Goal: Information Seeking & Learning: Learn about a topic

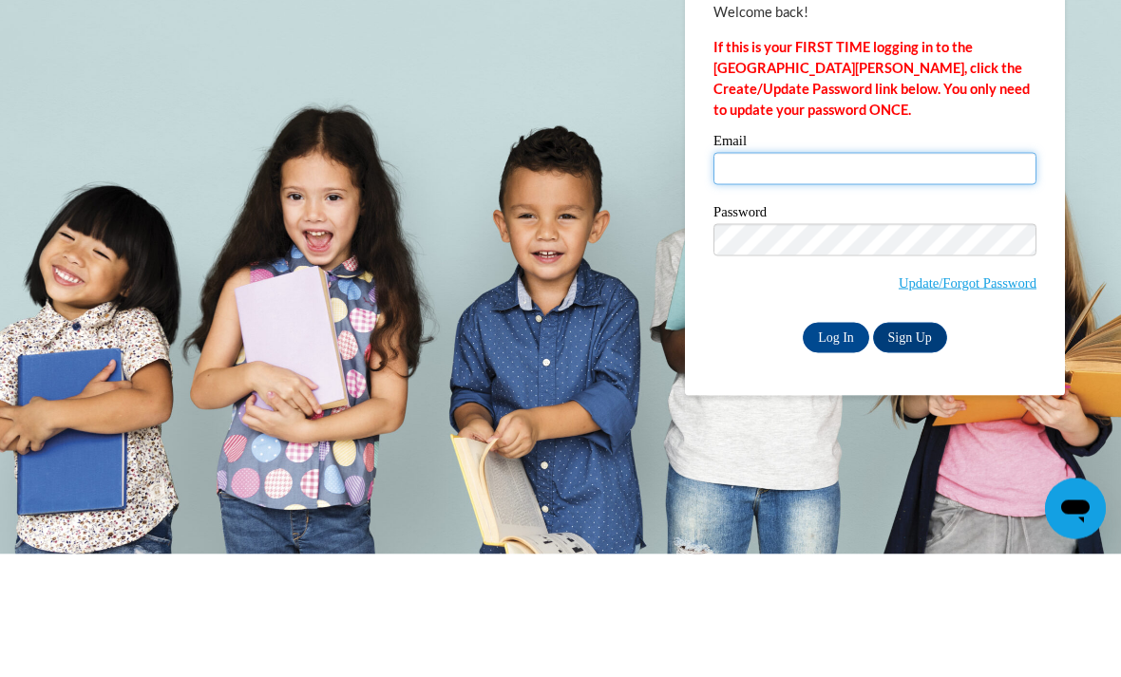
type input "sjrivera@valdosta.edu"
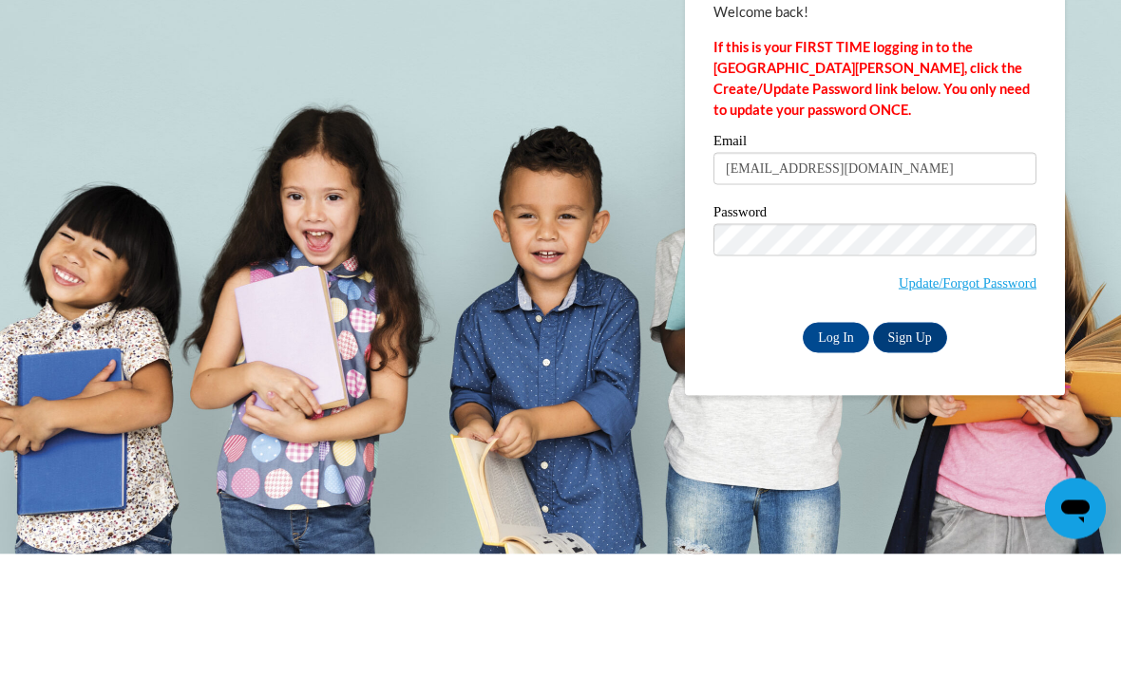
click at [836, 445] on input "Log In" at bounding box center [836, 460] width 66 height 30
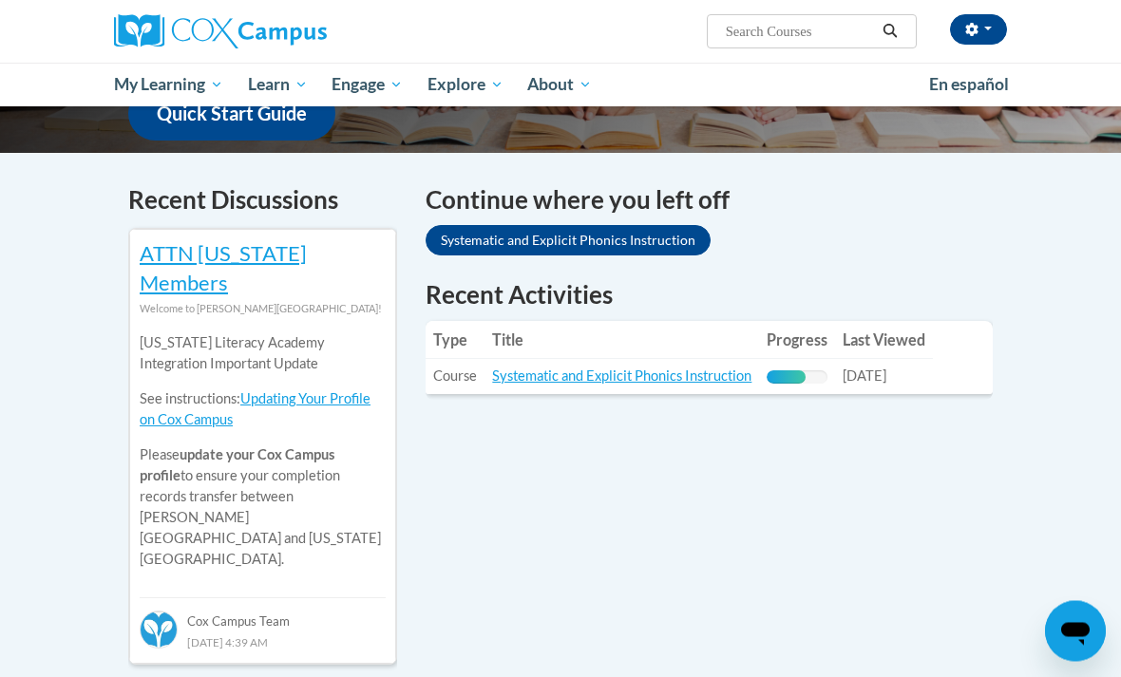
scroll to position [533, 0]
click at [0, 0] on span "My Course Progress" at bounding box center [0, 0] width 0 height 0
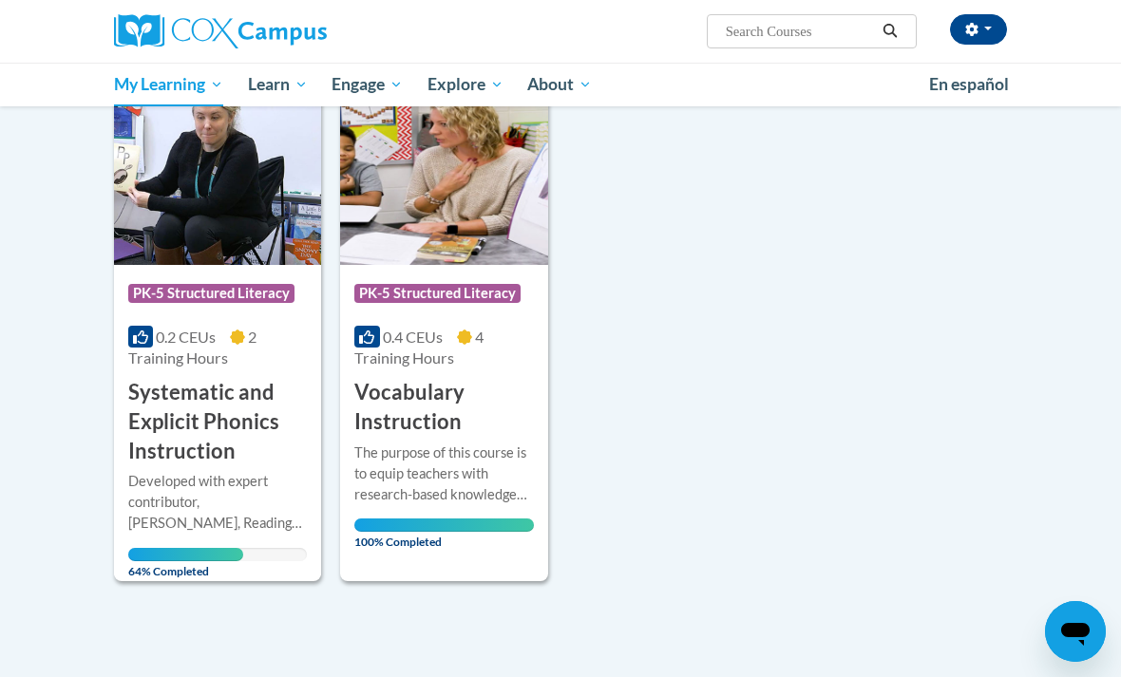
scroll to position [278, 0]
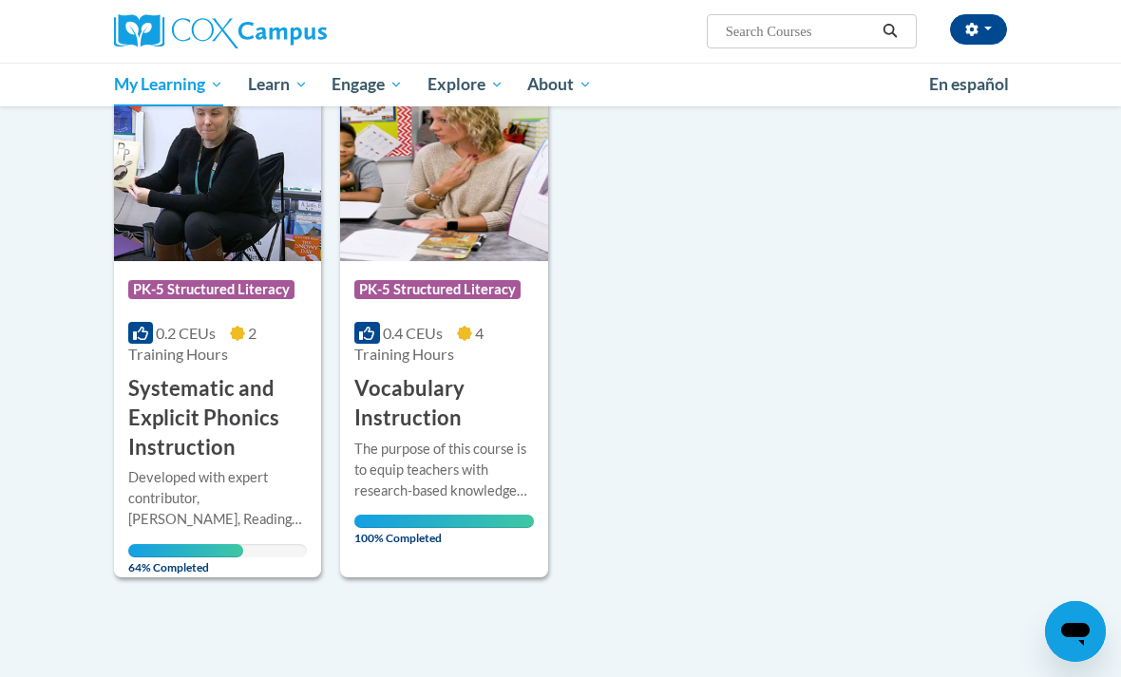
click at [805, 28] on input "Search..." at bounding box center [800, 31] width 152 height 23
type input "Read aloud"
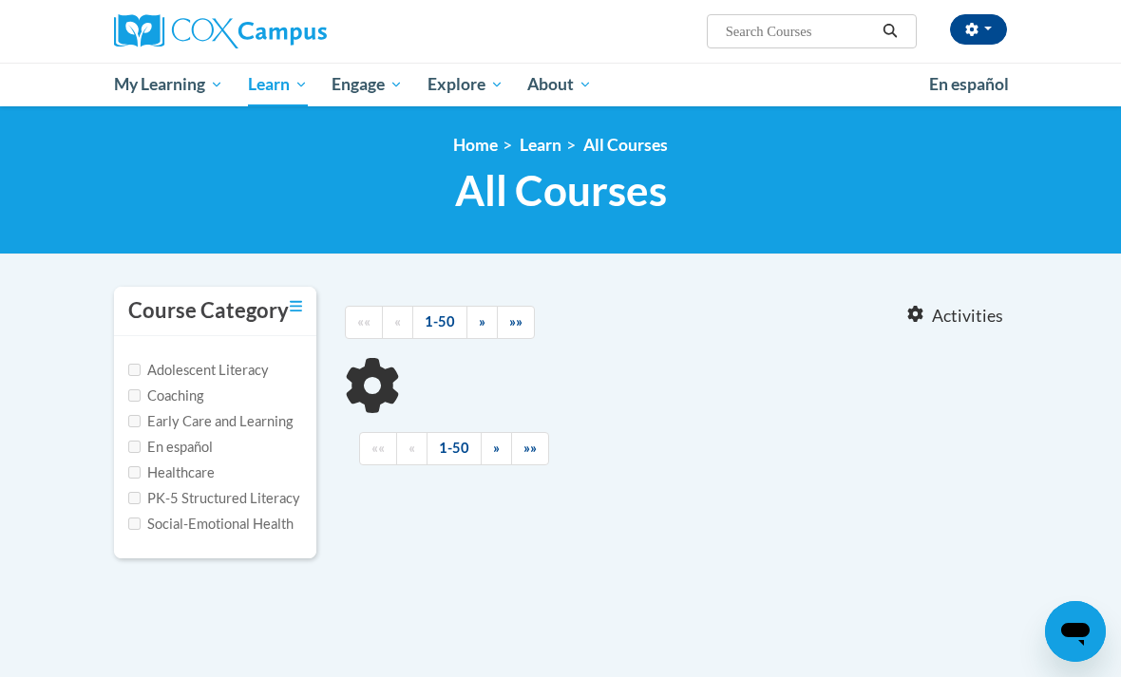
type input "Read aloud"
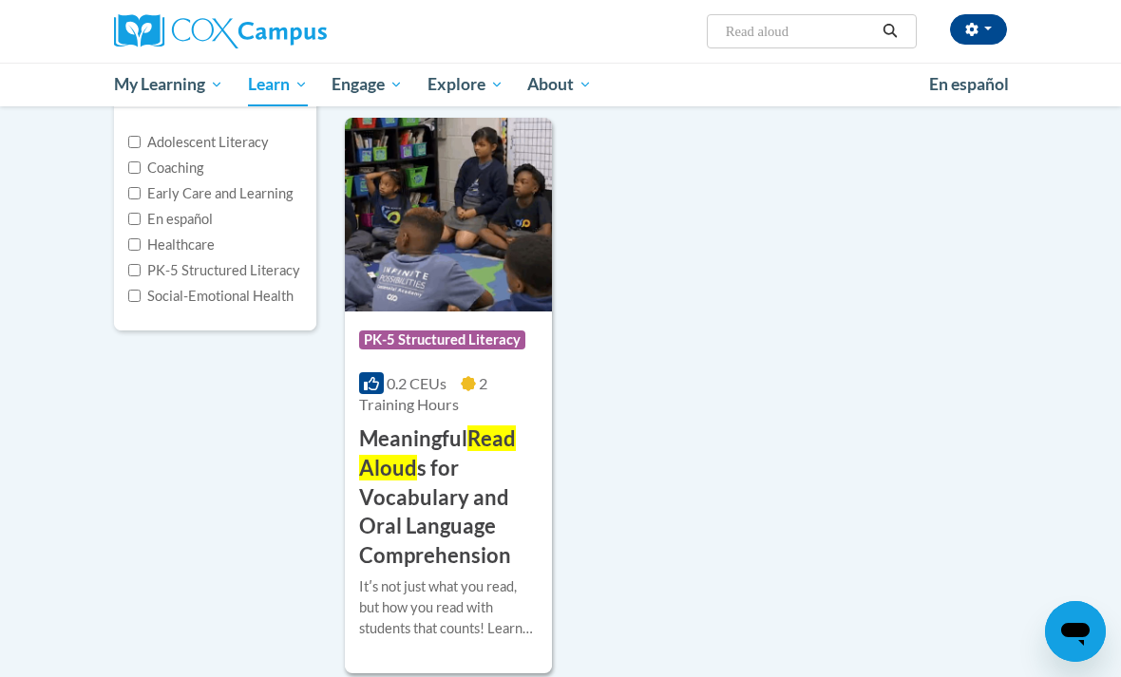
scroll to position [234, 0]
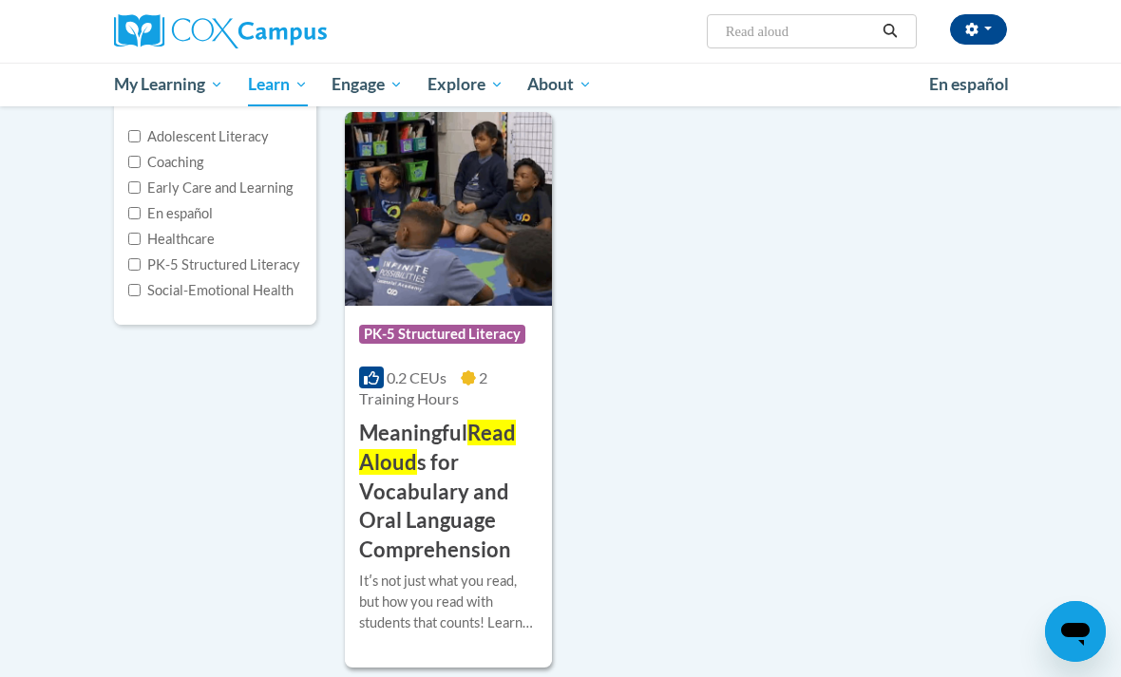
click at [489, 259] on img at bounding box center [448, 209] width 207 height 194
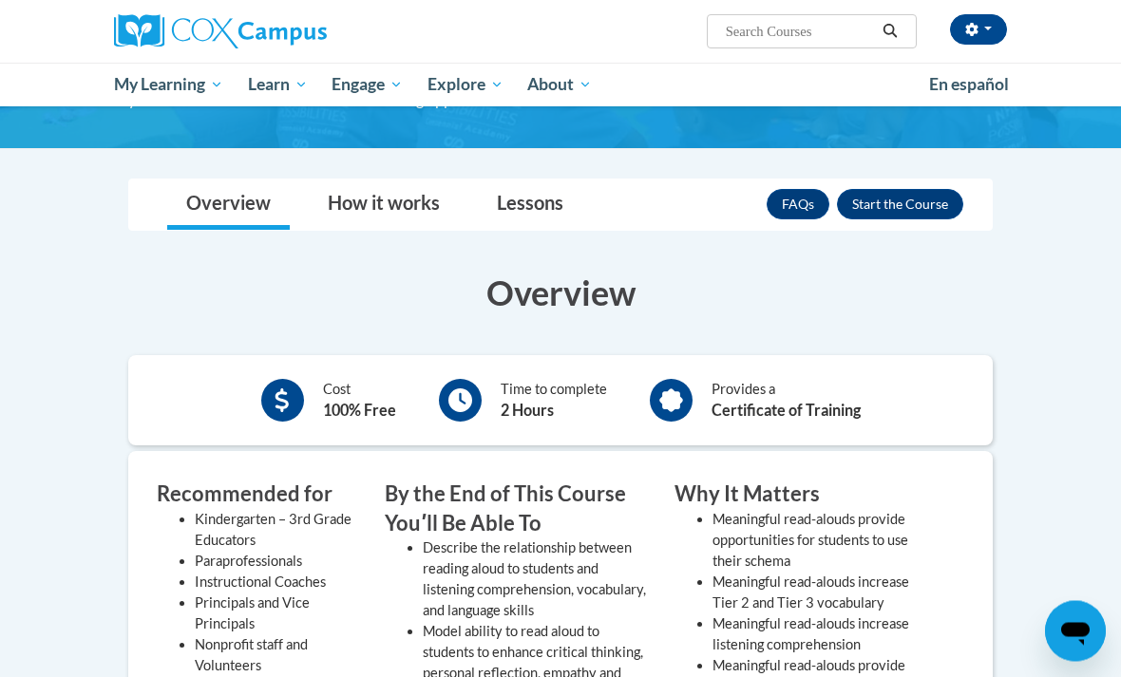
scroll to position [287, 0]
click at [935, 193] on button "Enroll" at bounding box center [900, 204] width 126 height 30
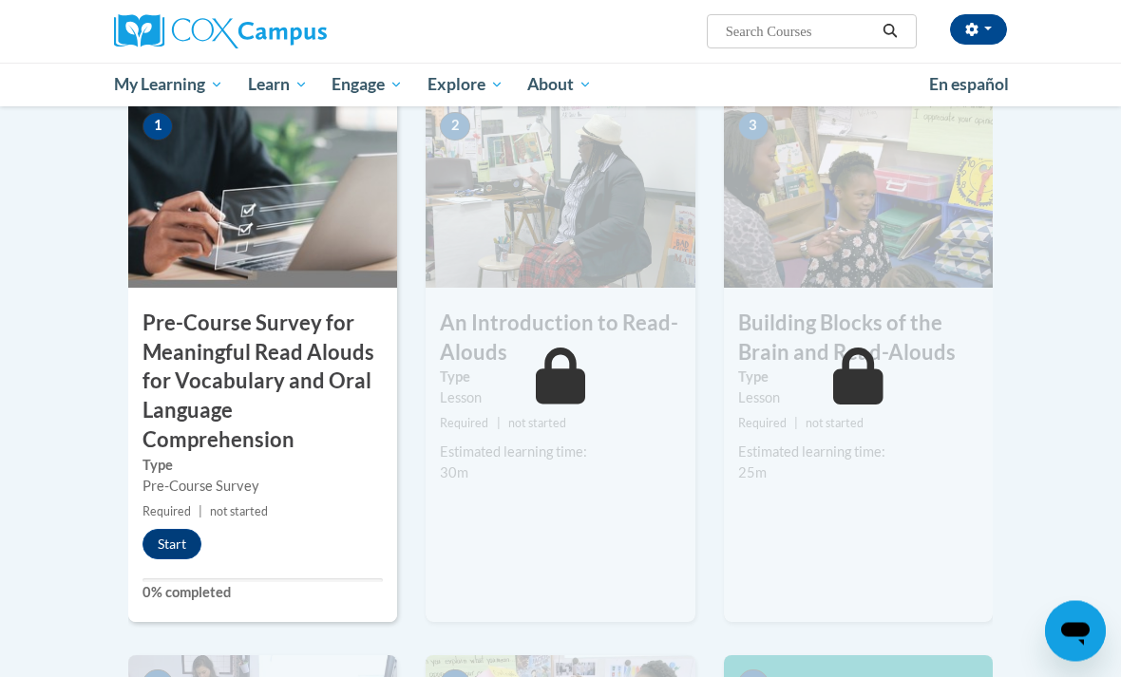
scroll to position [491, 0]
click at [319, 461] on label "Type" at bounding box center [262, 467] width 240 height 21
click at [173, 551] on button "Start" at bounding box center [171, 546] width 59 height 30
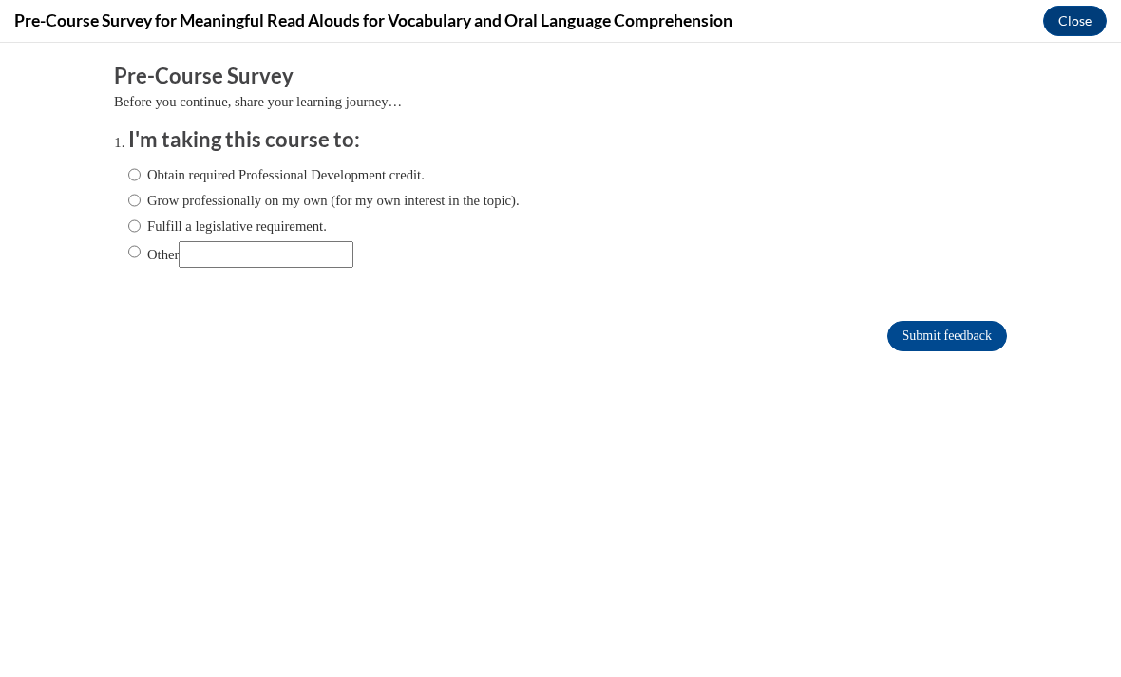
scroll to position [0, 0]
click at [129, 176] on input "Obtain required Professional Development credit." at bounding box center [134, 174] width 12 height 21
radio input "true"
click at [991, 341] on input "Submit feedback" at bounding box center [947, 336] width 120 height 30
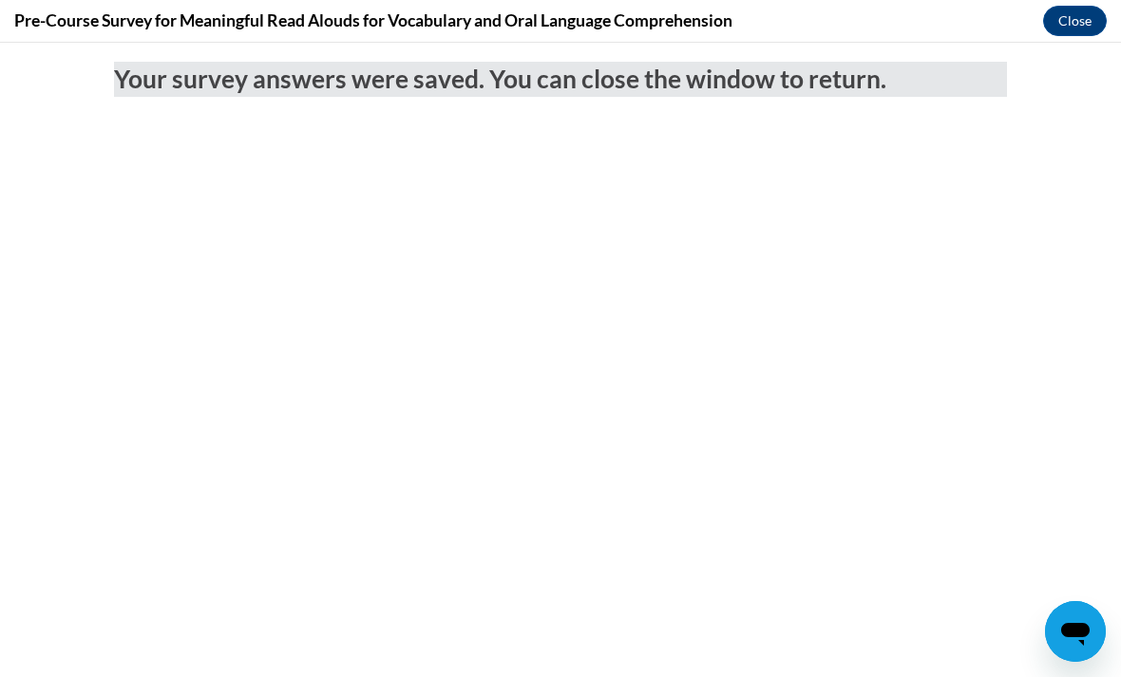
click at [1068, 32] on button "Close" at bounding box center [1075, 21] width 64 height 30
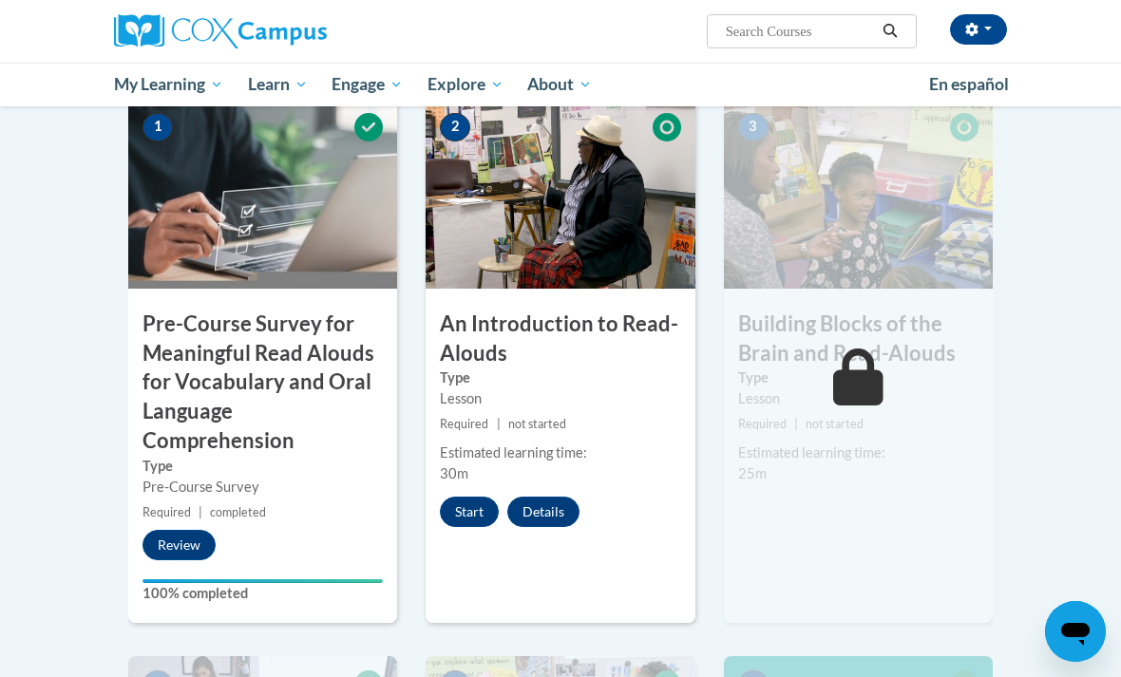
click at [466, 518] on button "Start" at bounding box center [469, 512] width 59 height 30
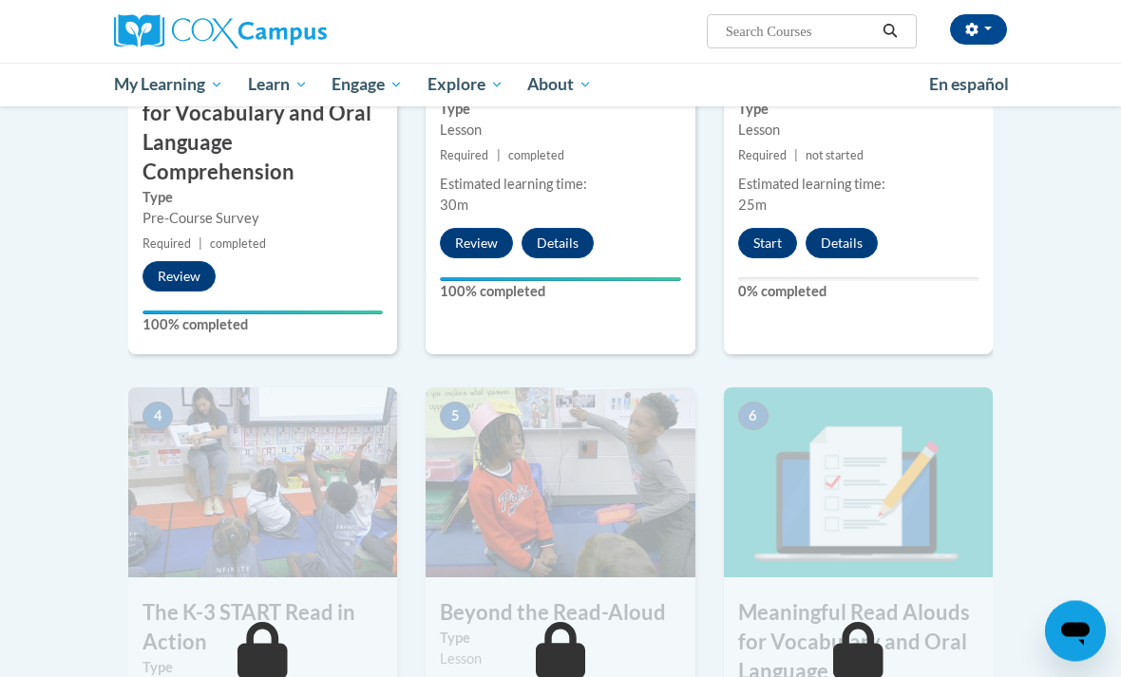
scroll to position [748, 0]
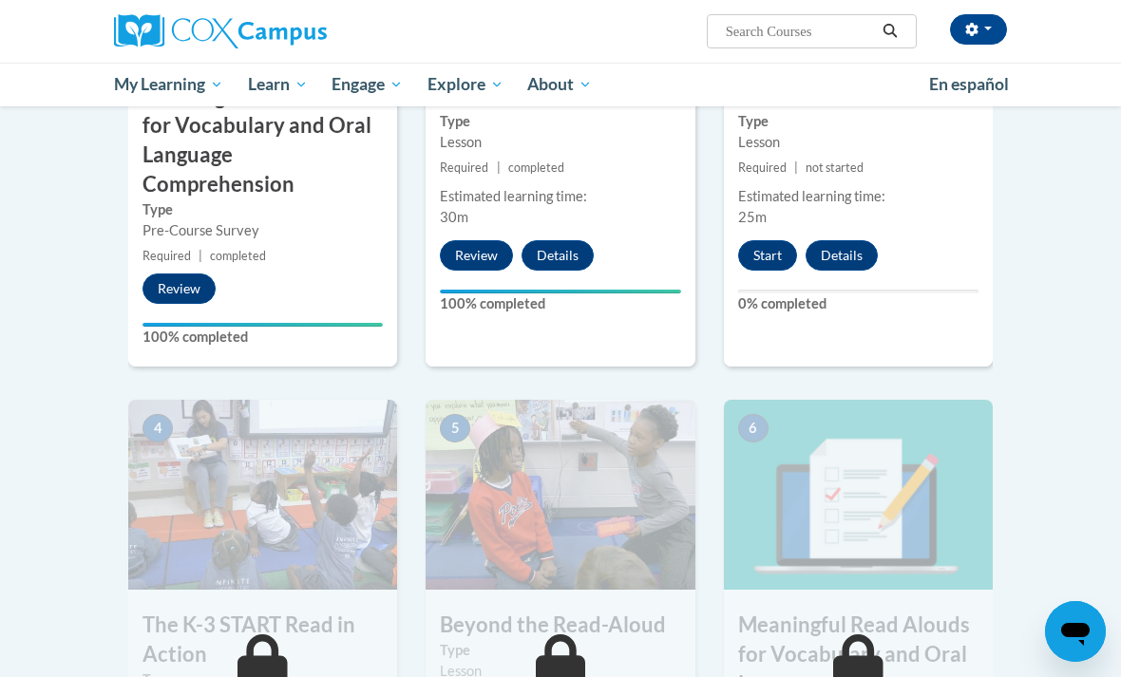
click at [761, 253] on button "Start" at bounding box center [767, 255] width 59 height 30
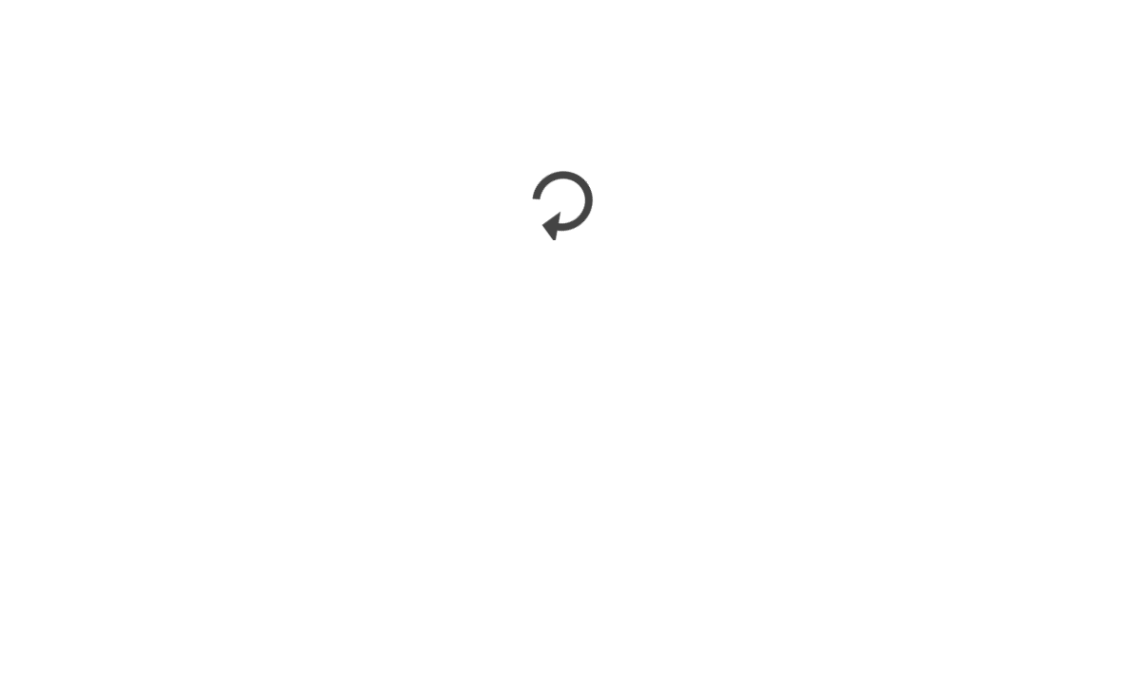
scroll to position [1236, 0]
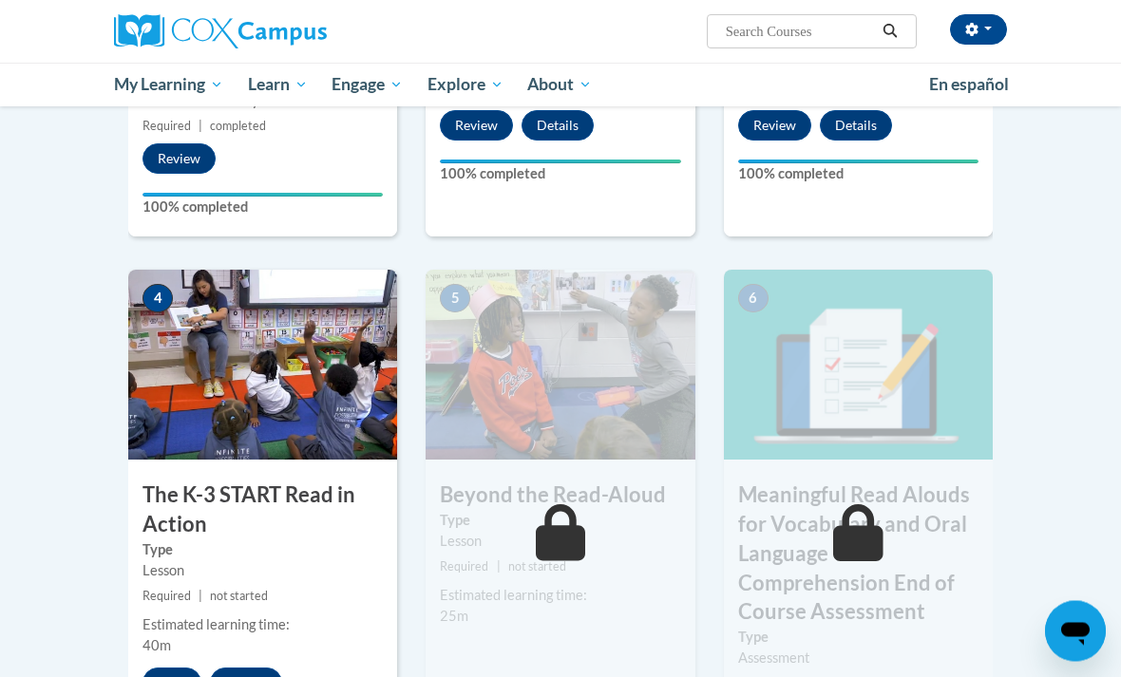
scroll to position [879, 0]
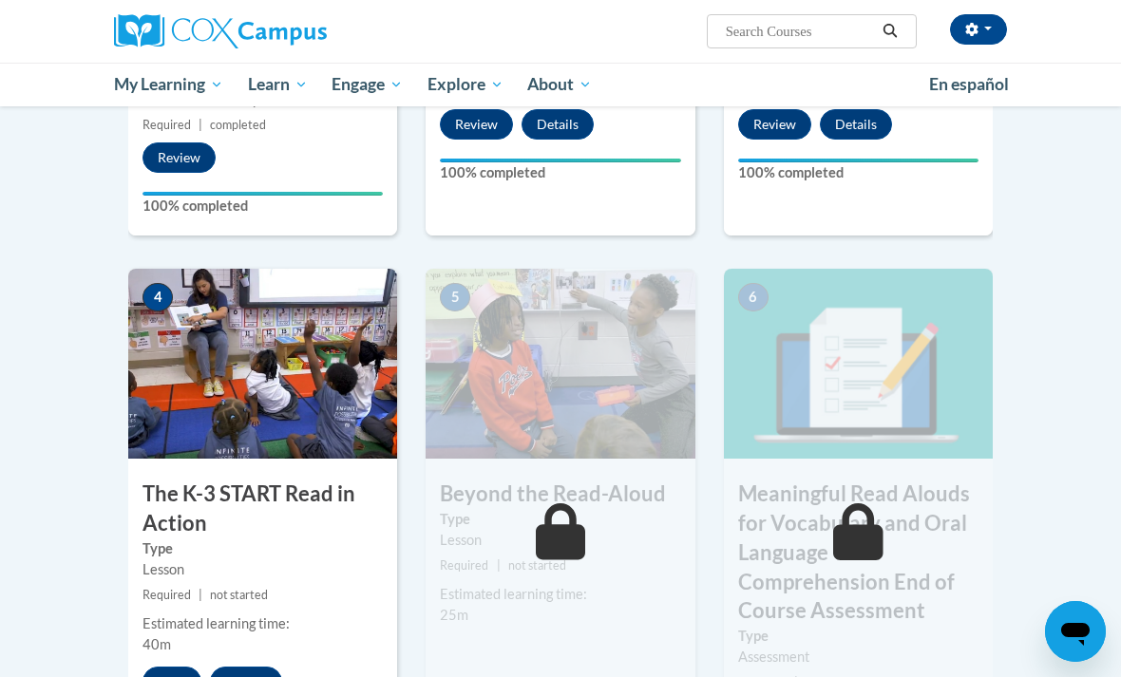
click at [174, 667] on button "Start" at bounding box center [171, 682] width 59 height 30
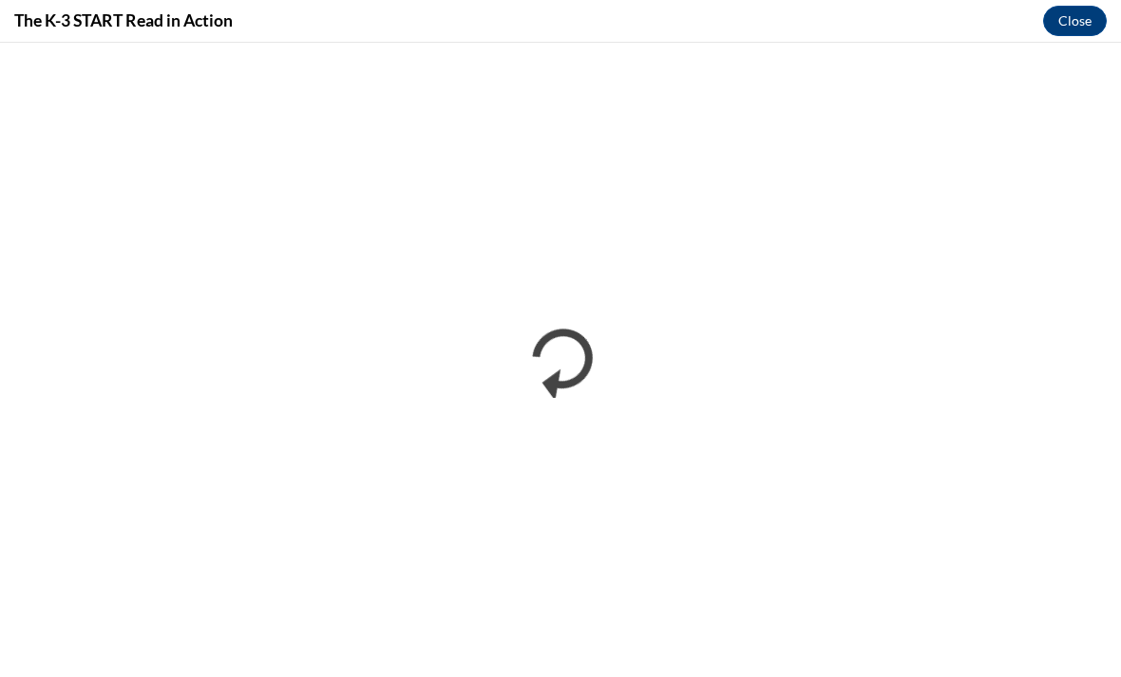
scroll to position [0, 0]
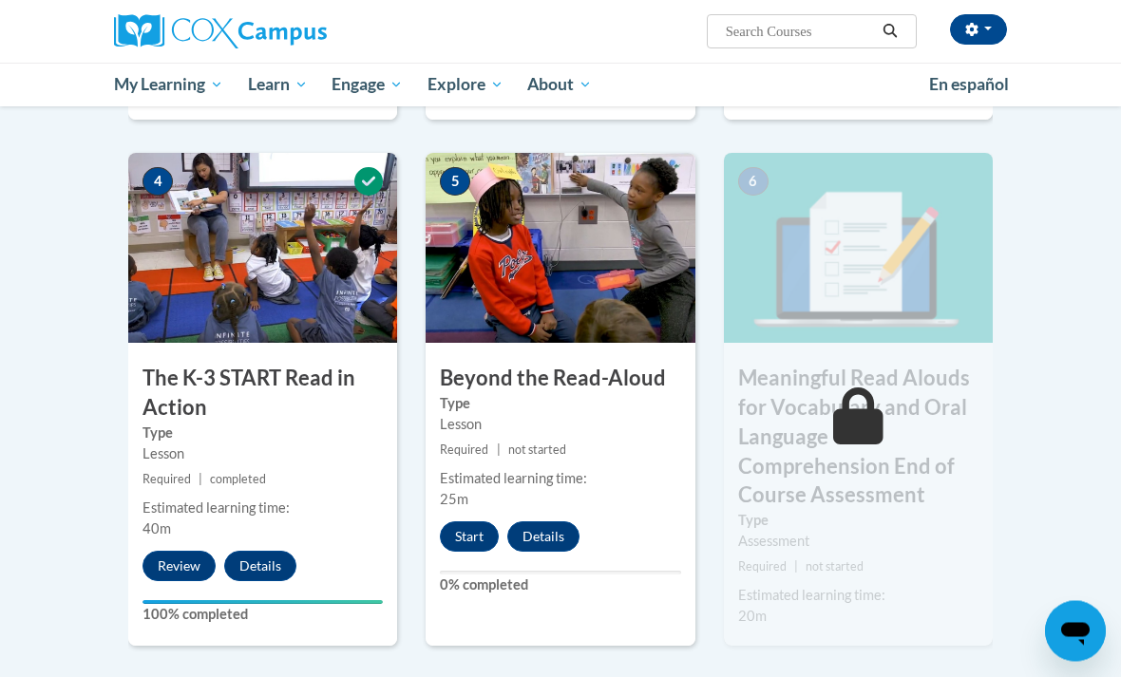
scroll to position [995, 0]
click at [482, 522] on button "Start" at bounding box center [469, 536] width 59 height 30
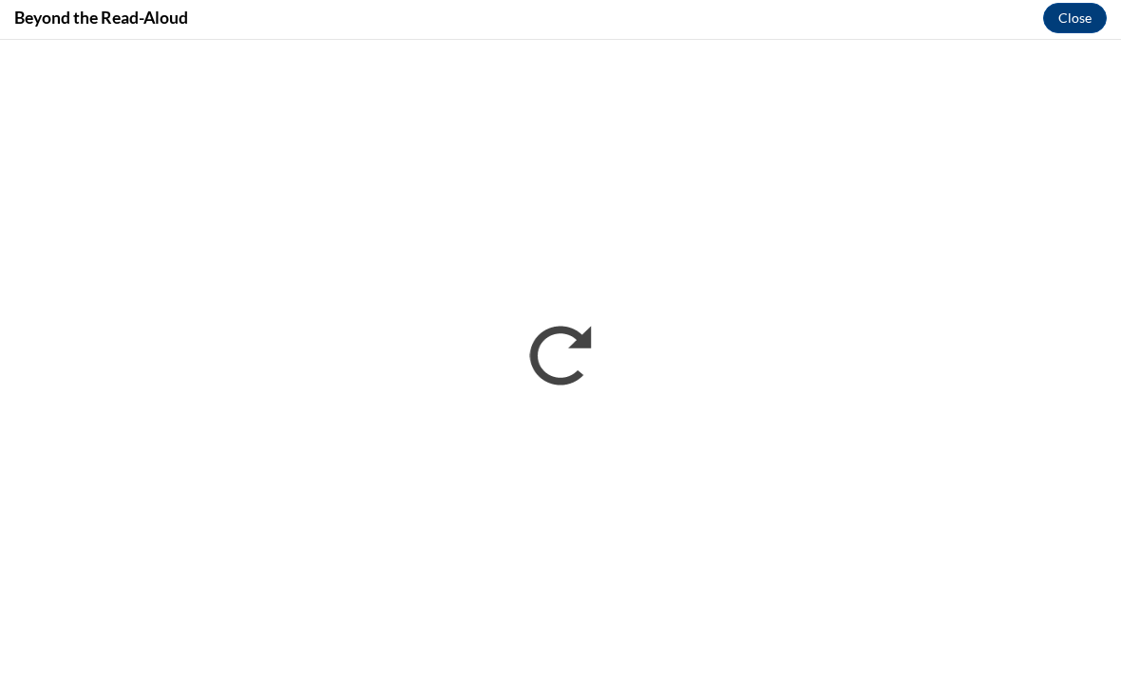
scroll to position [1273, 0]
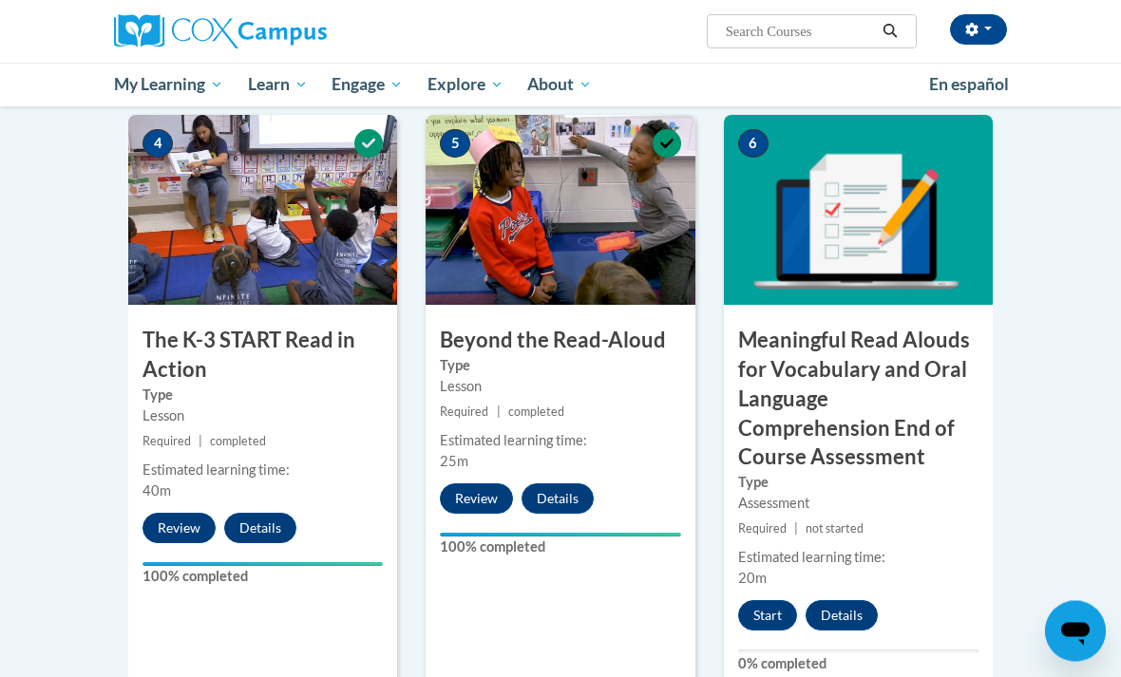
scroll to position [1036, 0]
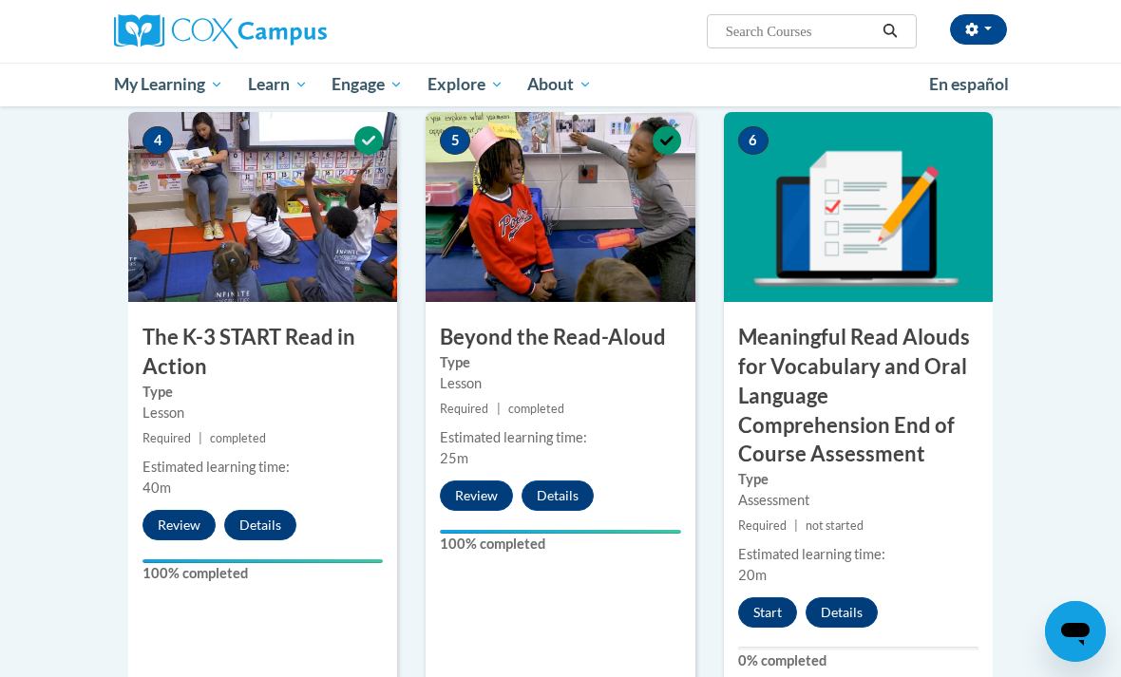
click at [771, 600] on button "Start" at bounding box center [767, 612] width 59 height 30
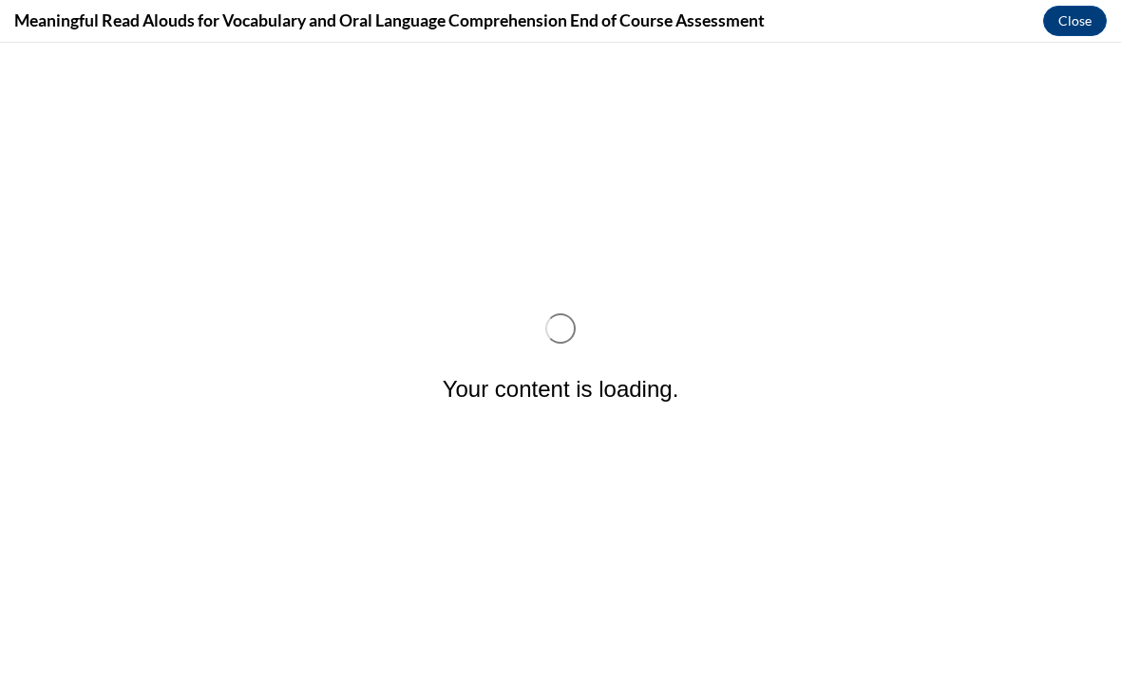
scroll to position [0, 0]
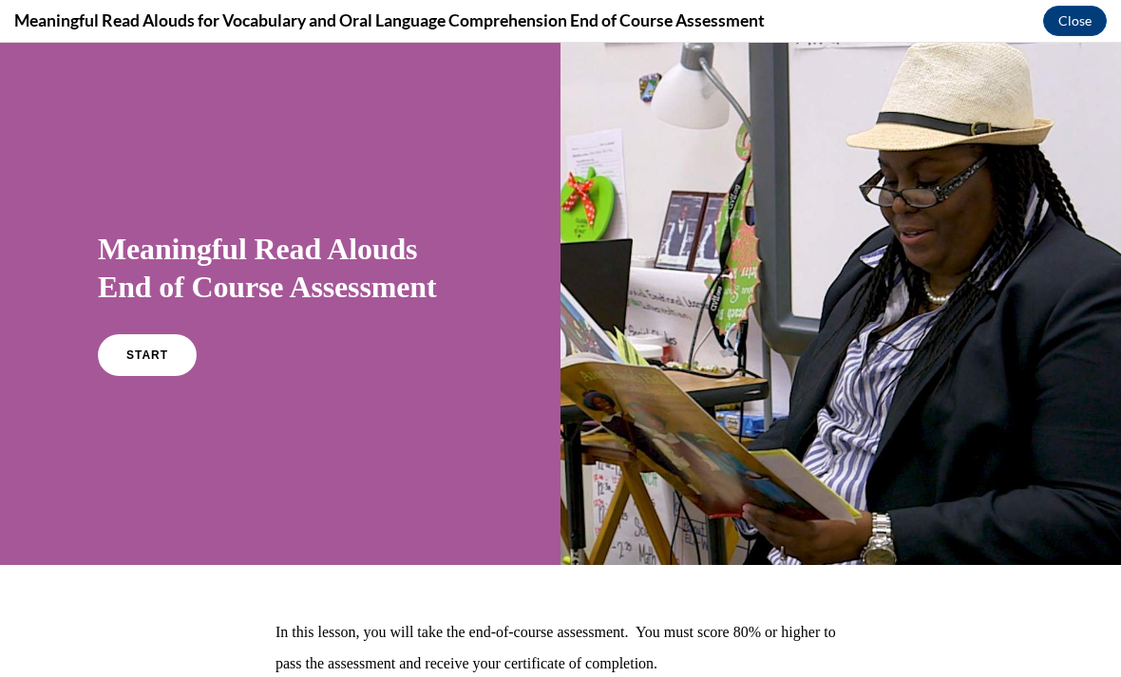
click at [190, 352] on link "START" at bounding box center [147, 355] width 99 height 42
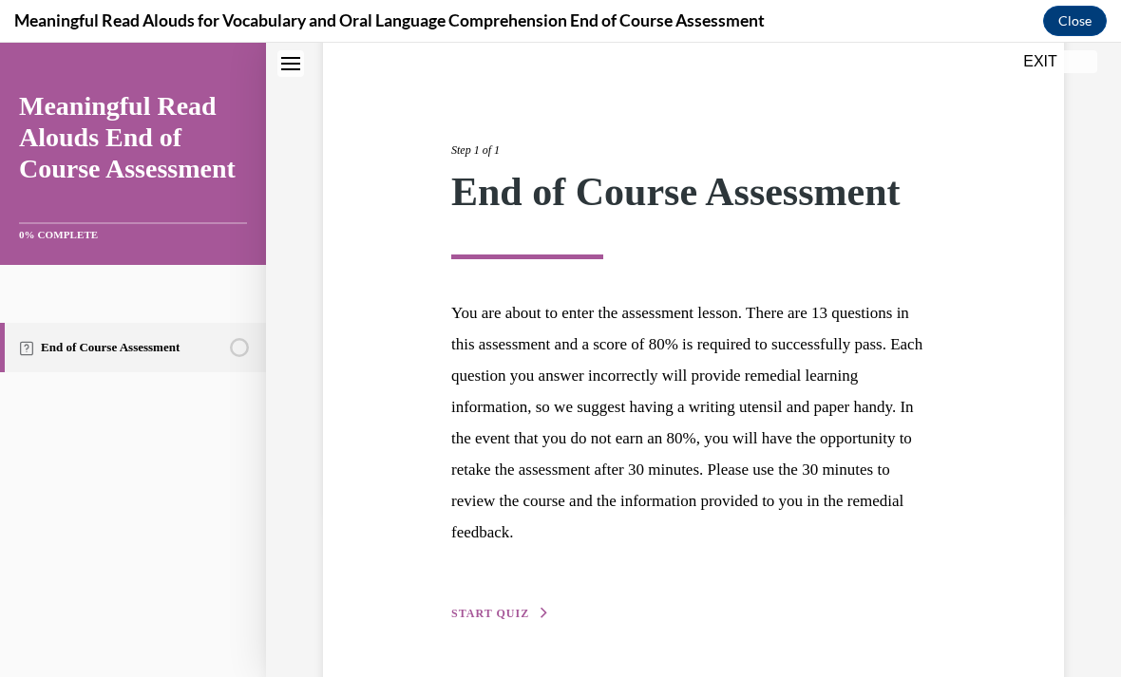
scroll to position [165, 0]
click at [515, 614] on span "START QUIZ" at bounding box center [490, 614] width 78 height 13
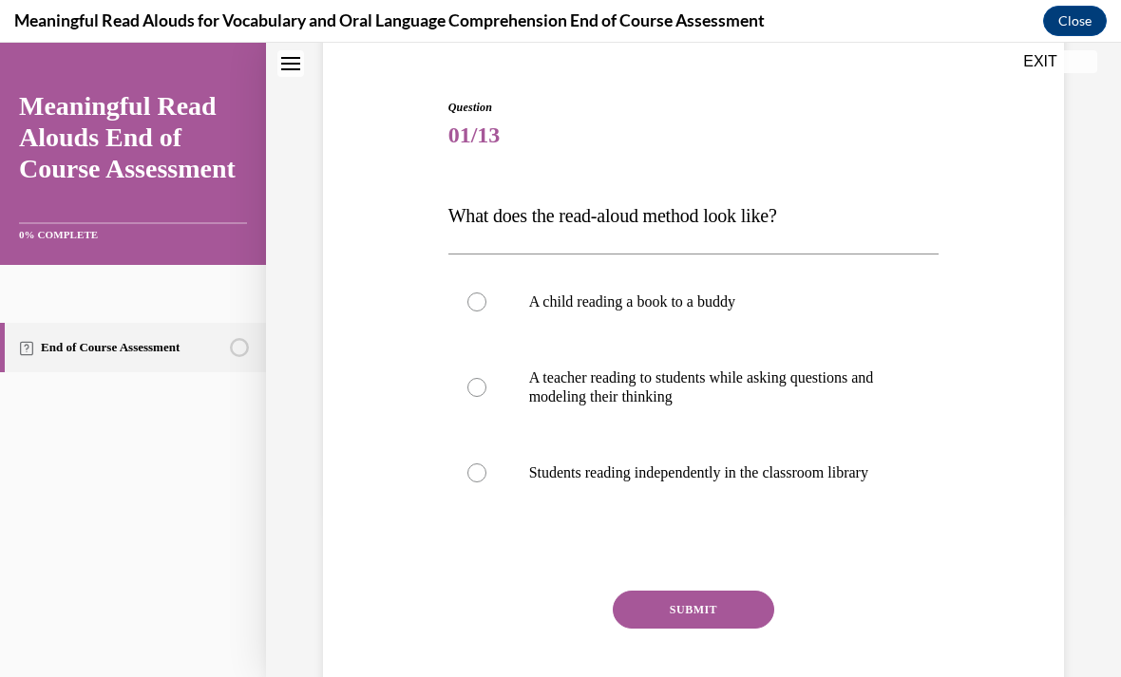
click at [819, 385] on p "A teacher reading to students while asking questions and modeling their thinking" at bounding box center [710, 387] width 363 height 38
click at [486, 385] on input "A teacher reading to students while asking questions and modeling their thinking" at bounding box center [476, 387] width 19 height 19
radio input "true"
click at [734, 629] on button "SUBMIT" at bounding box center [693, 610] width 161 height 38
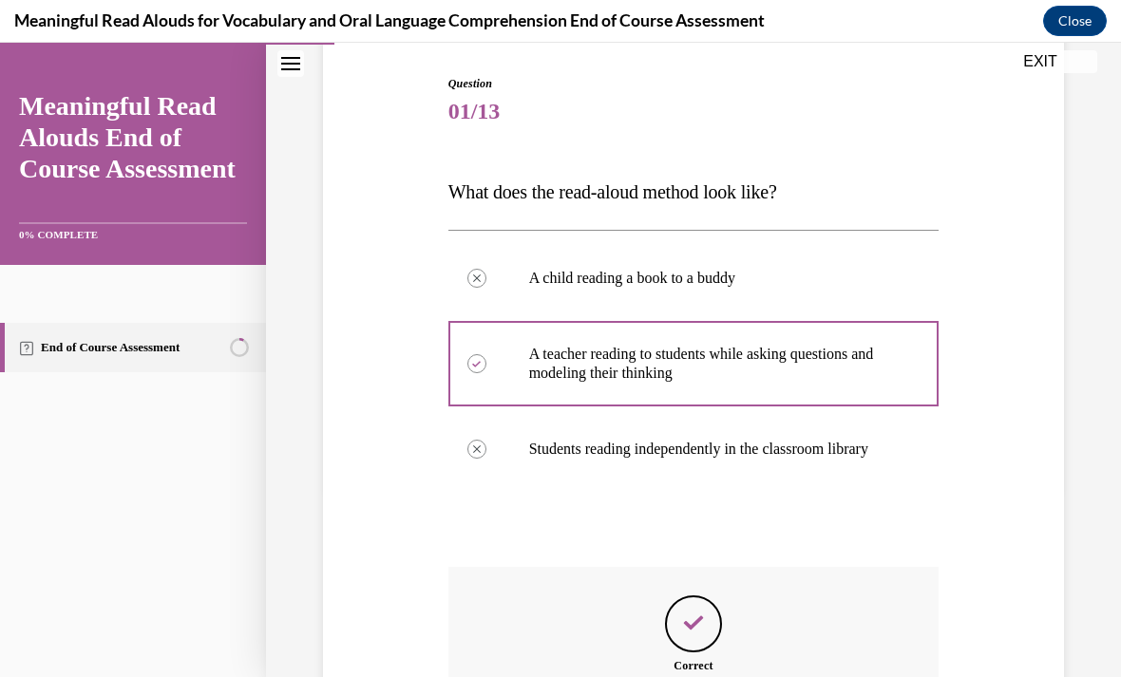
scroll to position [23, 0]
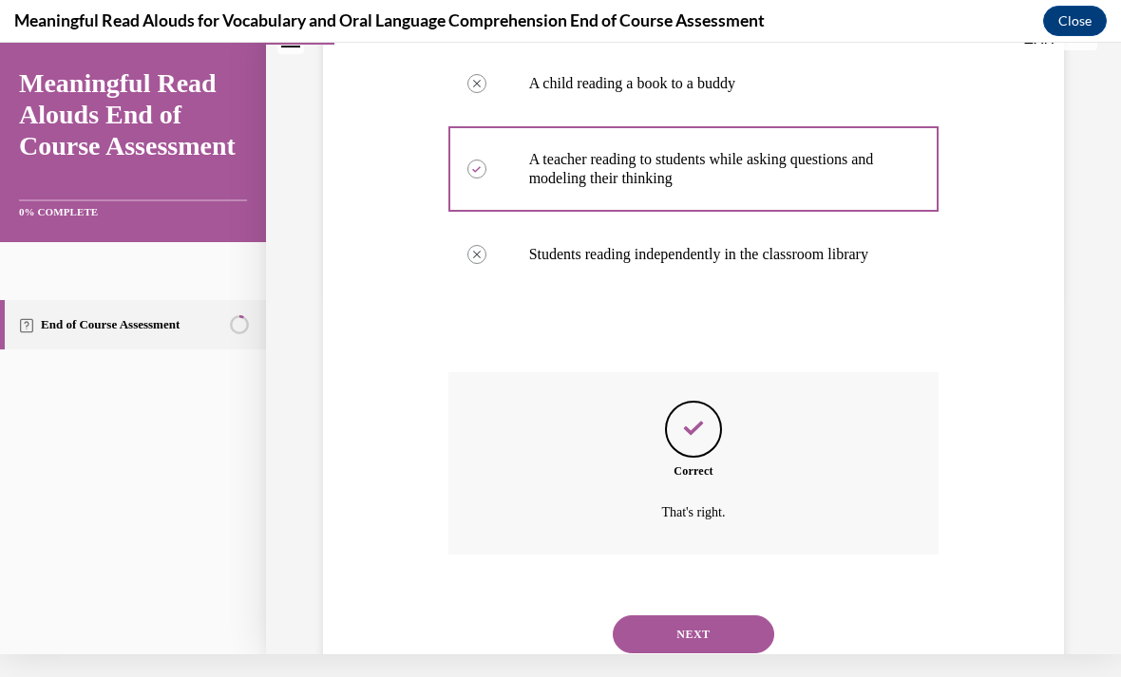
click at [748, 637] on button "NEXT" at bounding box center [693, 634] width 161 height 38
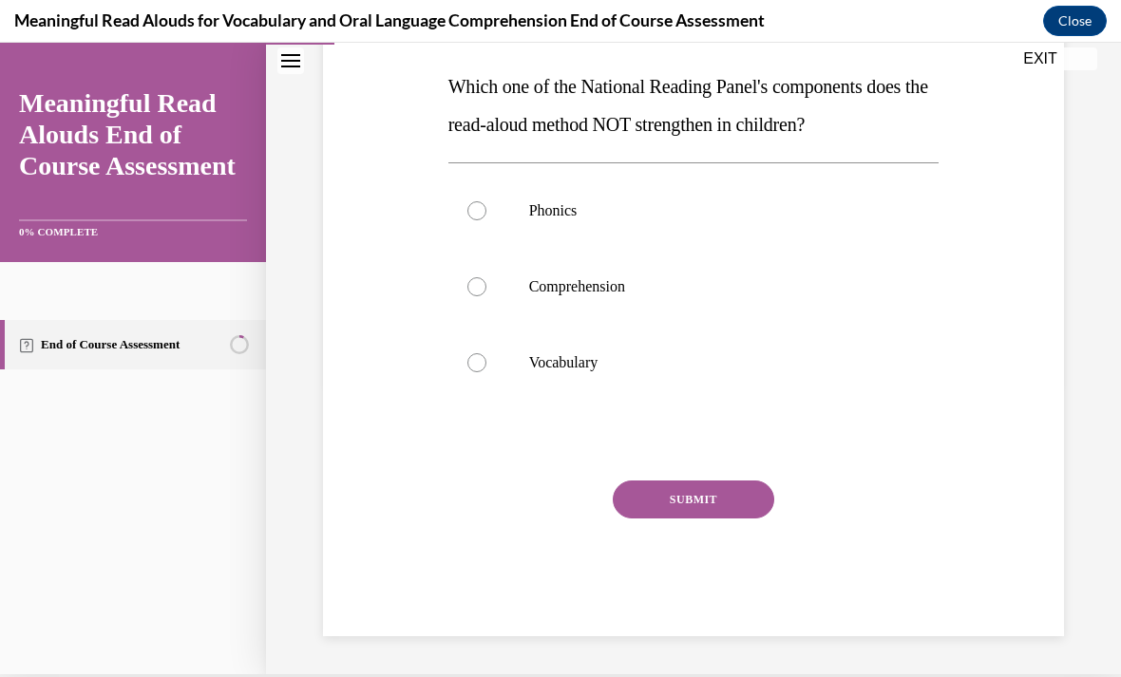
scroll to position [208, 0]
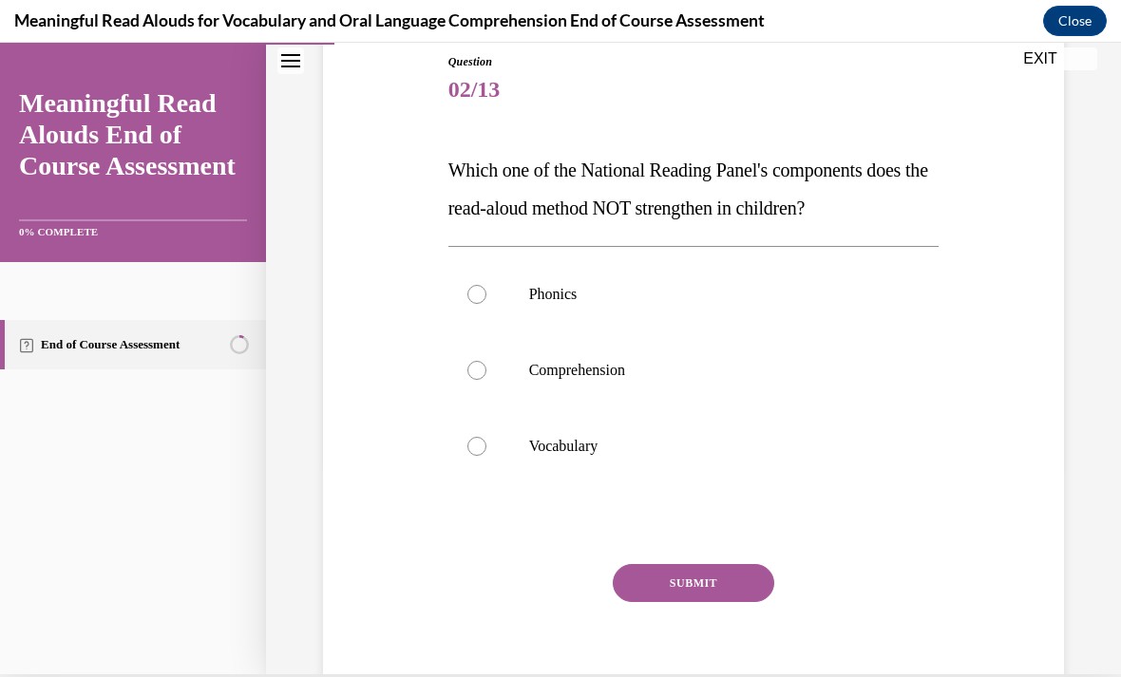
click at [776, 301] on p "Phonics" at bounding box center [710, 294] width 363 height 19
click at [486, 301] on input "Phonics" at bounding box center [476, 294] width 19 height 19
radio input "true"
click at [728, 583] on button "SUBMIT" at bounding box center [693, 583] width 161 height 38
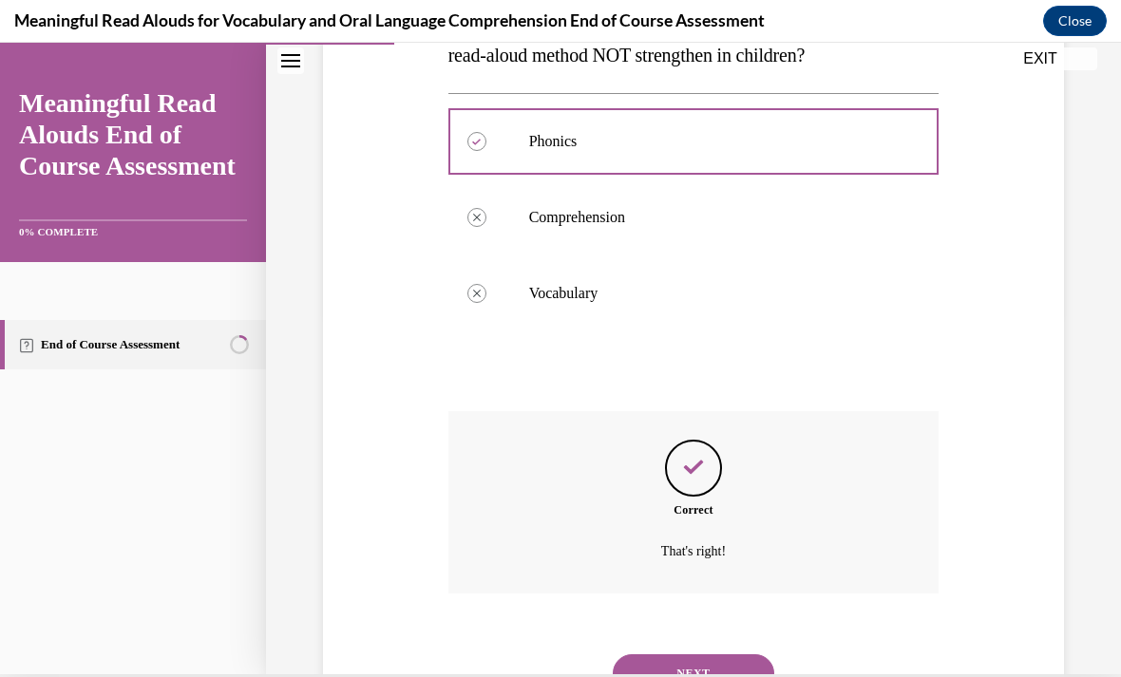
click at [717, 654] on button "NEXT" at bounding box center [693, 673] width 161 height 38
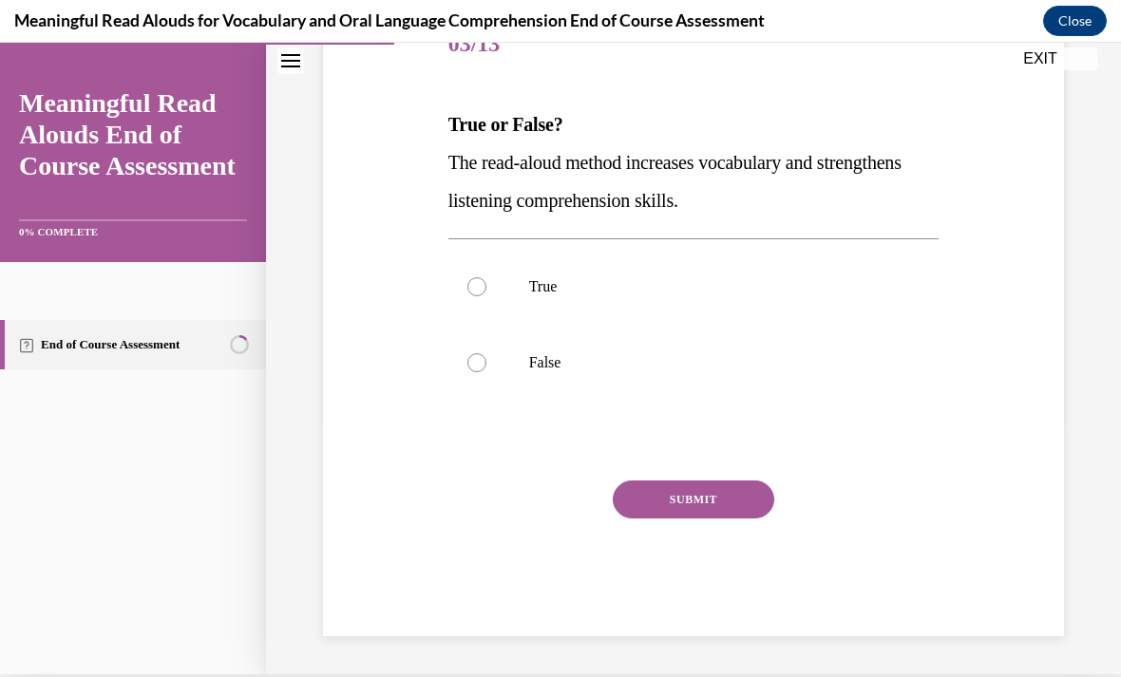
scroll to position [170, 0]
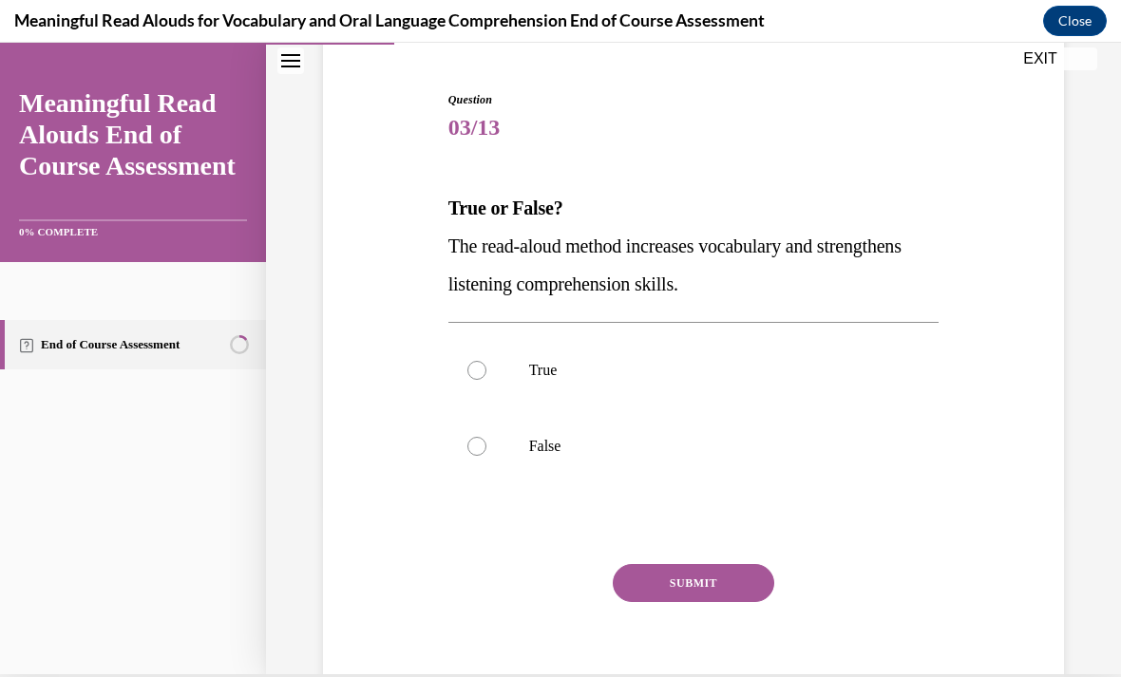
click at [558, 376] on p "True" at bounding box center [710, 370] width 363 height 19
click at [486, 376] on input "True" at bounding box center [476, 370] width 19 height 19
radio input "true"
click at [771, 576] on button "SUBMIT" at bounding box center [693, 583] width 161 height 38
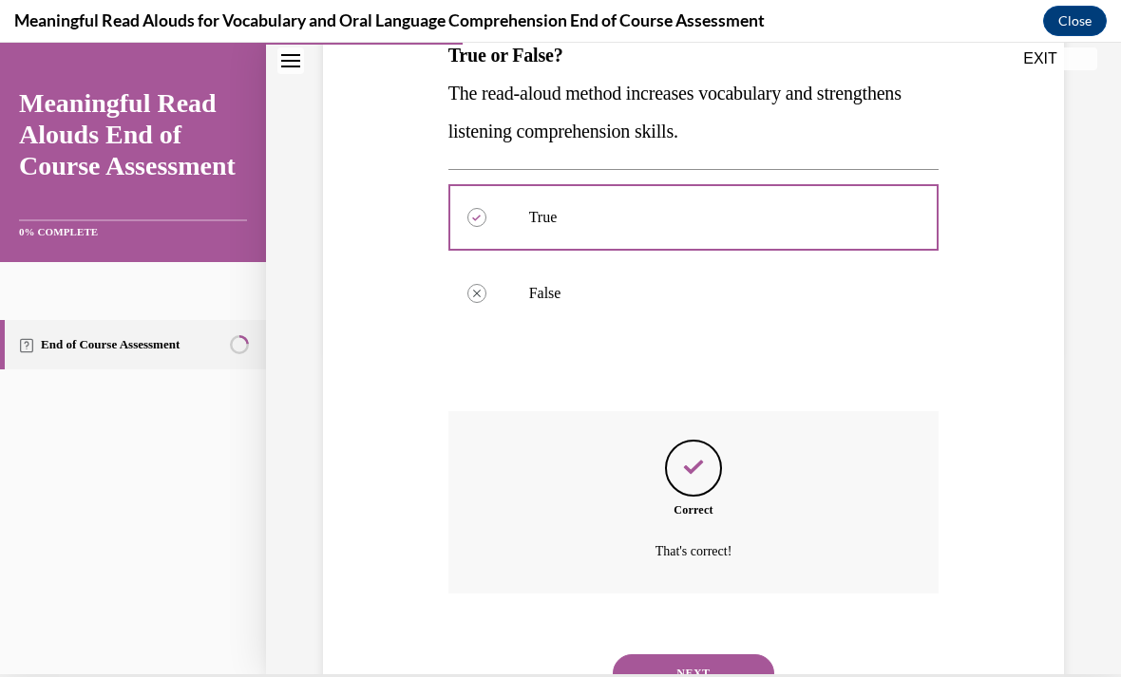
click at [707, 657] on button "NEXT" at bounding box center [693, 673] width 161 height 38
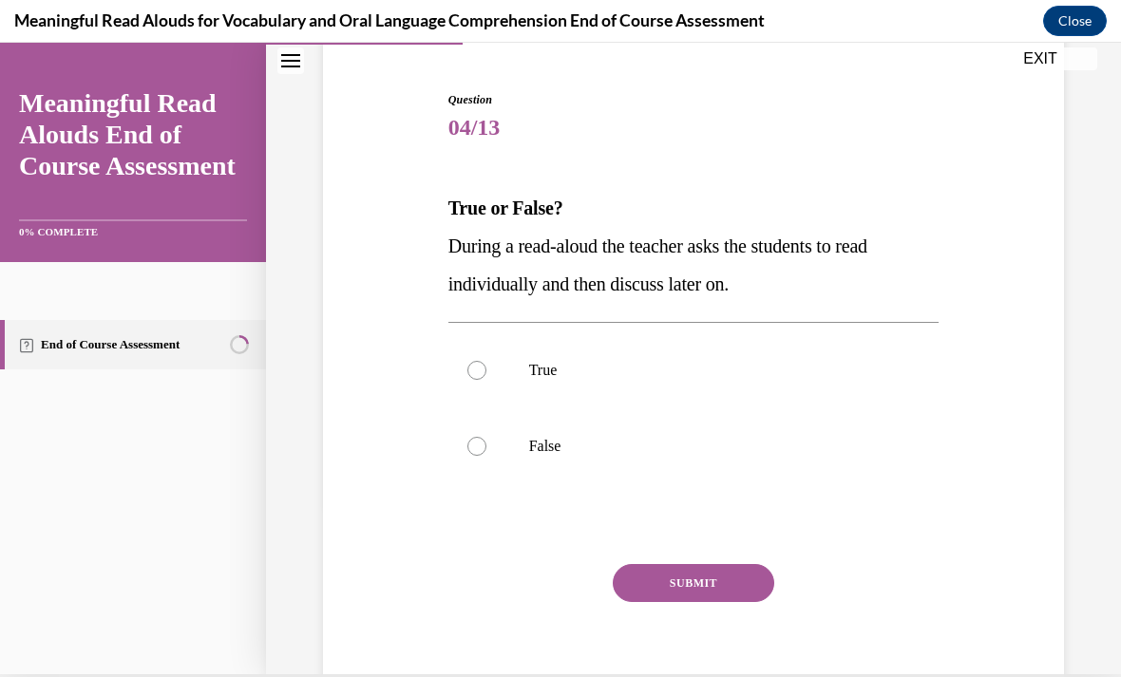
click at [596, 378] on p "True" at bounding box center [710, 370] width 363 height 19
click at [486, 378] on input "True" at bounding box center [476, 370] width 19 height 19
radio input "true"
click at [735, 600] on button "SUBMIT" at bounding box center [693, 583] width 161 height 38
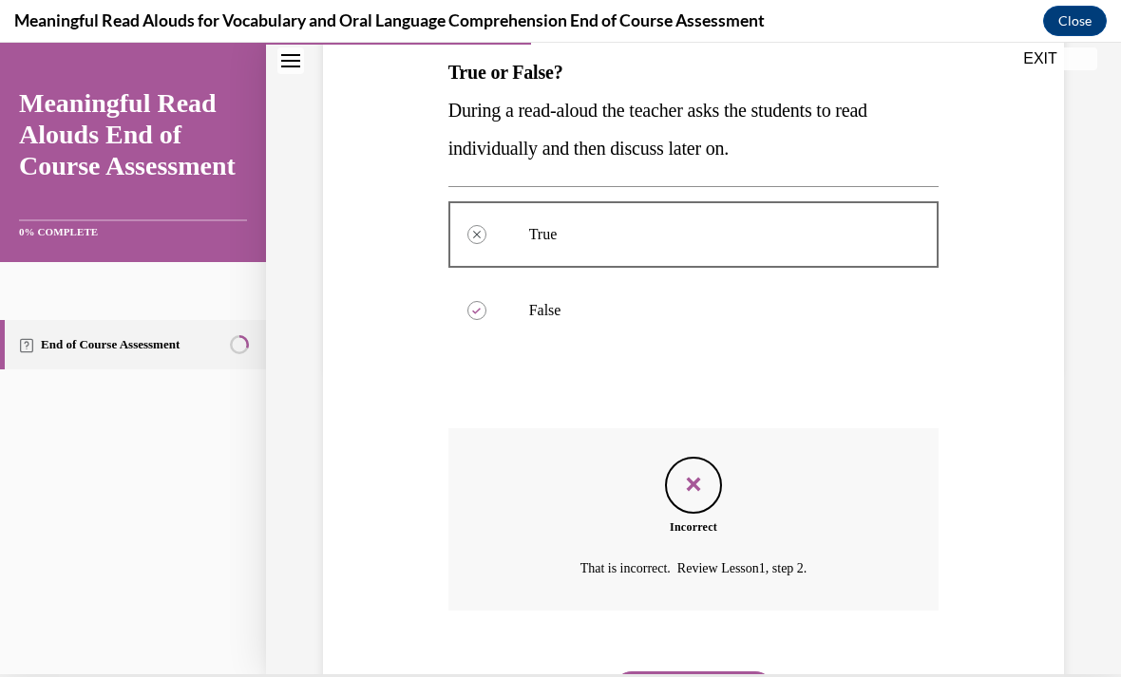
scroll to position [323, 0]
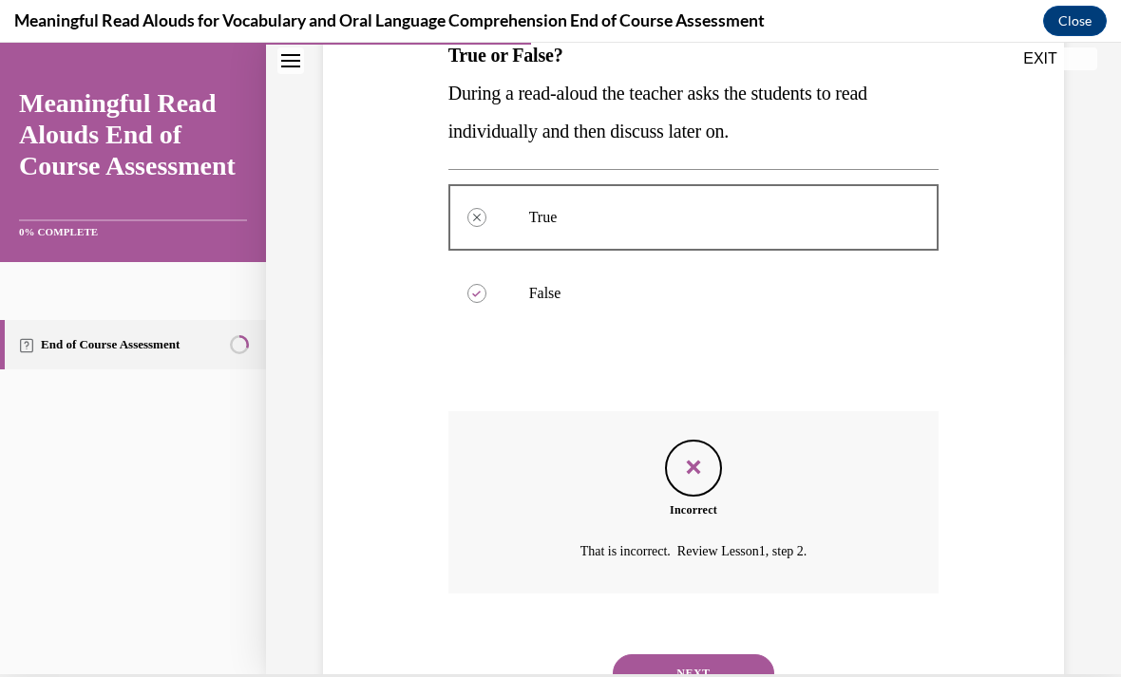
click at [753, 654] on button "NEXT" at bounding box center [693, 673] width 161 height 38
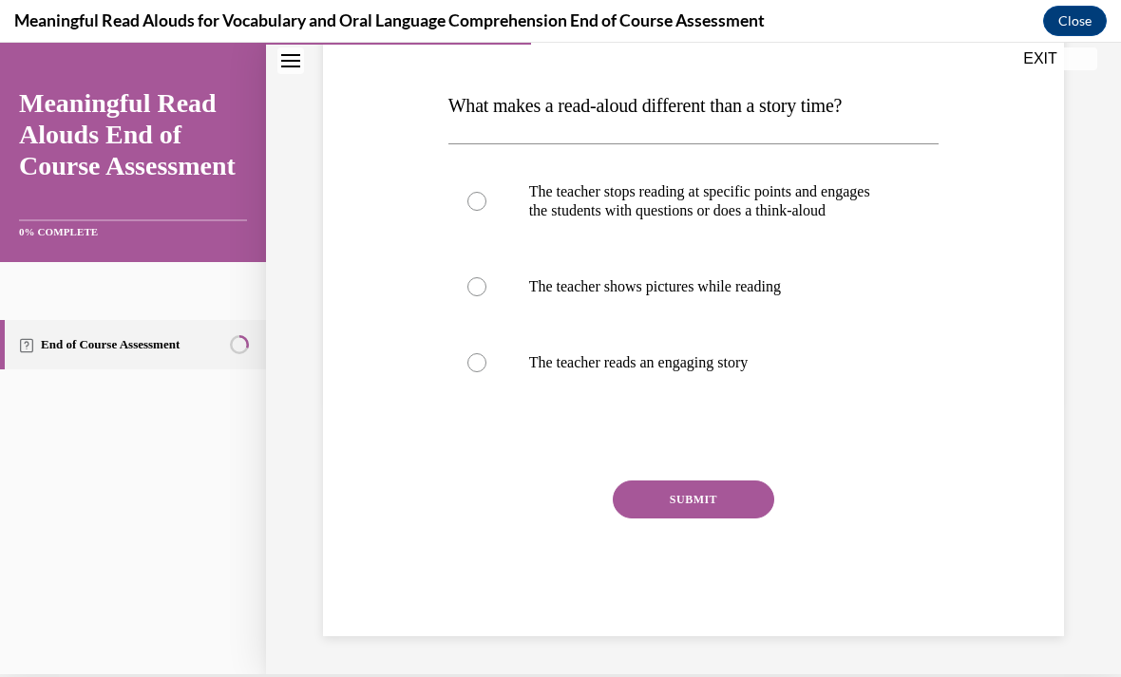
scroll to position [208, 0]
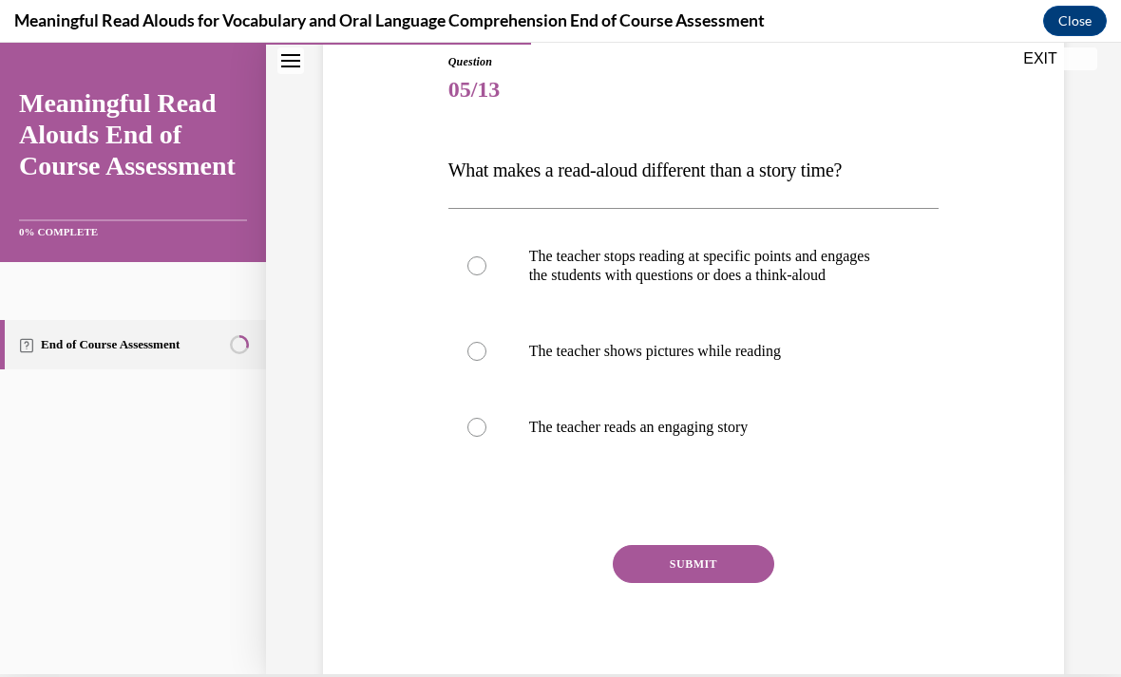
click at [797, 266] on p "The teacher stops reading at specific points and engages the students with ques…" at bounding box center [710, 266] width 363 height 38
click at [486, 266] on input "The teacher stops reading at specific points and engages the students with ques…" at bounding box center [476, 265] width 19 height 19
radio input "true"
click at [762, 583] on button "SUBMIT" at bounding box center [693, 564] width 161 height 38
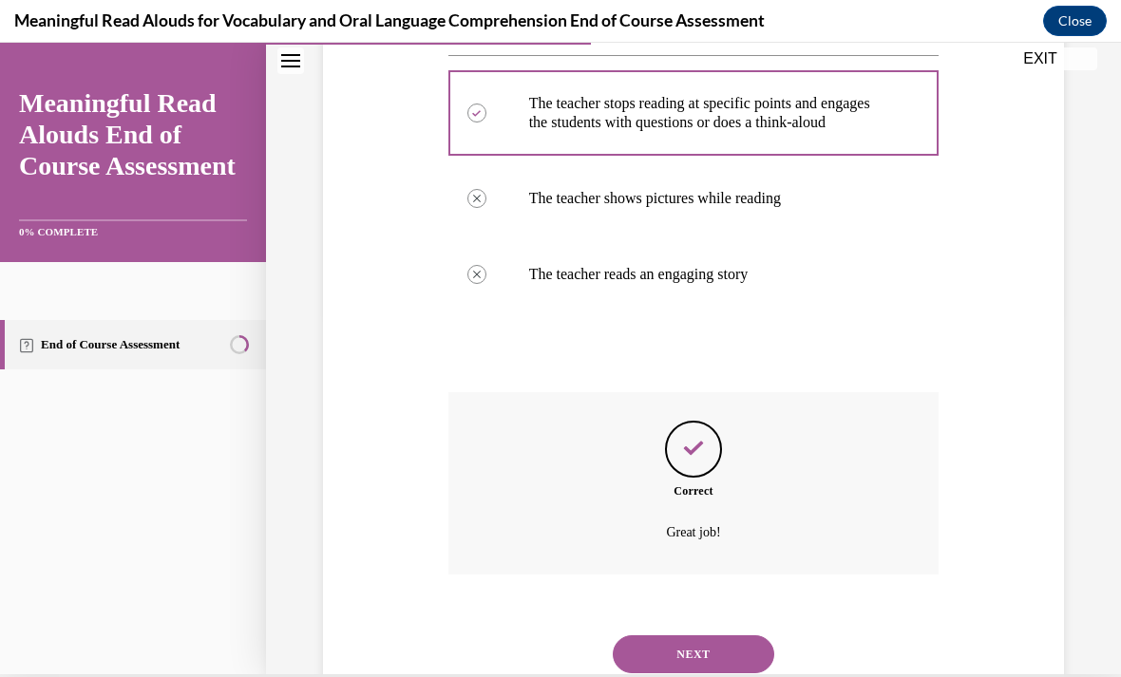
click at [751, 651] on button "NEXT" at bounding box center [693, 654] width 161 height 38
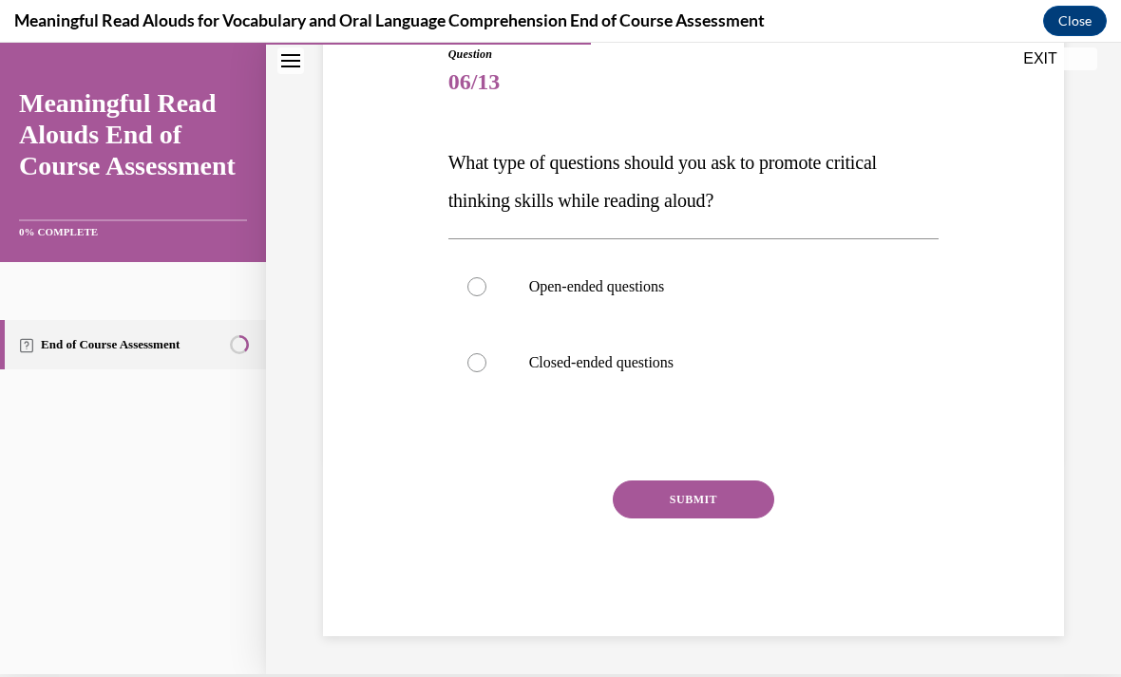
scroll to position [132, 0]
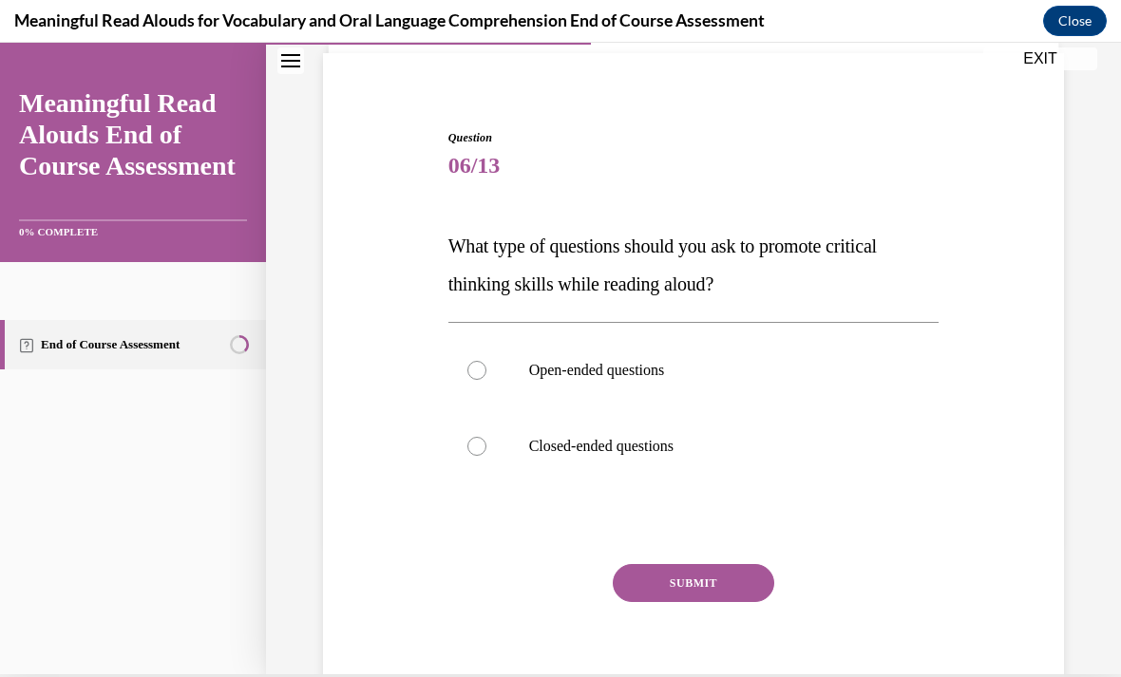
click at [685, 379] on p "Open-ended questions" at bounding box center [710, 370] width 363 height 19
click at [486, 379] on input "Open-ended questions" at bounding box center [476, 370] width 19 height 19
radio input "true"
click at [765, 583] on button "SUBMIT" at bounding box center [693, 583] width 161 height 38
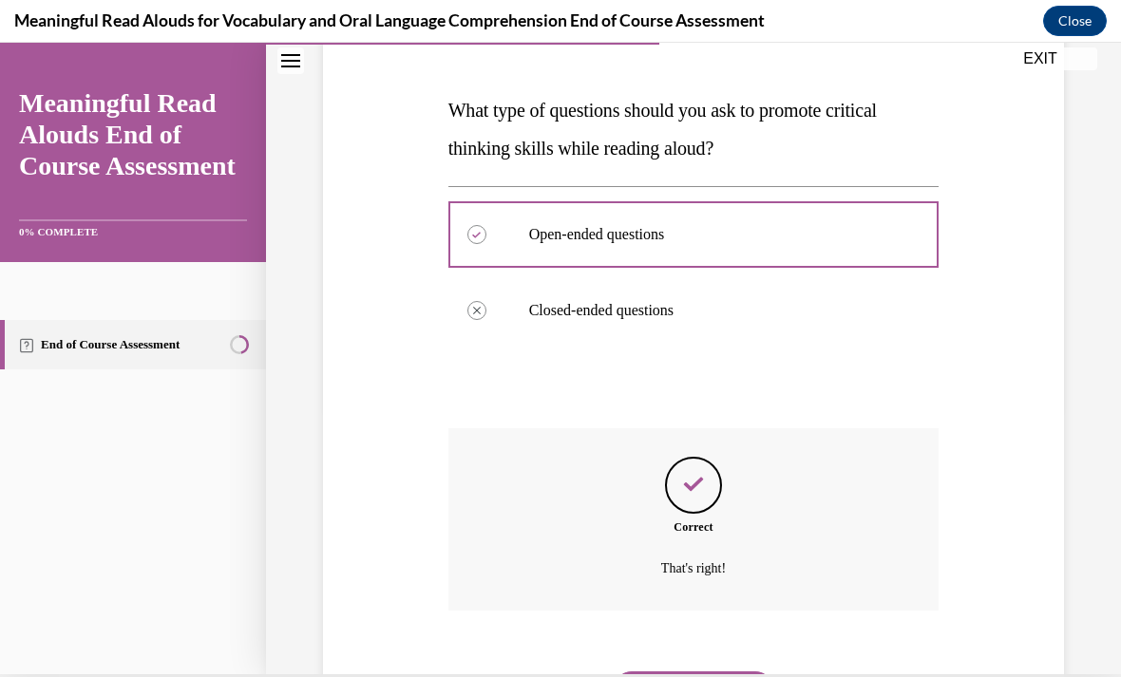
scroll to position [285, 0]
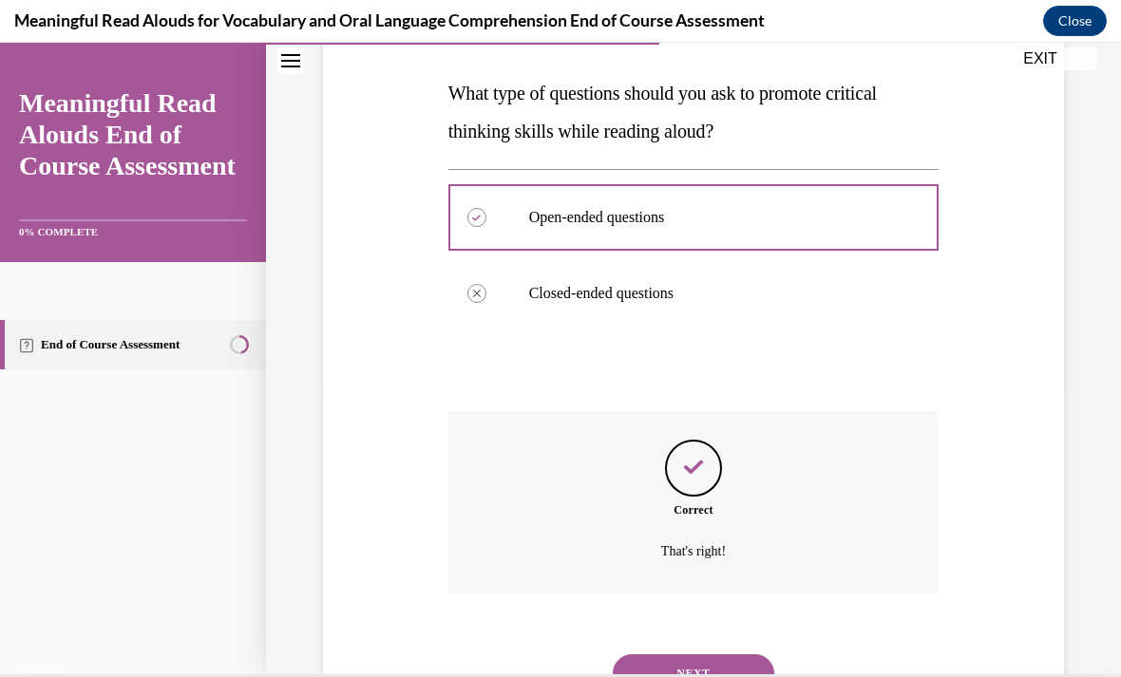
click at [758, 654] on button "NEXT" at bounding box center [693, 673] width 161 height 38
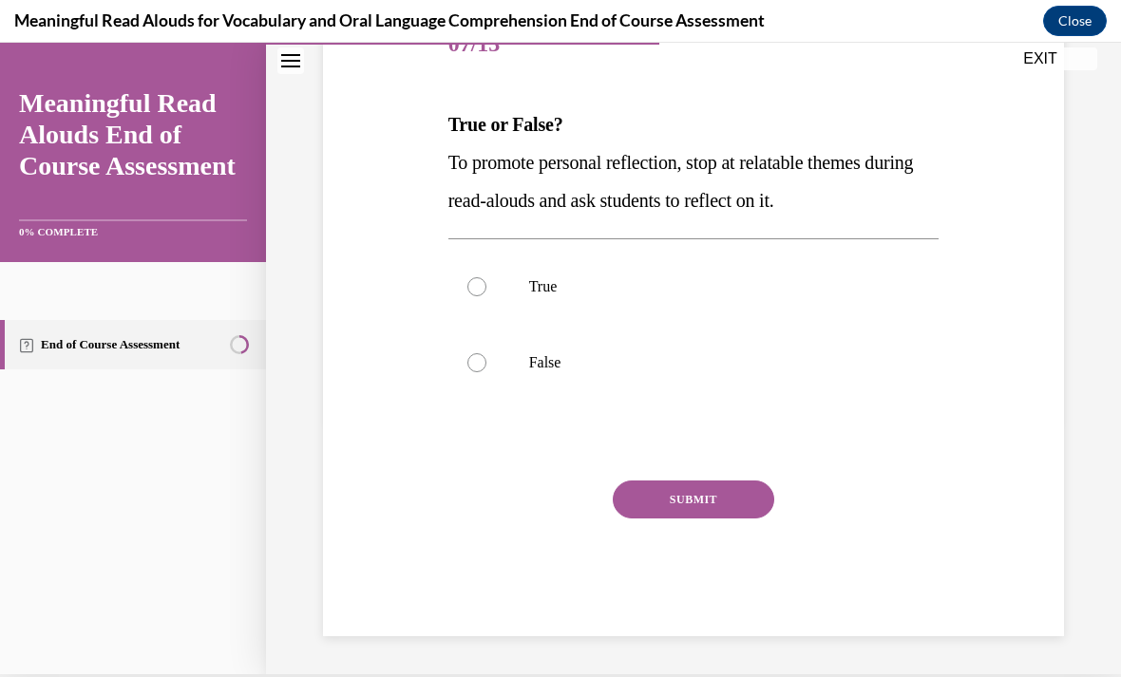
scroll to position [170, 0]
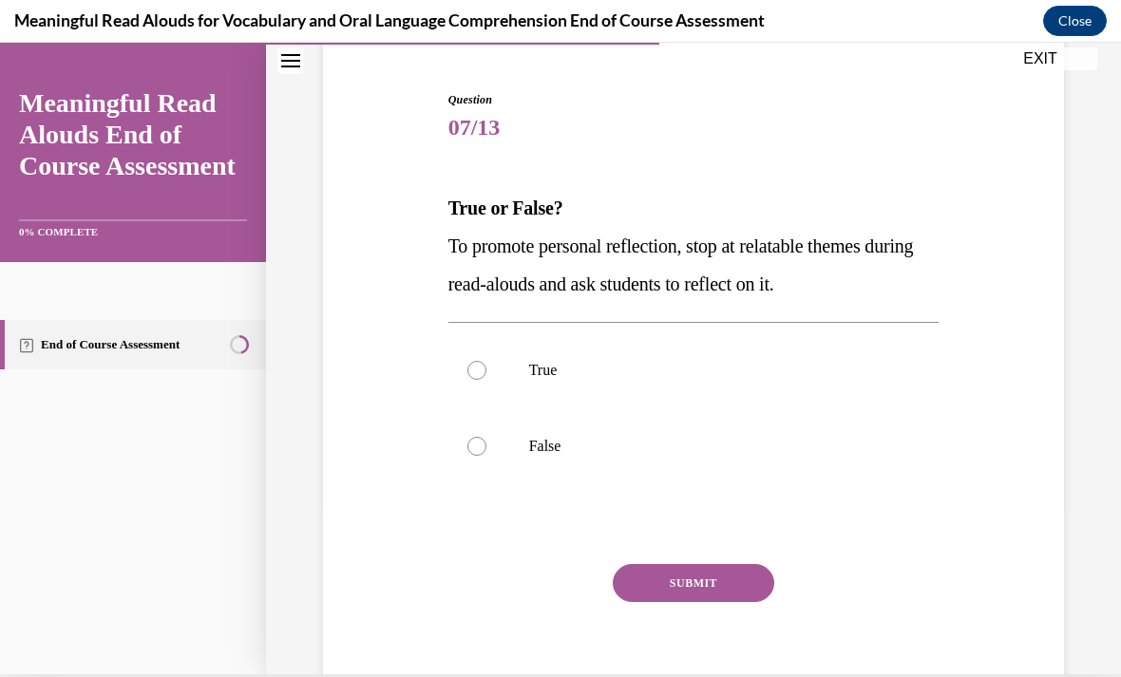
click at [572, 383] on label "True" at bounding box center [693, 370] width 491 height 76
click at [486, 380] on input "True" at bounding box center [476, 370] width 19 height 19
radio input "true"
click at [714, 594] on button "SUBMIT" at bounding box center [693, 583] width 161 height 38
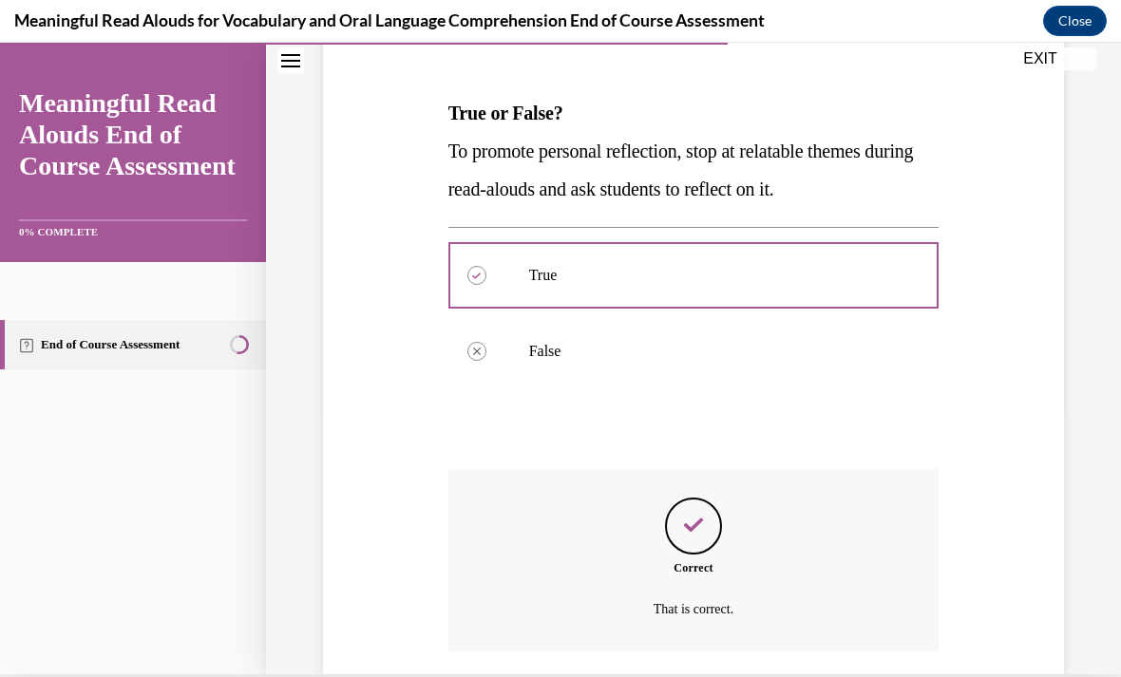
scroll to position [323, 0]
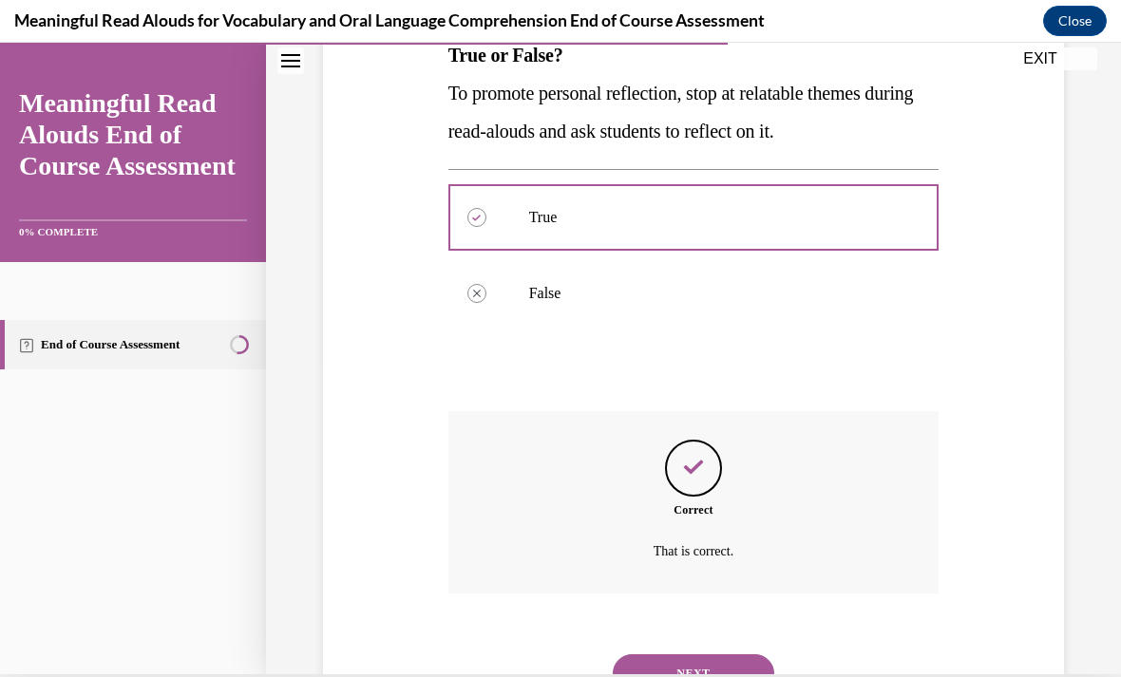
click at [738, 664] on button "NEXT" at bounding box center [693, 673] width 161 height 38
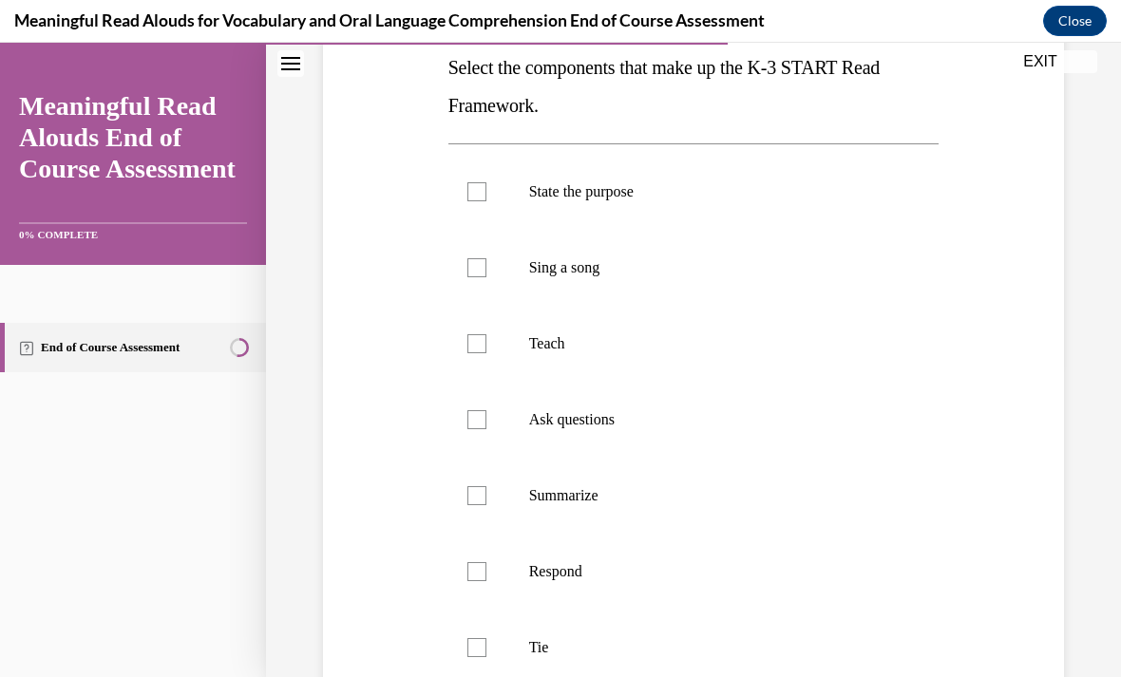
scroll to position [314, 0]
click at [463, 206] on label "State the purpose" at bounding box center [693, 191] width 491 height 76
click at [467, 200] on input "State the purpose" at bounding box center [476, 190] width 19 height 19
checkbox input "true"
click at [477, 348] on div at bounding box center [476, 342] width 19 height 19
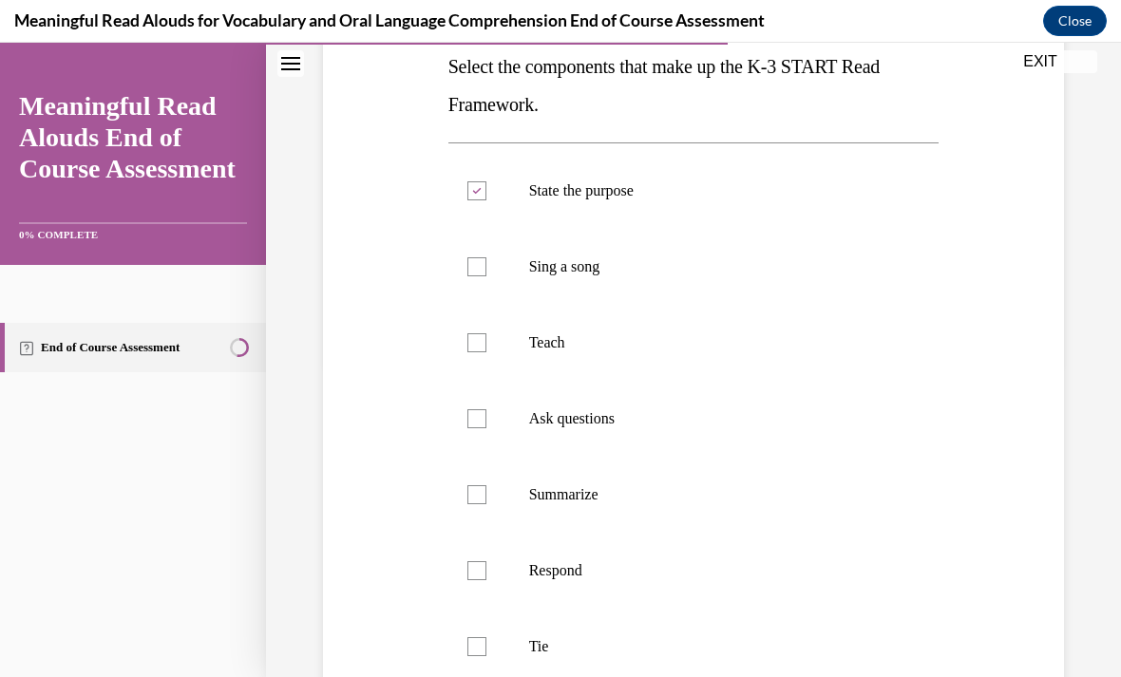
click at [477, 348] on input "Teach" at bounding box center [476, 342] width 19 height 19
checkbox input "true"
click at [470, 419] on div at bounding box center [476, 418] width 19 height 19
click at [470, 419] on input "Ask questions" at bounding box center [476, 418] width 19 height 19
checkbox input "true"
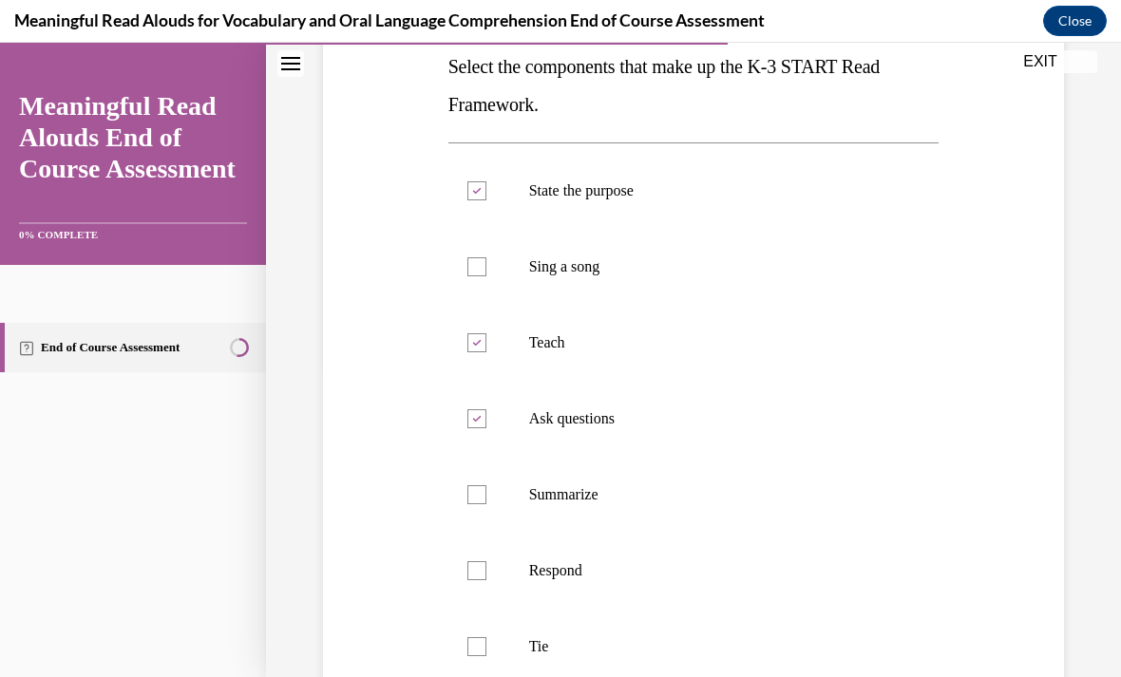
click at [472, 575] on div at bounding box center [476, 570] width 19 height 19
click at [472, 575] on input "Respond" at bounding box center [476, 570] width 19 height 19
checkbox input "true"
click at [470, 654] on div at bounding box center [476, 646] width 19 height 19
click at [470, 654] on input "Tie" at bounding box center [476, 646] width 19 height 19
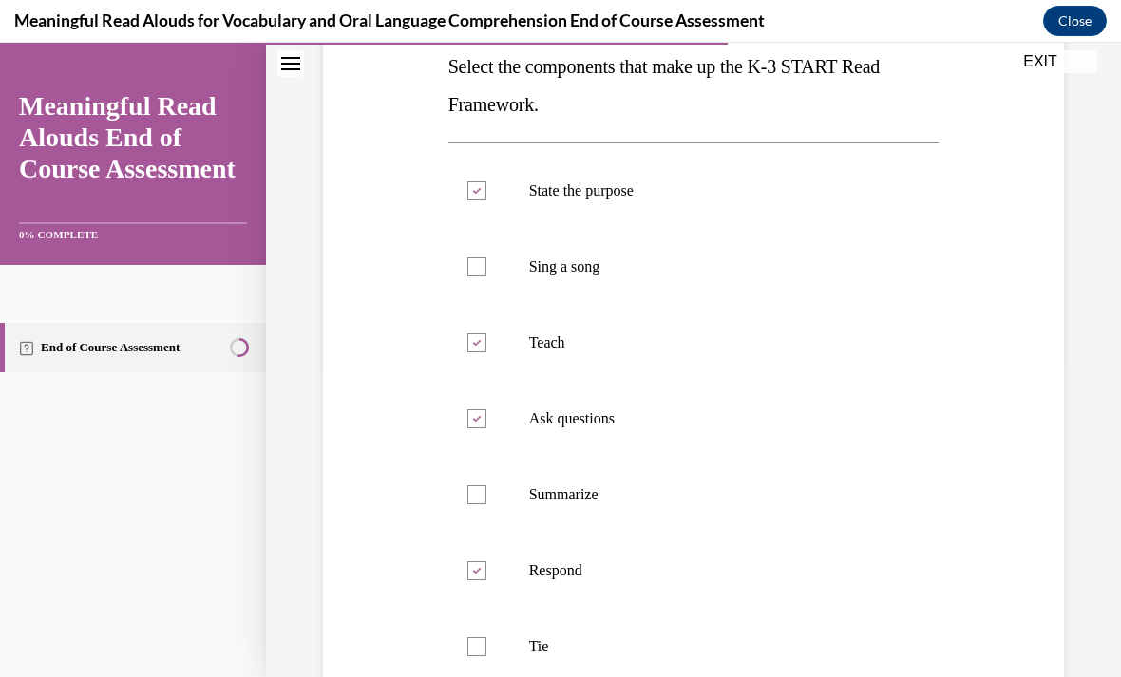
checkbox input "true"
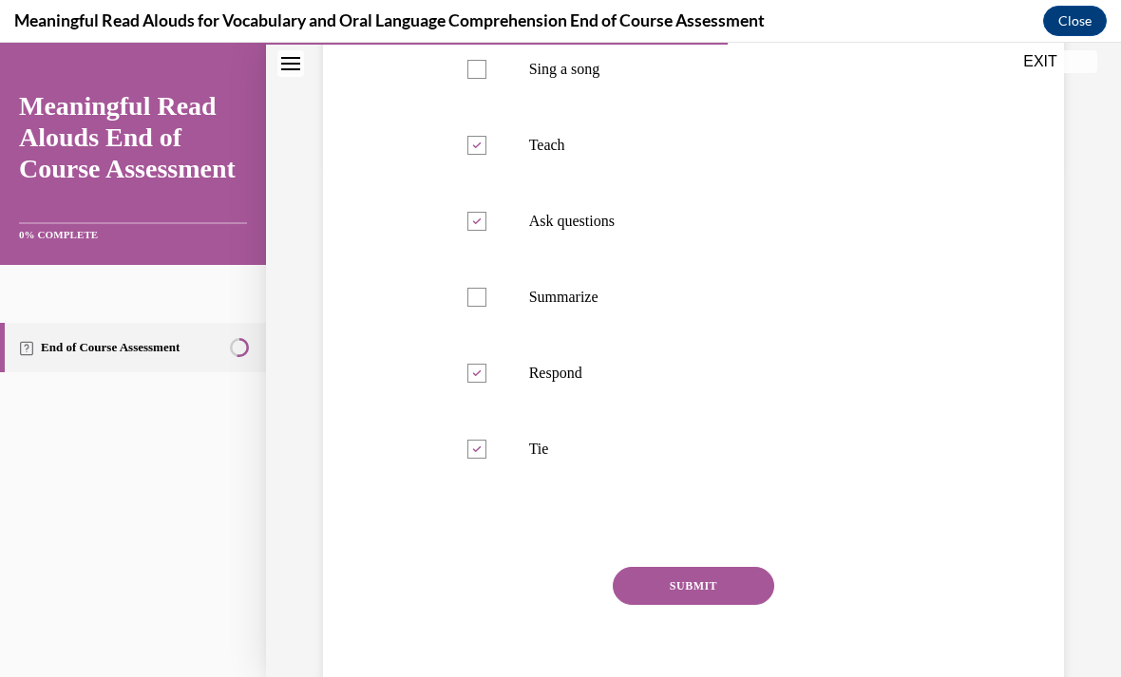
click at [702, 593] on button "SUBMIT" at bounding box center [693, 586] width 161 height 38
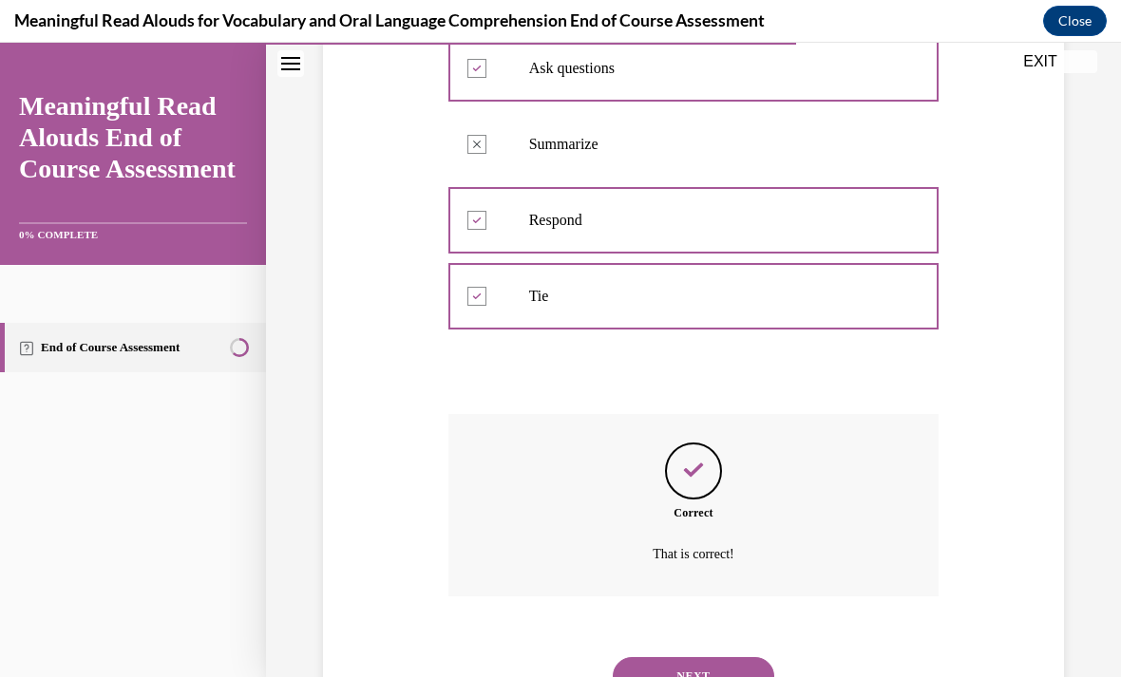
click at [755, 668] on button "NEXT" at bounding box center [693, 676] width 161 height 38
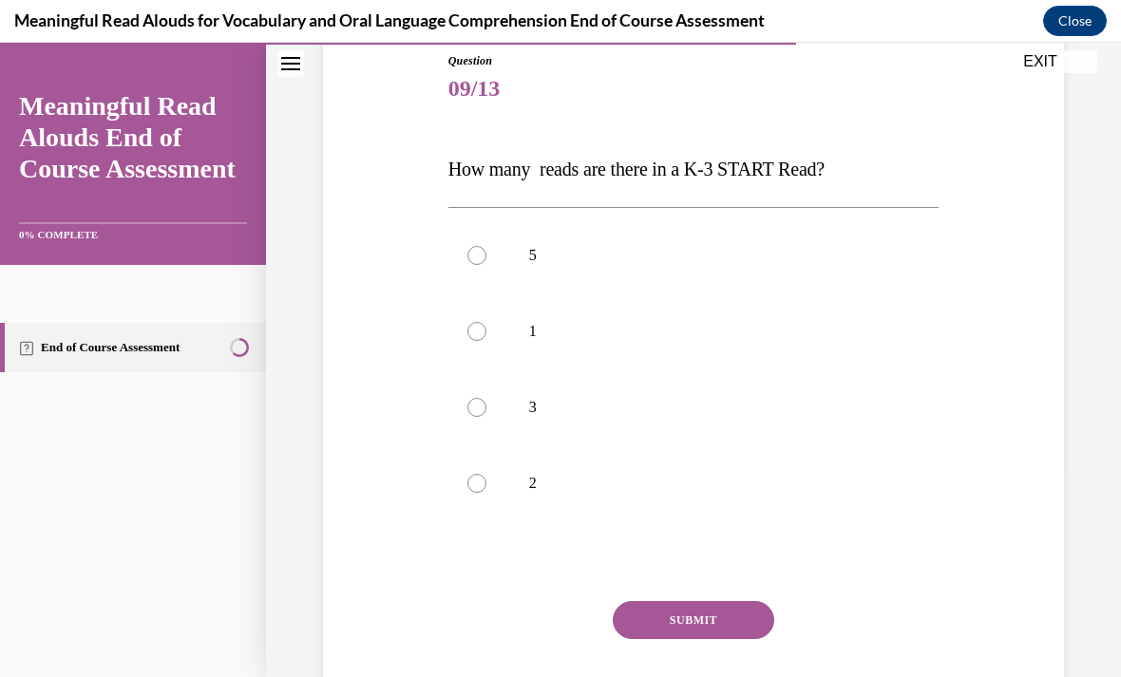
click at [560, 270] on label "5" at bounding box center [693, 255] width 491 height 76
click at [486, 265] on input "5" at bounding box center [476, 255] width 19 height 19
radio input "true"
click at [729, 621] on button "SUBMIT" at bounding box center [693, 620] width 161 height 38
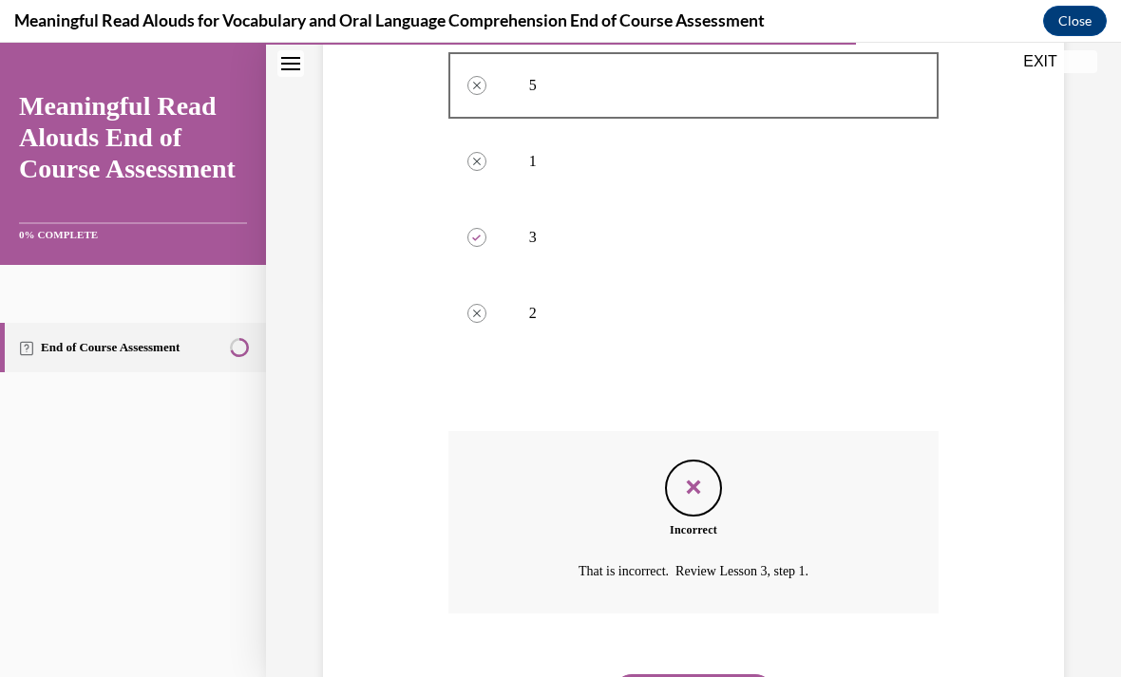
scroll to position [399, 0]
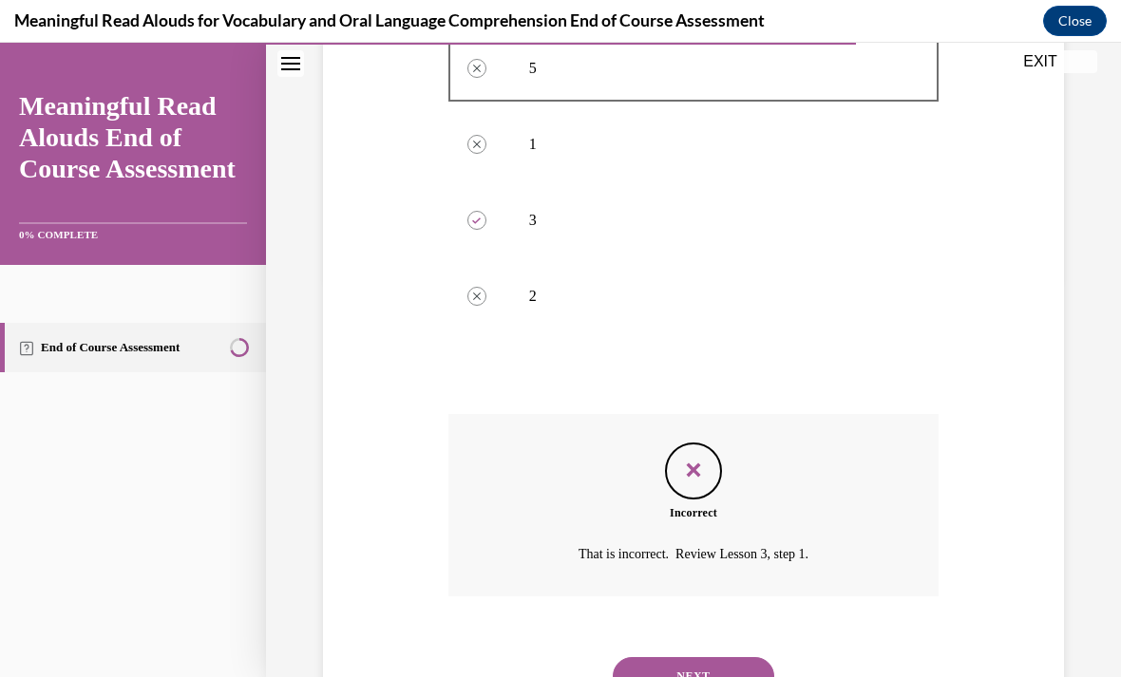
click at [724, 667] on button "NEXT" at bounding box center [693, 676] width 161 height 38
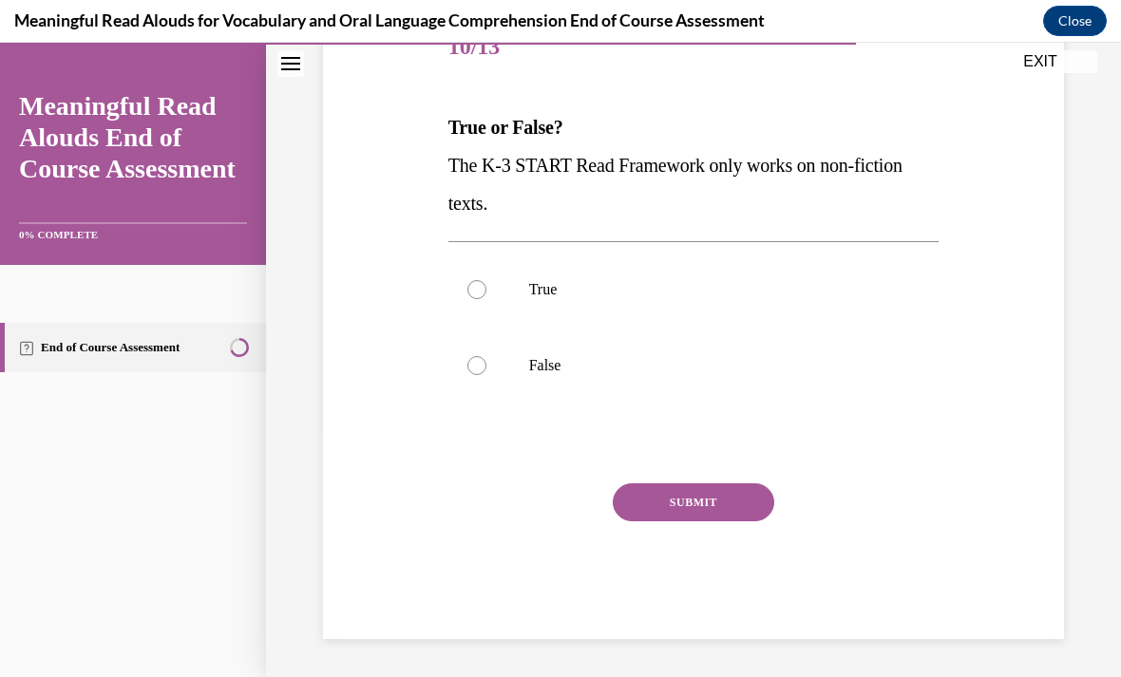
scroll to position [170, 0]
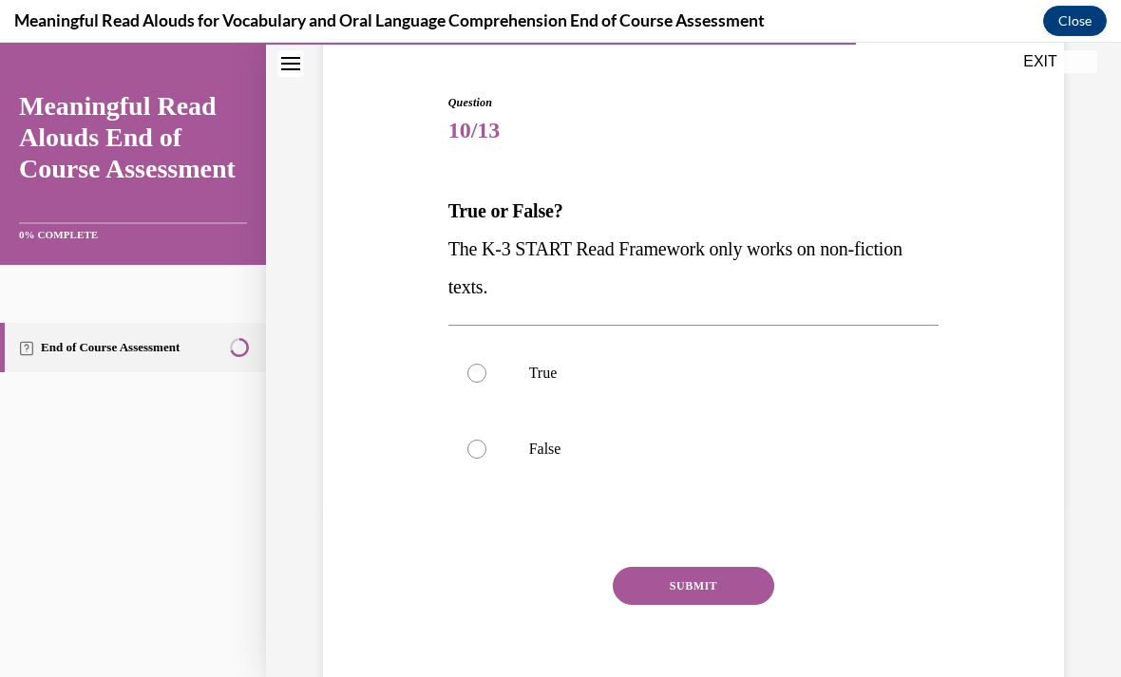
click at [567, 442] on p "False" at bounding box center [710, 449] width 363 height 19
click at [486, 442] on input "False" at bounding box center [476, 449] width 19 height 19
radio input "true"
click at [710, 585] on button "SUBMIT" at bounding box center [693, 586] width 161 height 38
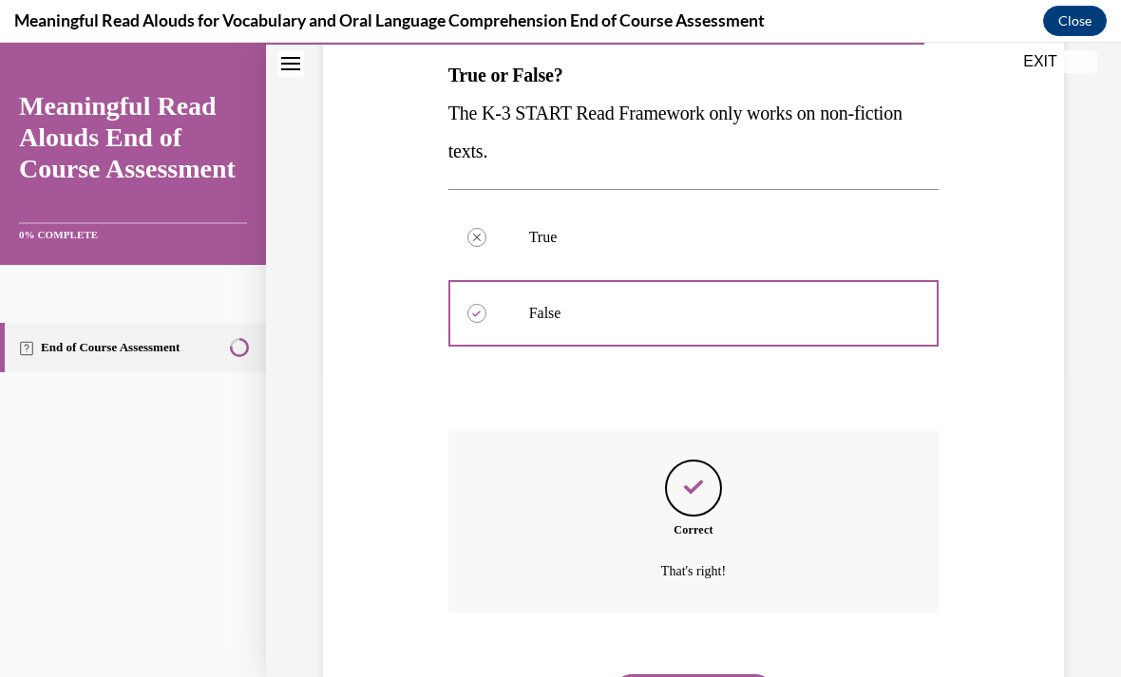
scroll to position [323, 0]
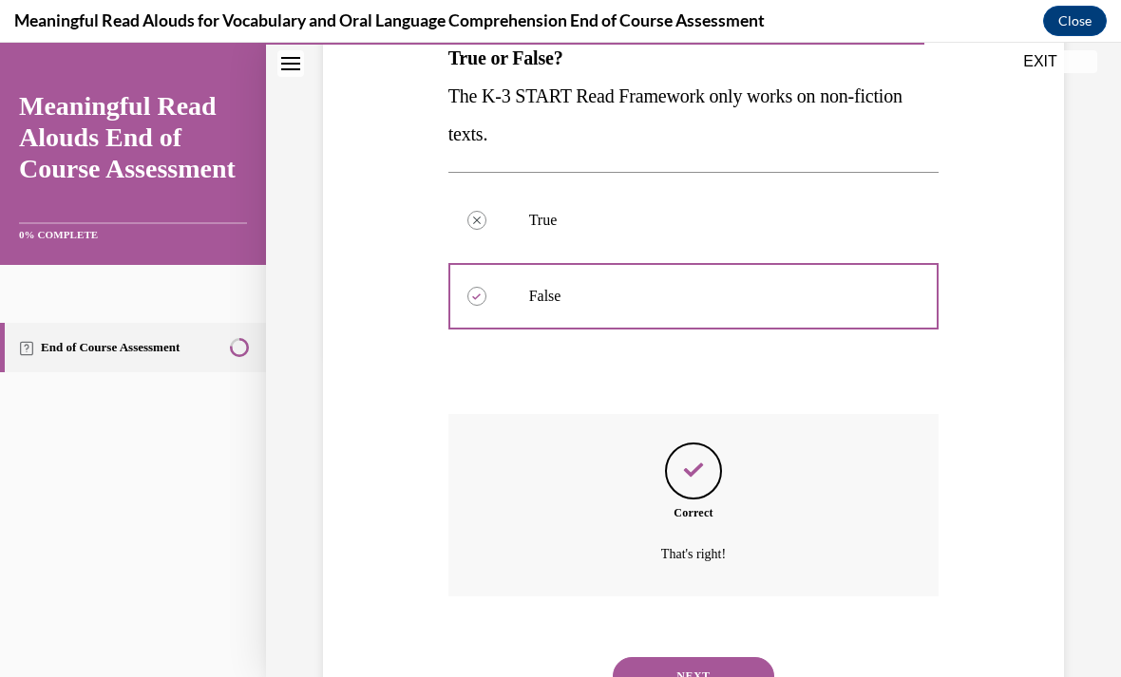
click at [709, 664] on button "NEXT" at bounding box center [693, 676] width 161 height 38
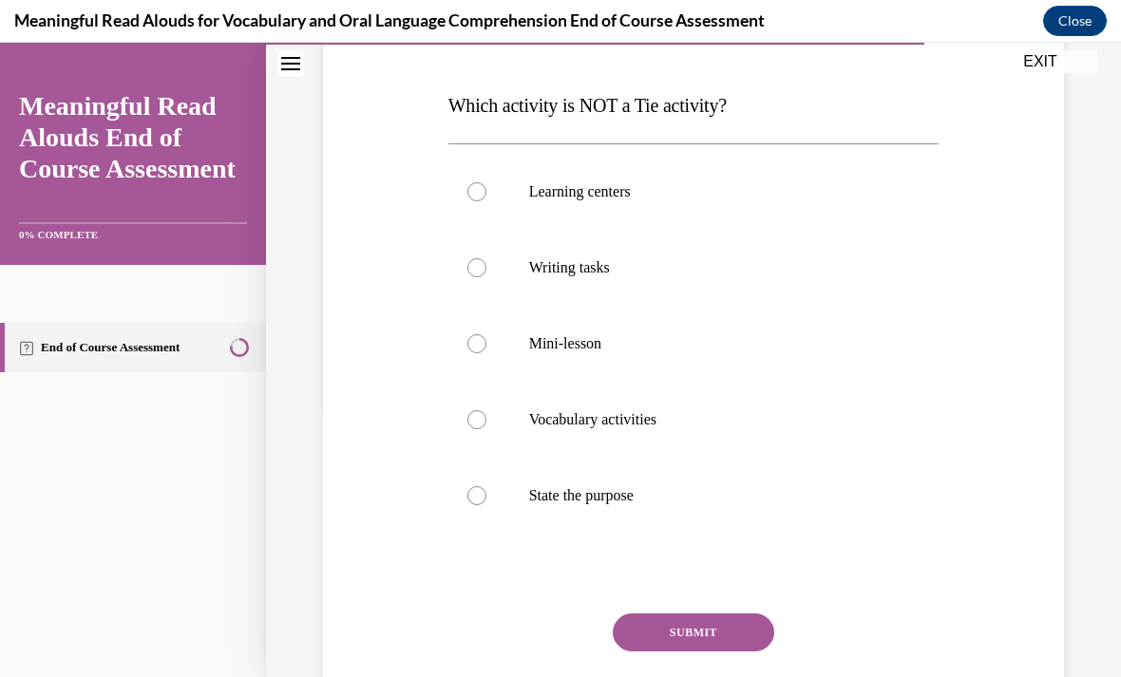
scroll to position [275, 0]
click at [622, 506] on label "State the purpose" at bounding box center [693, 496] width 491 height 76
click at [486, 505] on input "State the purpose" at bounding box center [476, 495] width 19 height 19
radio input "true"
click at [731, 633] on button "SUBMIT" at bounding box center [693, 633] width 161 height 38
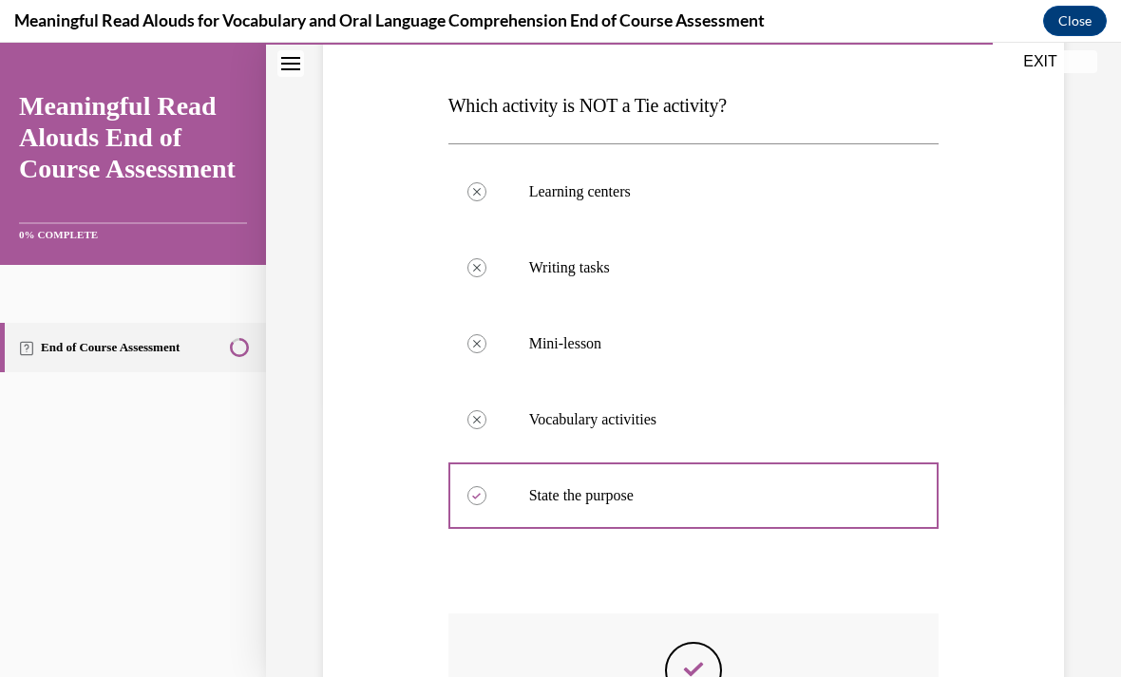
scroll to position [23, 0]
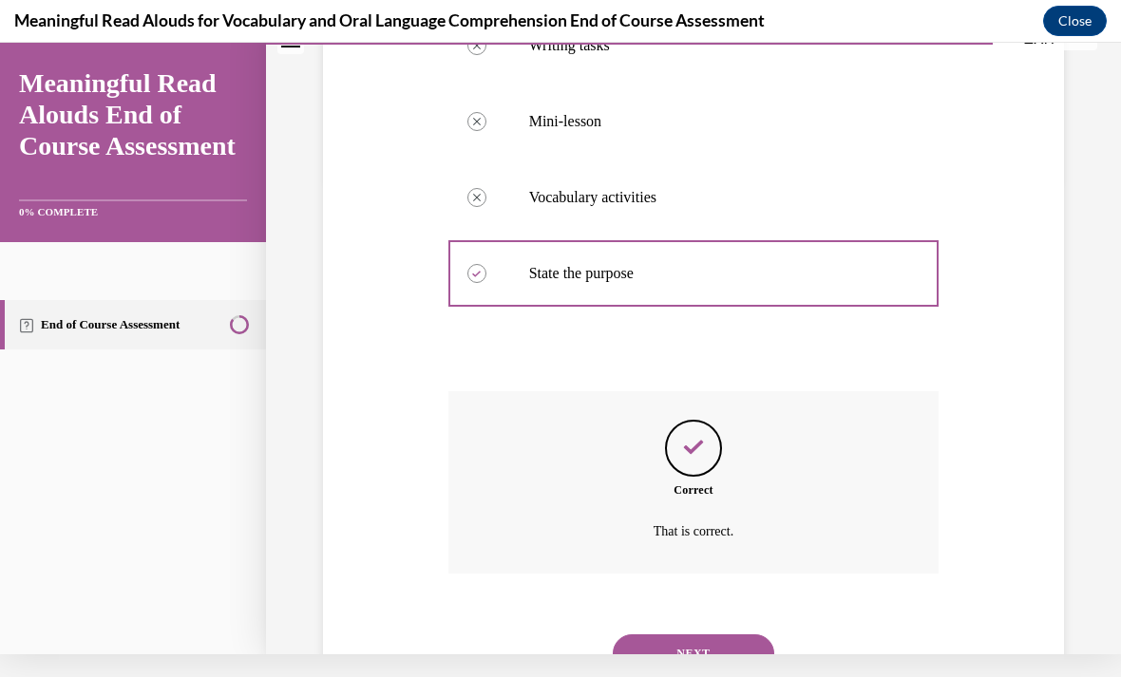
click at [728, 648] on button "NEXT" at bounding box center [693, 653] width 161 height 38
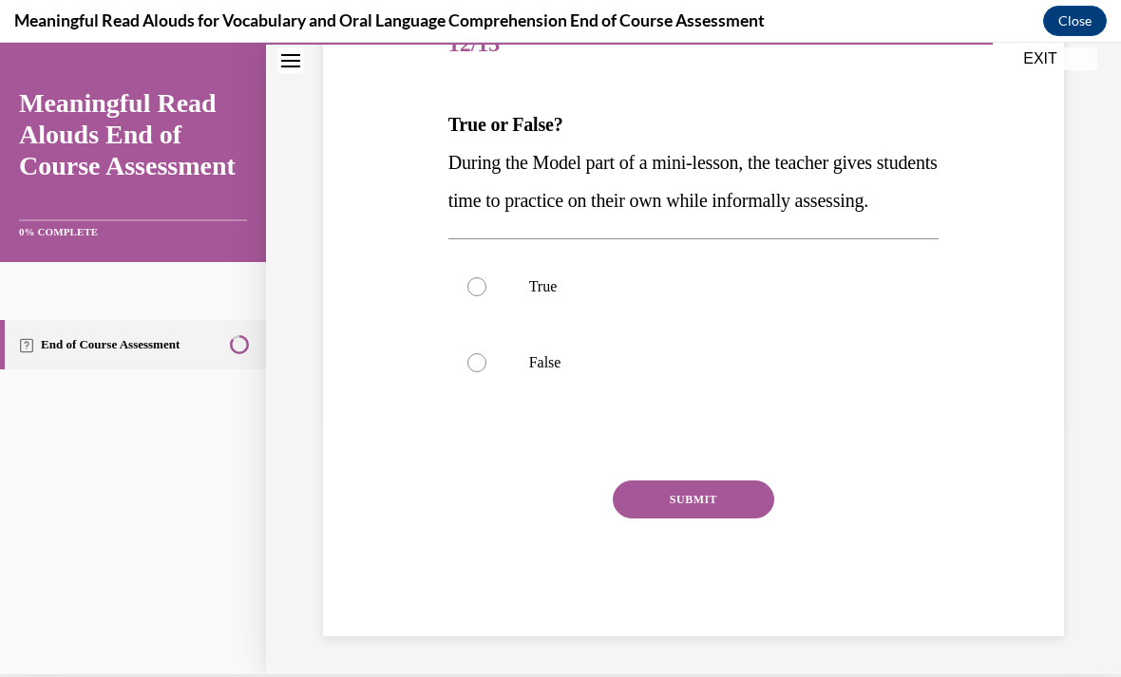
scroll to position [208, 0]
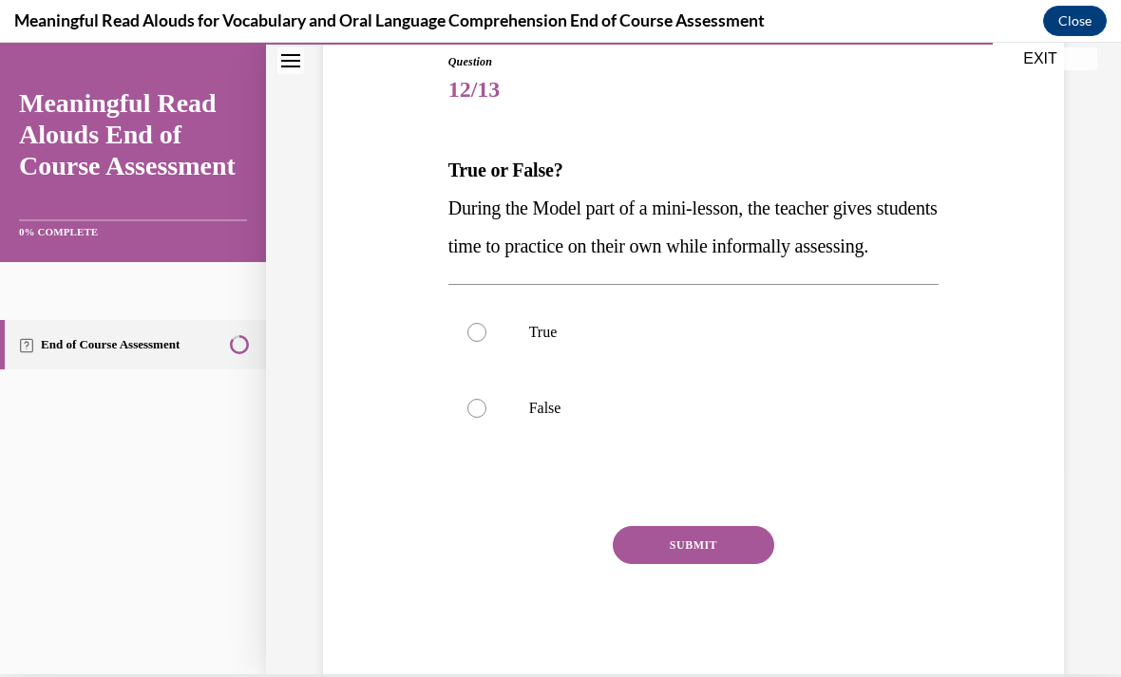
click at [559, 370] on label "True" at bounding box center [693, 332] width 491 height 76
click at [486, 342] on input "True" at bounding box center [476, 332] width 19 height 19
radio input "true"
click at [714, 564] on button "SUBMIT" at bounding box center [693, 545] width 161 height 38
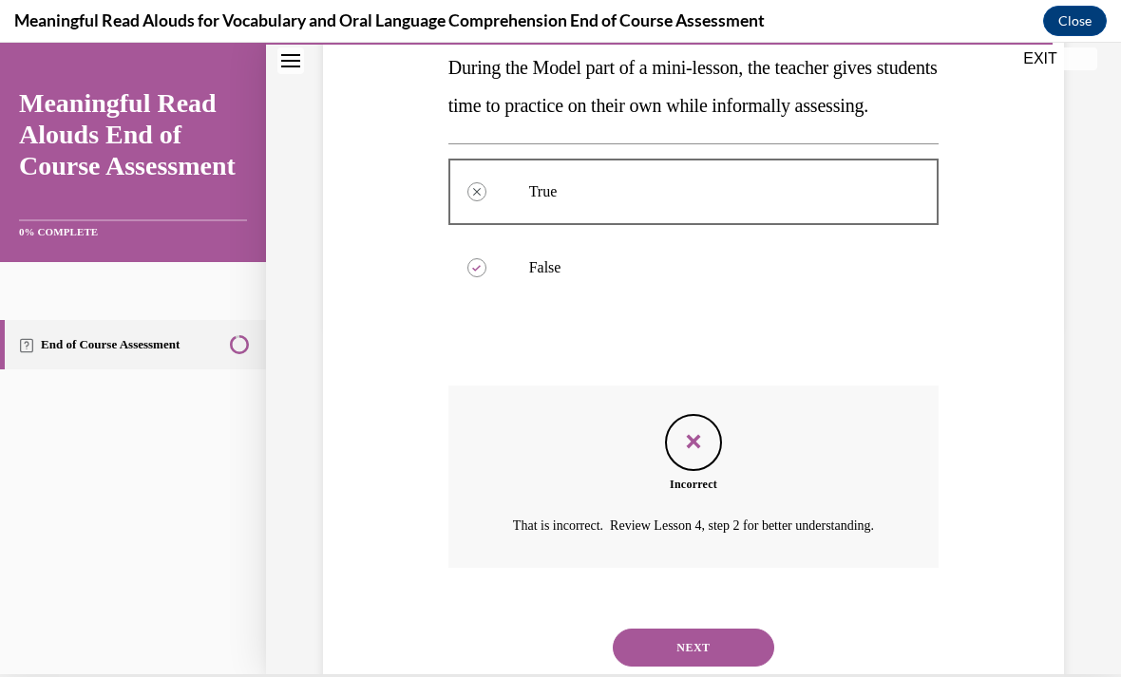
scroll to position [383, 0]
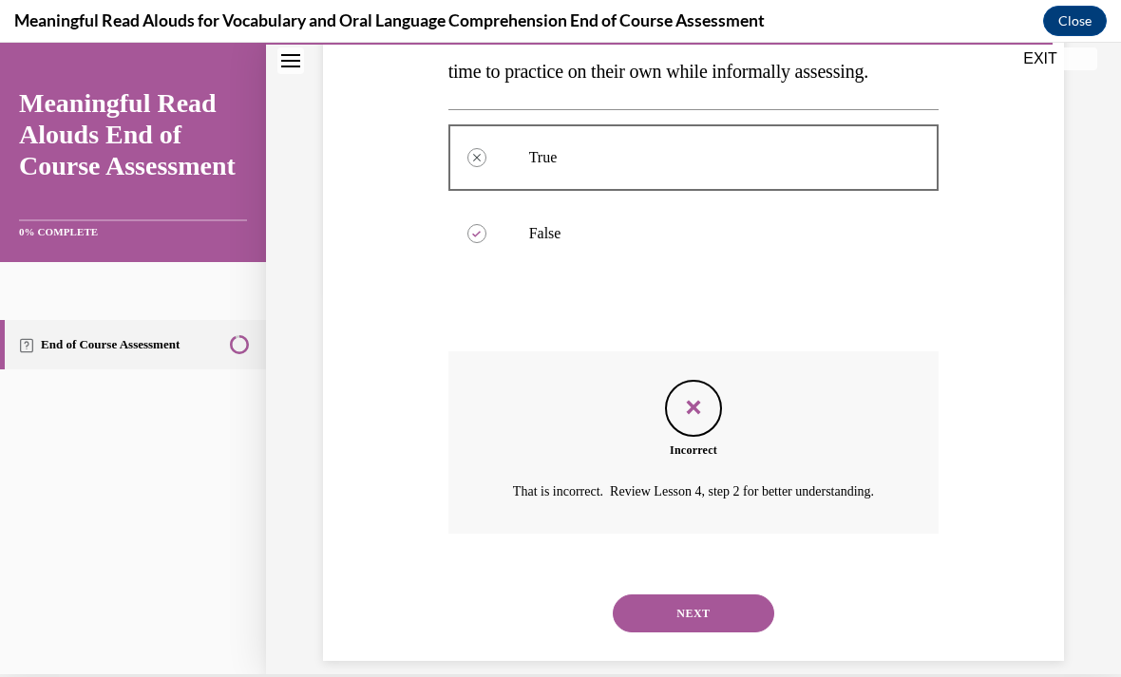
click at [731, 633] on button "NEXT" at bounding box center [693, 614] width 161 height 38
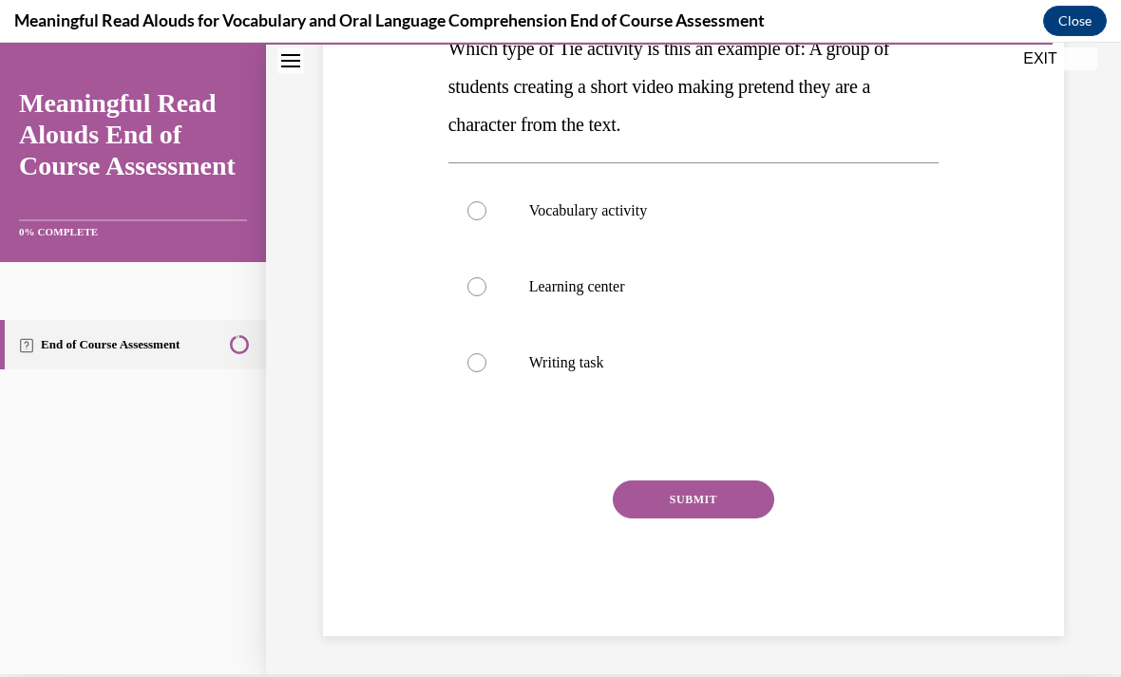
scroll to position [0, 0]
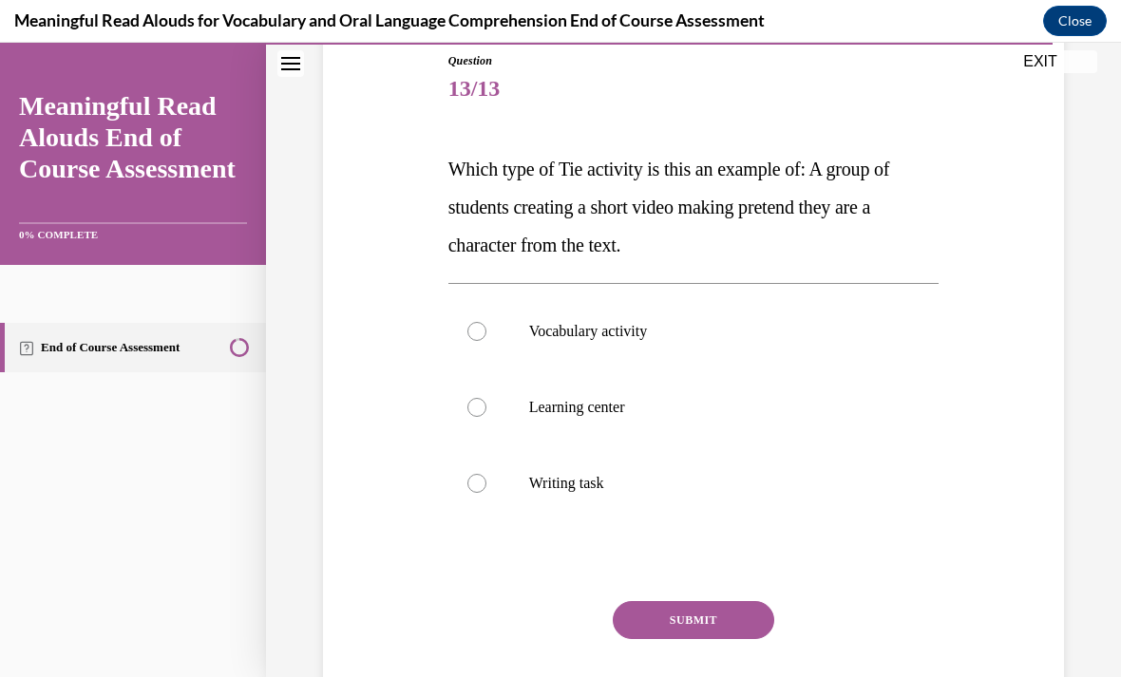
click at [626, 414] on p "Learning center" at bounding box center [710, 407] width 363 height 19
click at [486, 414] on input "Learning center" at bounding box center [476, 407] width 19 height 19
radio input "true"
click at [724, 614] on button "SUBMIT" at bounding box center [693, 620] width 161 height 38
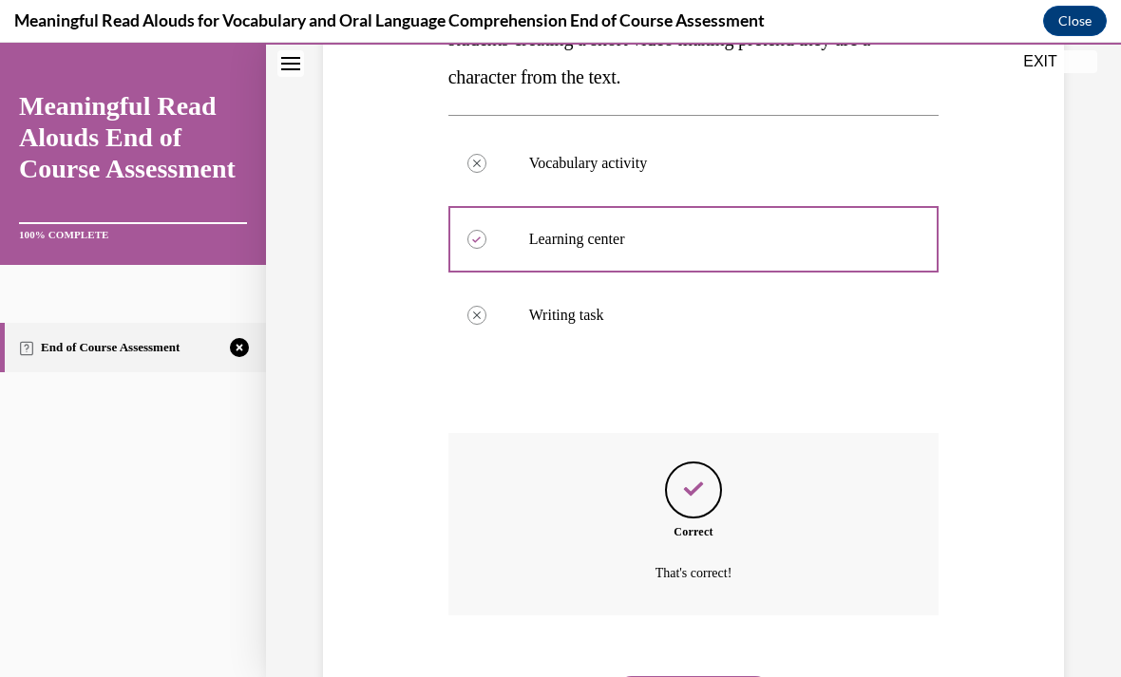
scroll to position [399, 0]
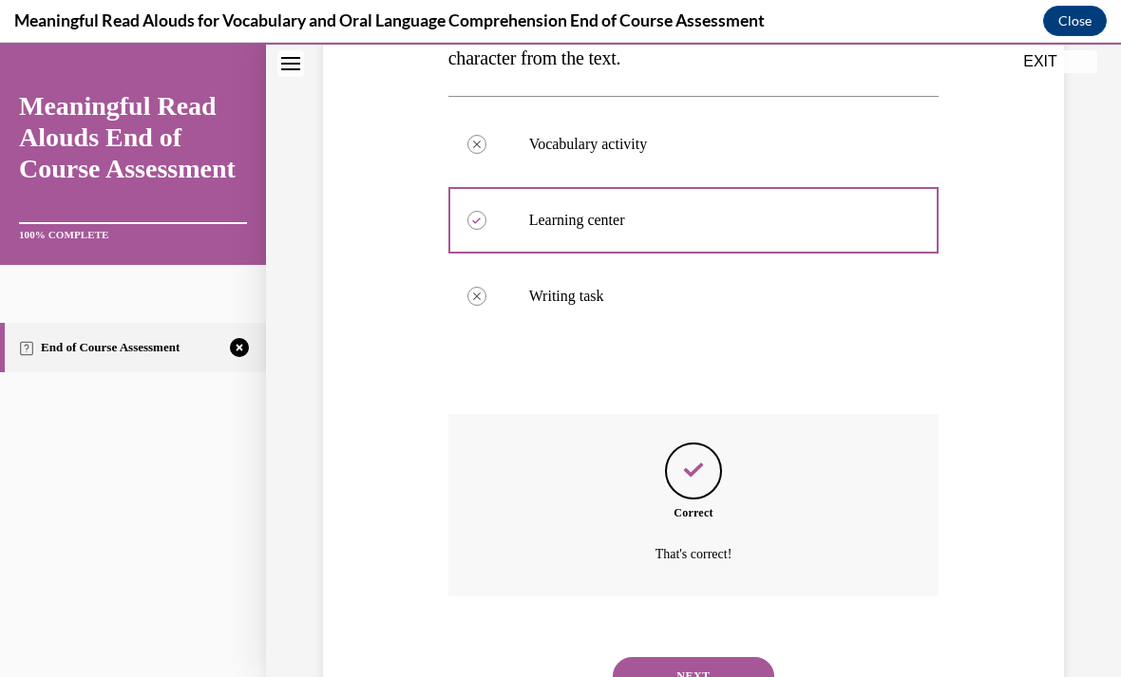
click at [730, 660] on button "NEXT" at bounding box center [693, 676] width 161 height 38
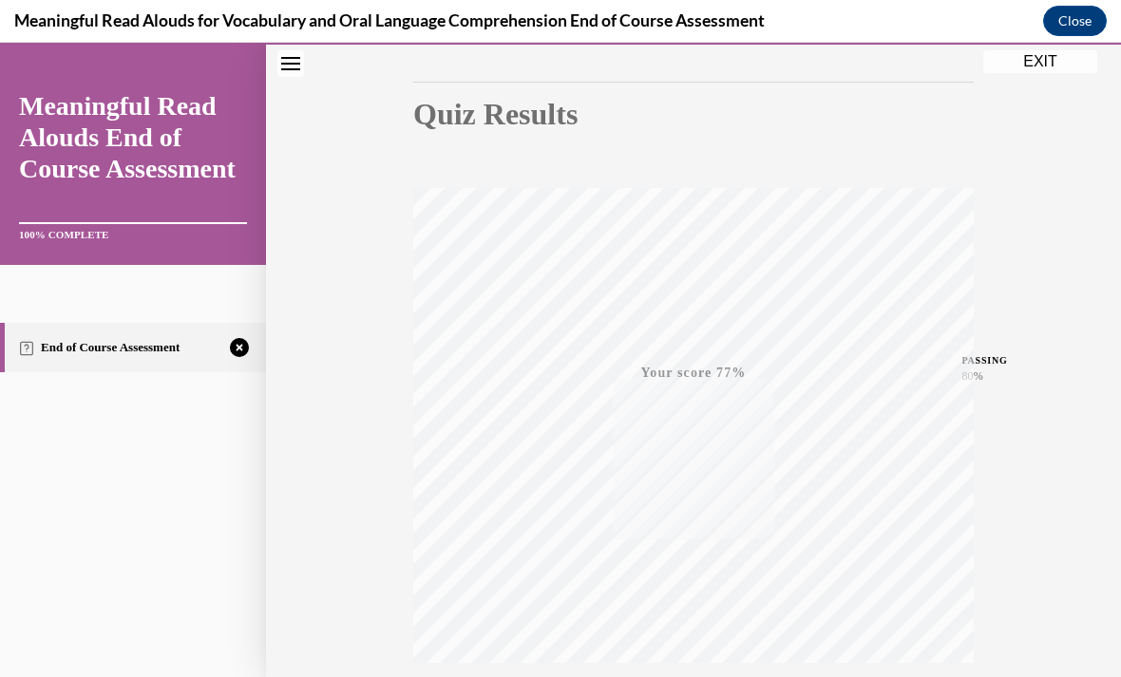
scroll to position [295, 0]
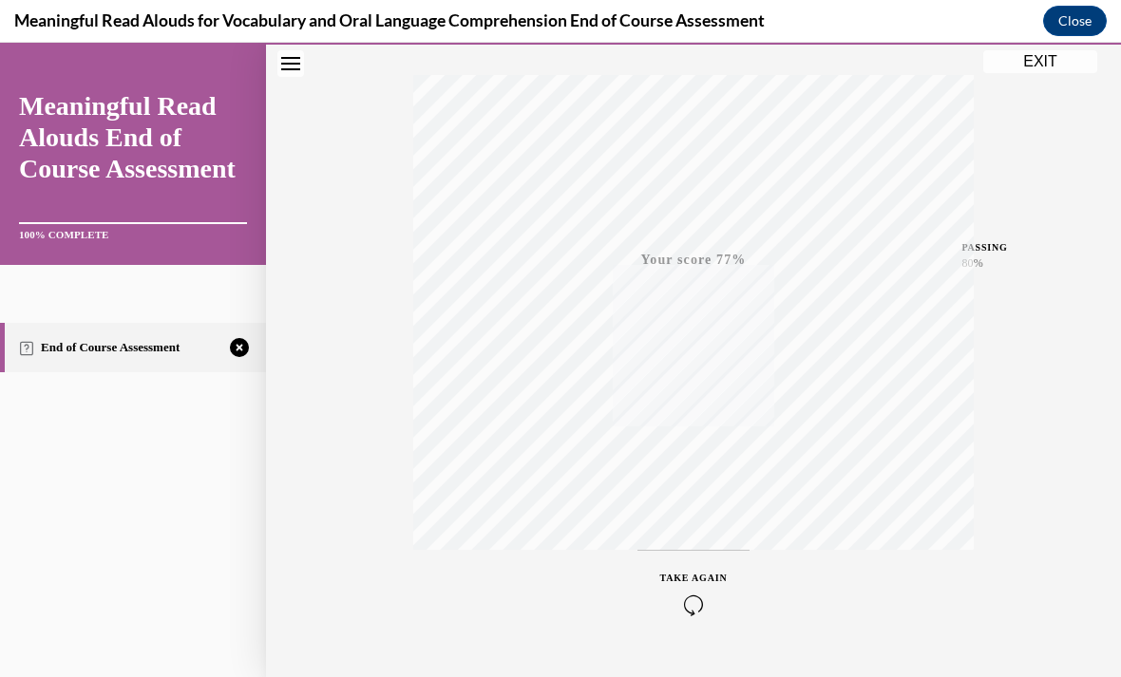
click at [696, 600] on icon "button" at bounding box center [693, 605] width 67 height 21
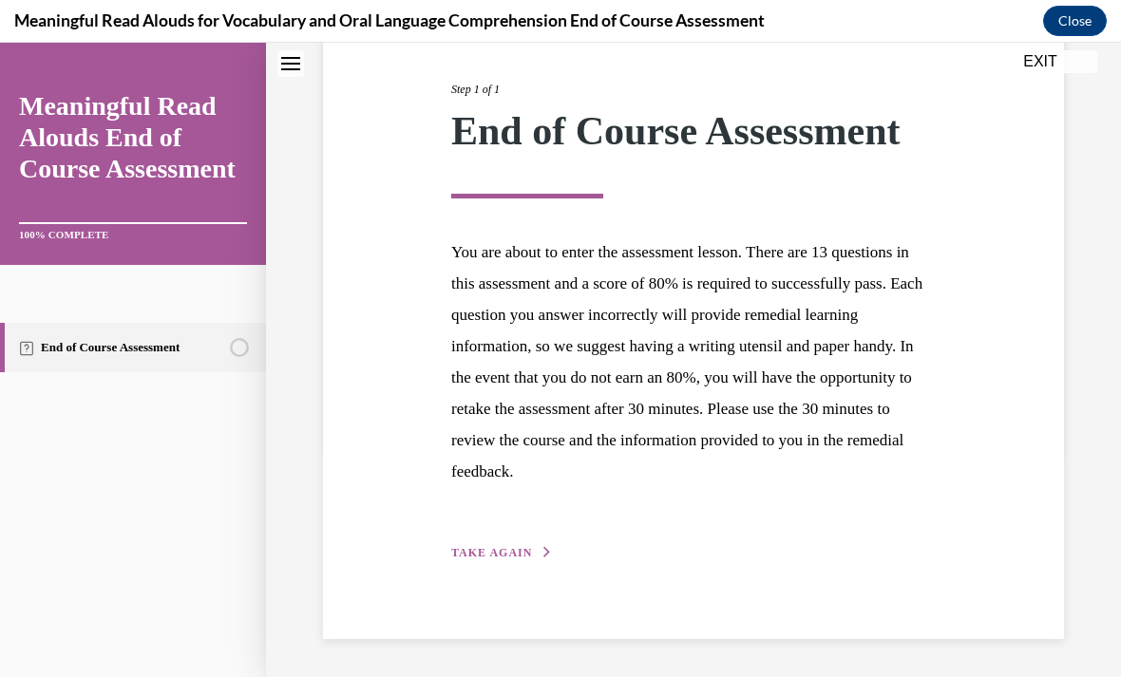
scroll to position [165, 0]
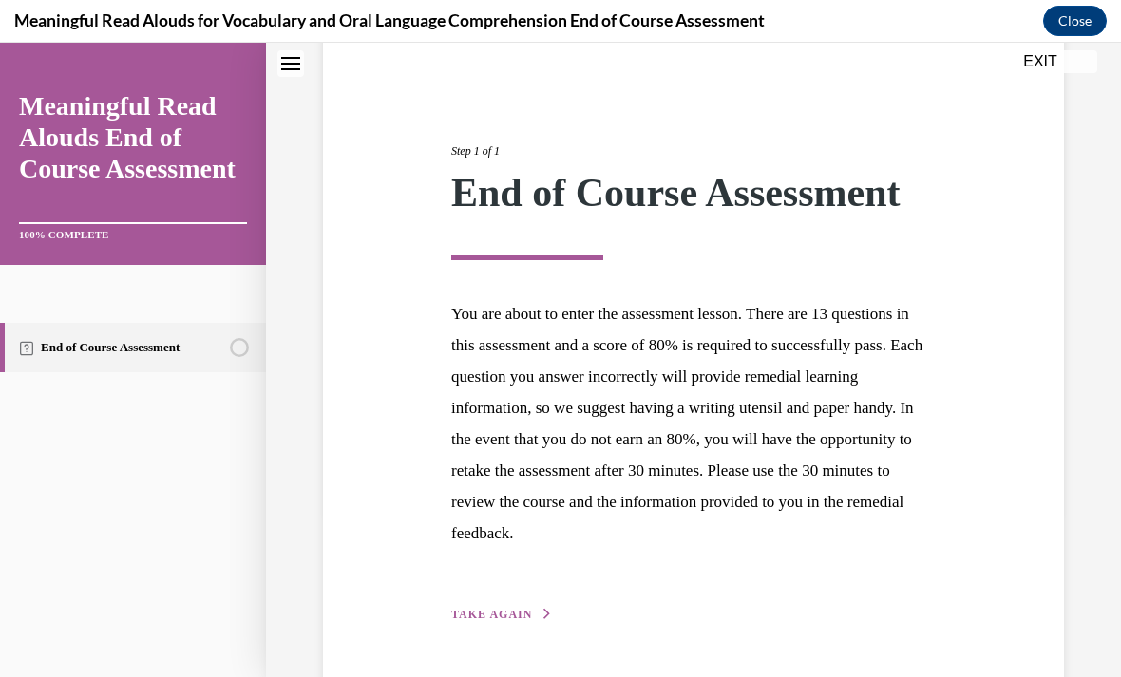
click at [529, 611] on button "TAKE AGAIN" at bounding box center [502, 614] width 102 height 17
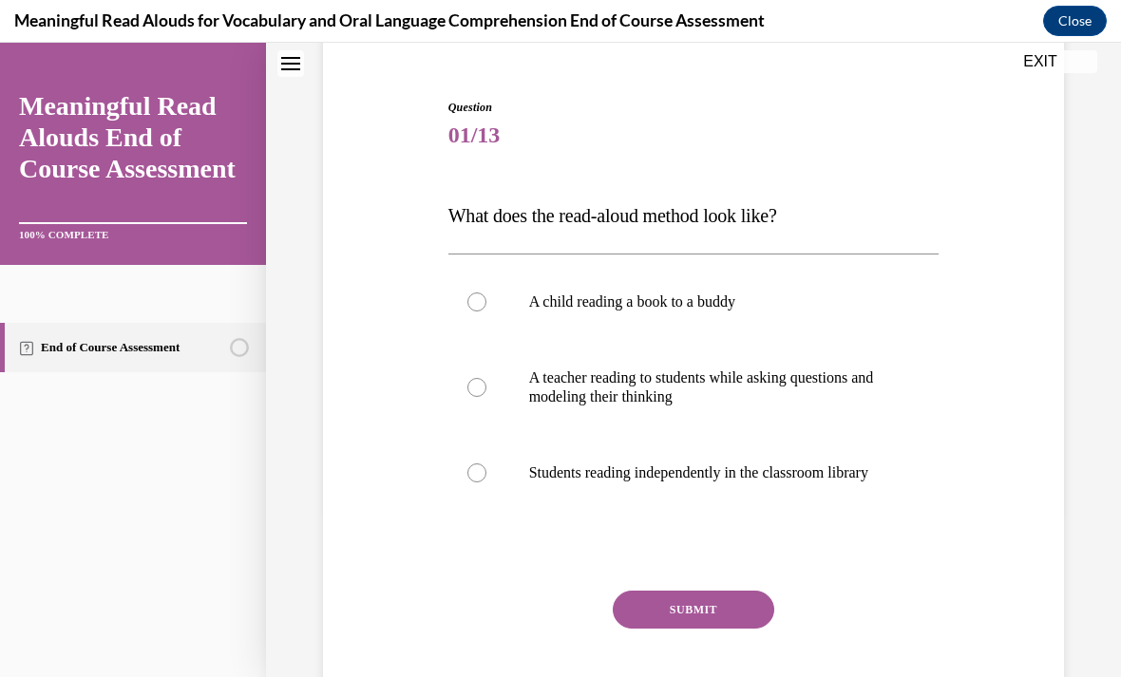
click at [872, 387] on p "A teacher reading to students while asking questions and modeling their thinking" at bounding box center [710, 387] width 363 height 38
click at [486, 387] on input "A teacher reading to students while asking questions and modeling their thinking" at bounding box center [476, 387] width 19 height 19
radio input "true"
click at [749, 626] on button "SUBMIT" at bounding box center [693, 610] width 161 height 38
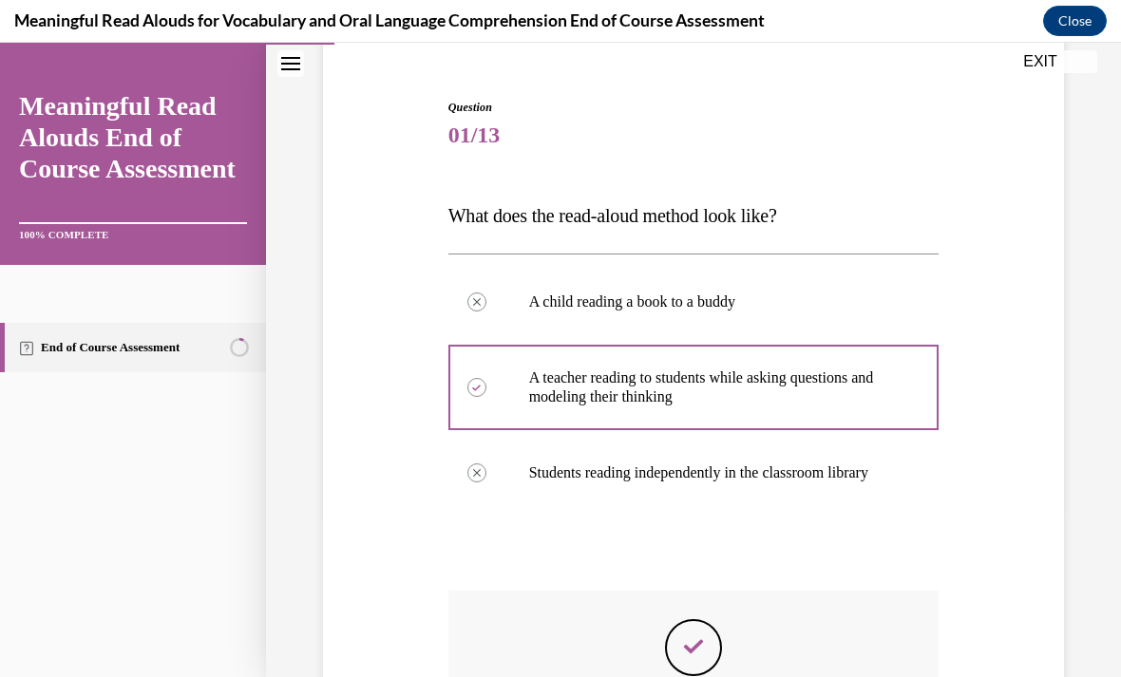
scroll to position [23, 0]
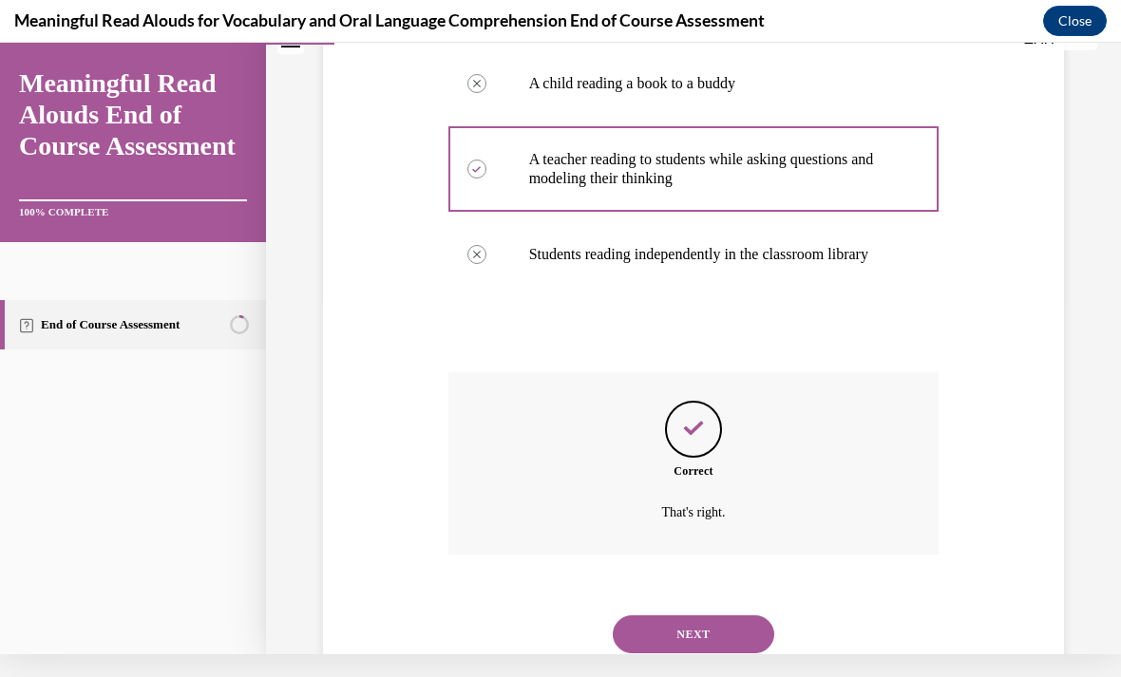
click at [746, 642] on button "NEXT" at bounding box center [693, 634] width 161 height 38
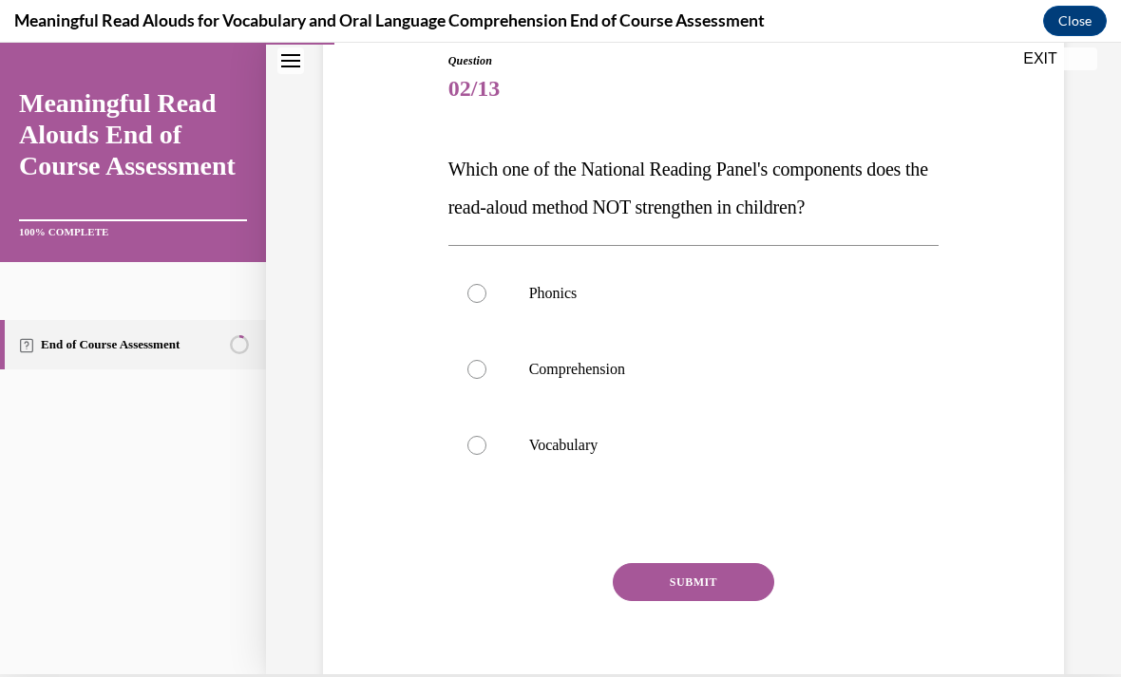
scroll to position [208, 0]
click at [680, 295] on p "Phonics" at bounding box center [710, 294] width 363 height 19
click at [486, 295] on input "Phonics" at bounding box center [476, 294] width 19 height 19
radio input "true"
click at [727, 599] on button "SUBMIT" at bounding box center [693, 583] width 161 height 38
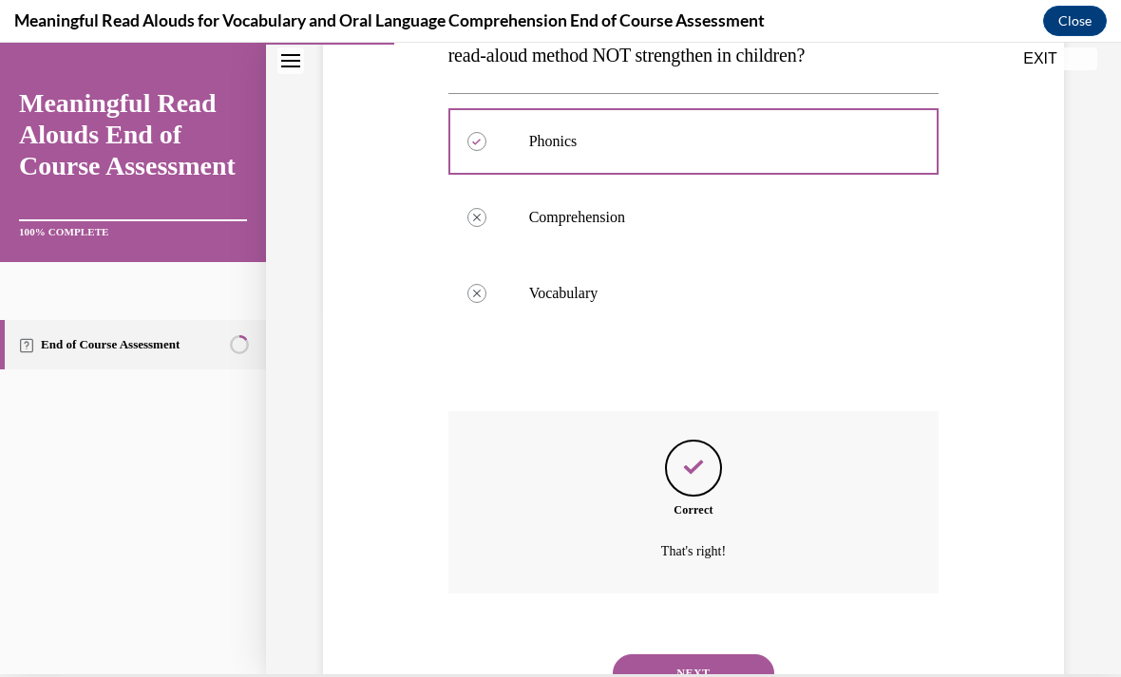
click at [723, 654] on button "NEXT" at bounding box center [693, 673] width 161 height 38
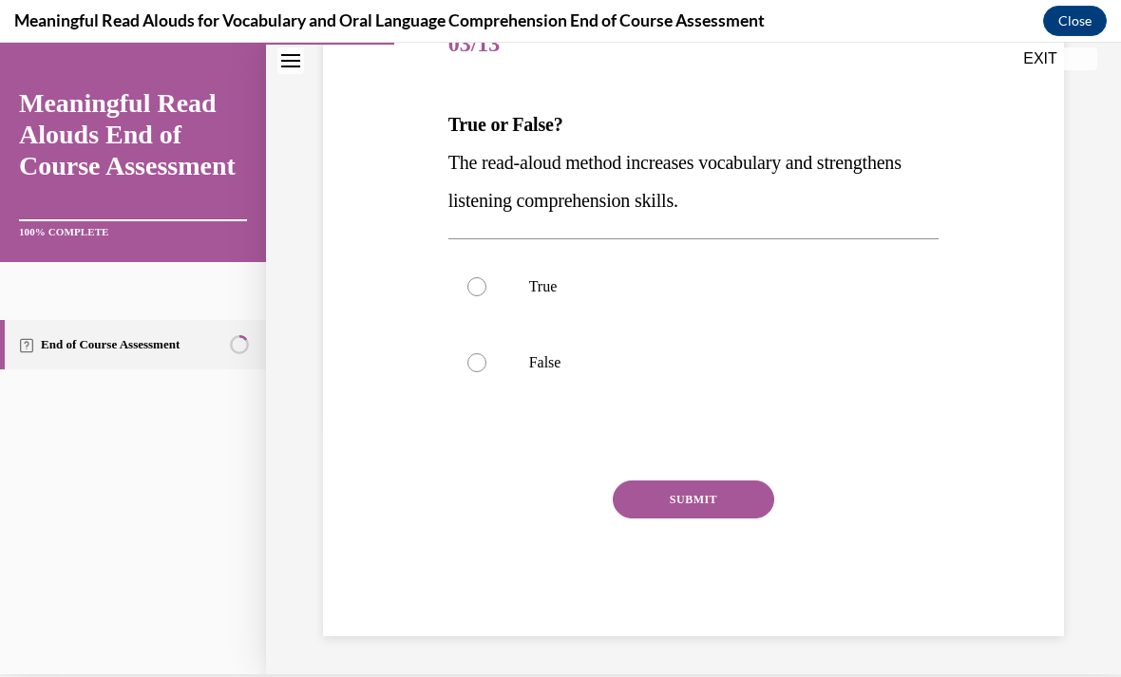
scroll to position [170, 0]
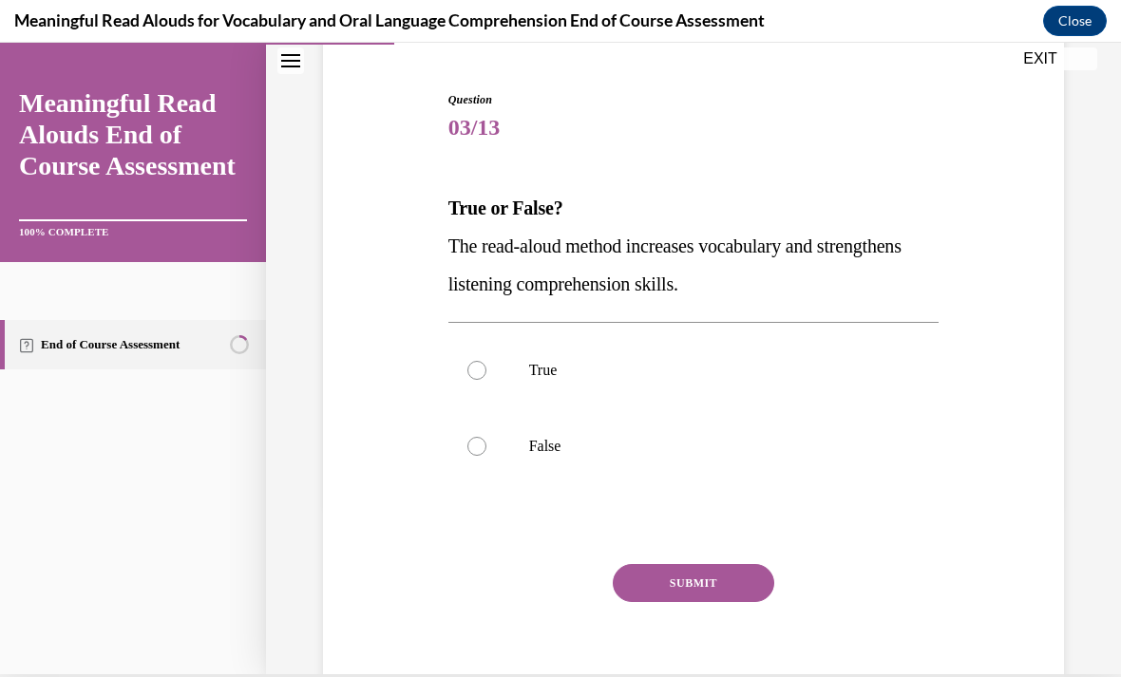
click at [648, 369] on p "True" at bounding box center [710, 370] width 363 height 19
click at [486, 369] on input "True" at bounding box center [476, 370] width 19 height 19
radio input "true"
click at [735, 584] on button "SUBMIT" at bounding box center [693, 583] width 161 height 38
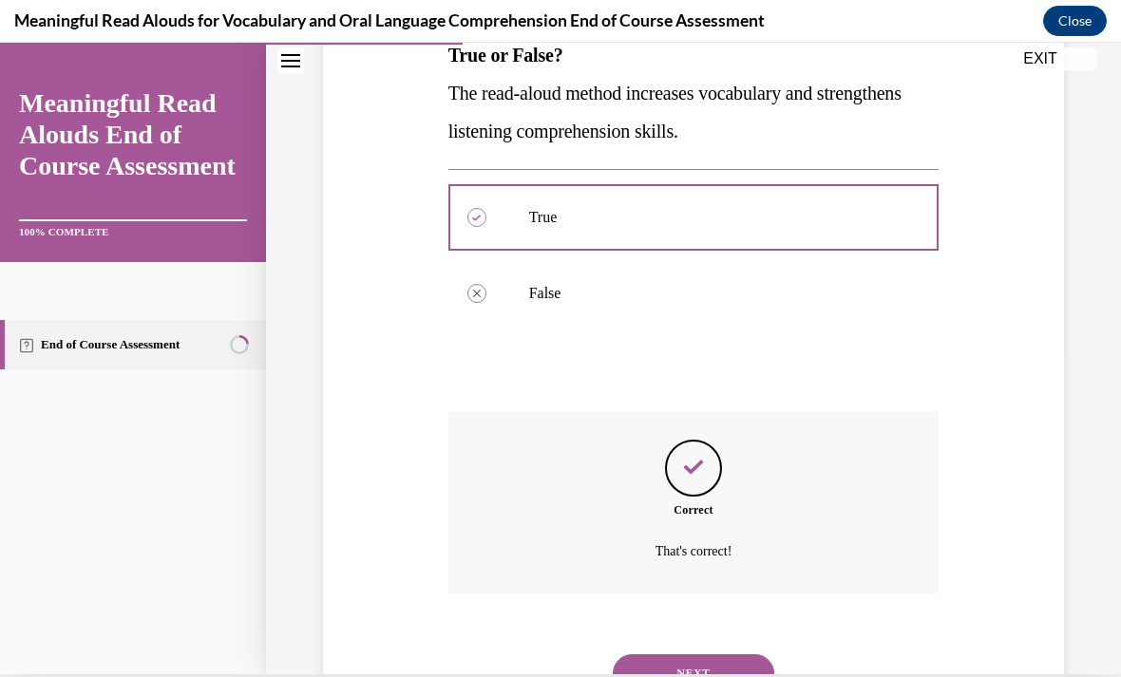
click at [726, 654] on button "NEXT" at bounding box center [693, 673] width 161 height 38
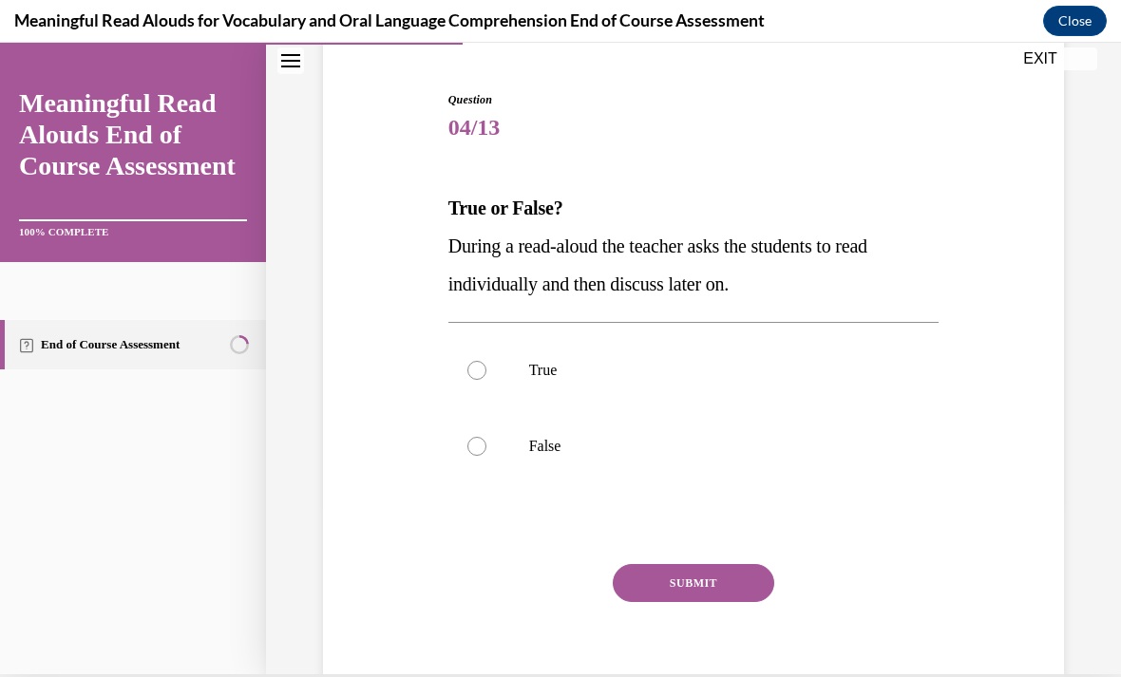
click at [542, 461] on label "False" at bounding box center [693, 446] width 491 height 76
click at [486, 456] on input "False" at bounding box center [476, 446] width 19 height 19
radio input "true"
click at [704, 591] on button "SUBMIT" at bounding box center [693, 583] width 161 height 38
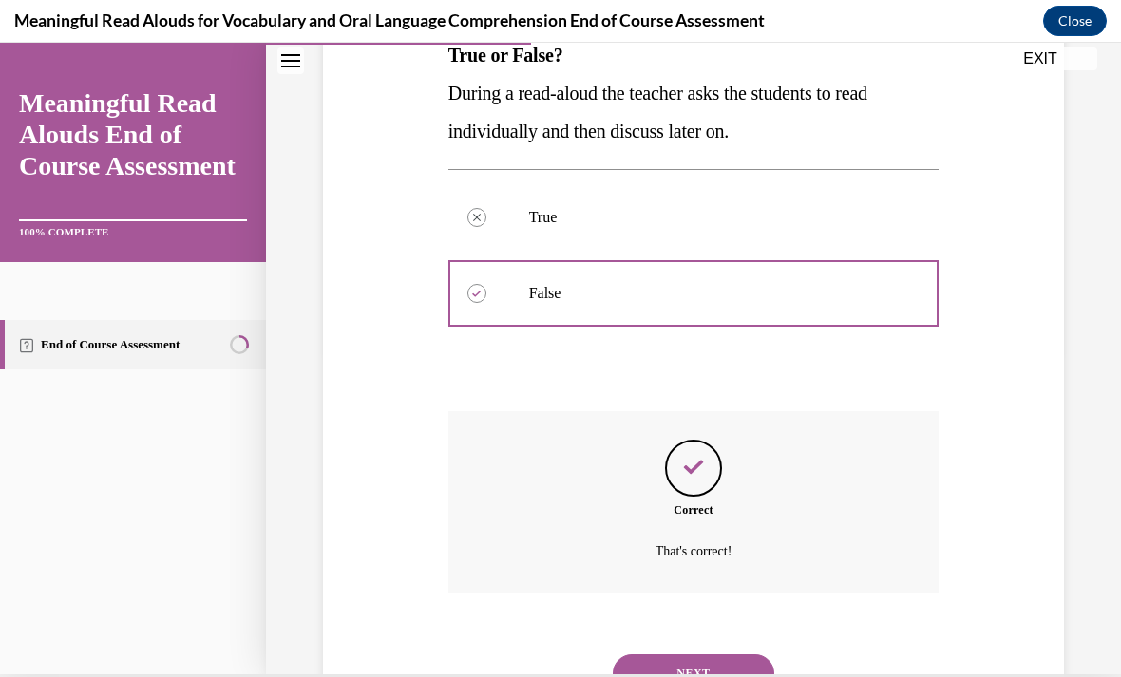
click at [733, 654] on button "NEXT" at bounding box center [693, 673] width 161 height 38
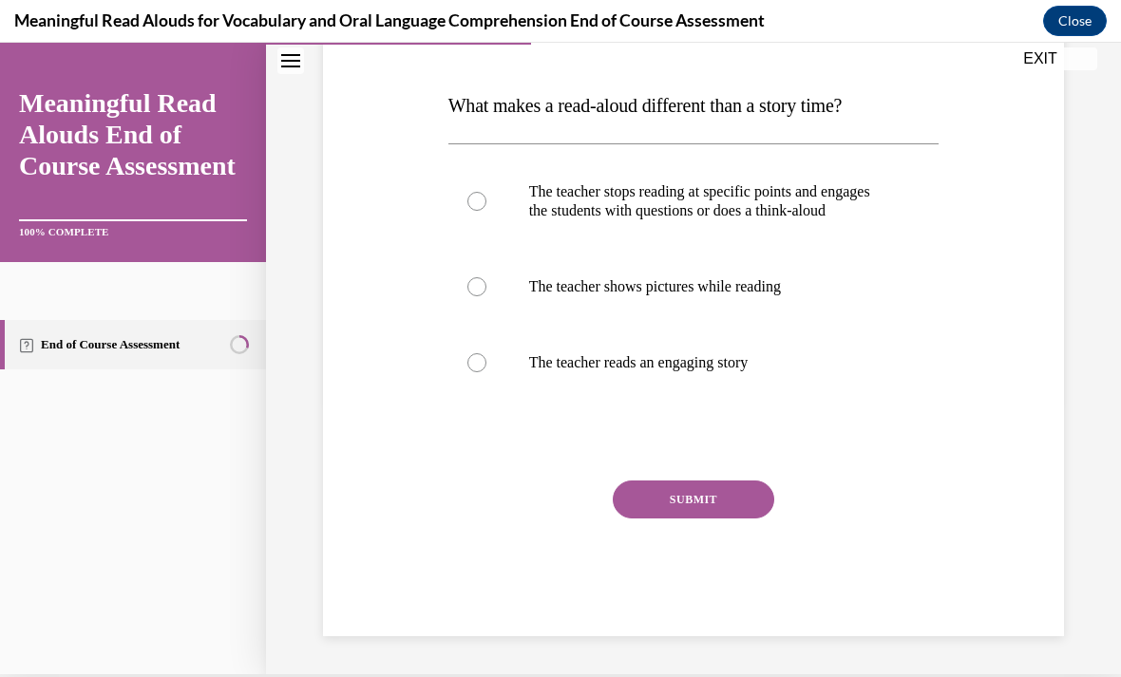
scroll to position [208, 0]
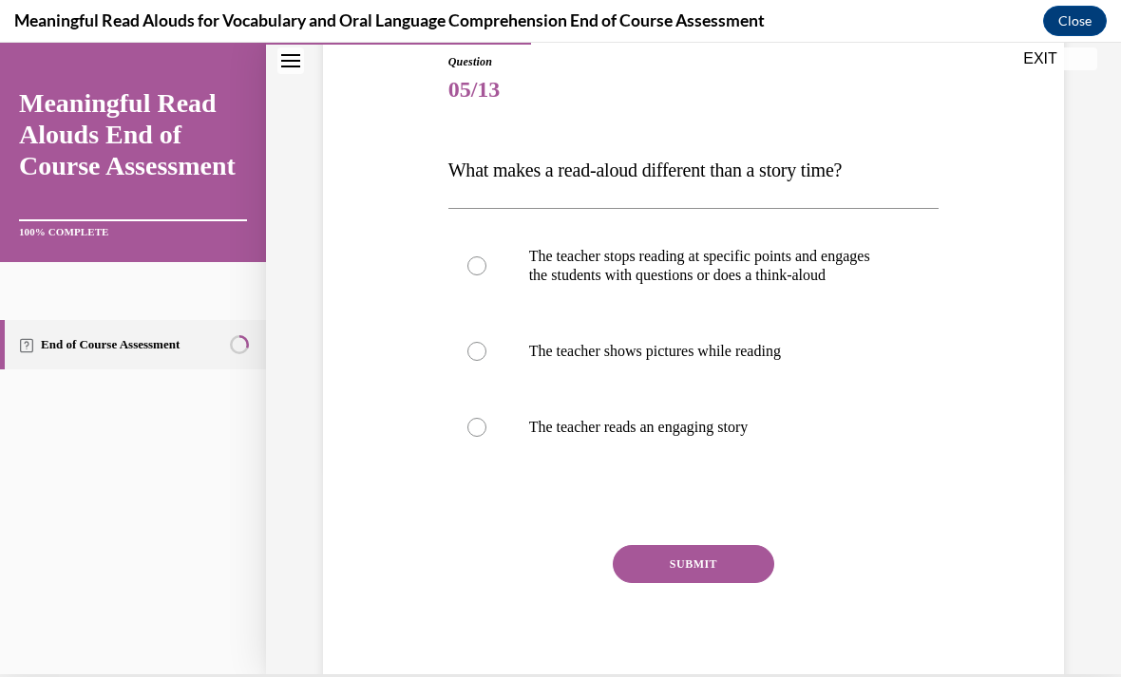
click at [795, 246] on label "The teacher stops reading at specific points and engages the students with ques…" at bounding box center [693, 265] width 491 height 95
click at [486, 256] on input "The teacher stops reading at specific points and engages the students with ques…" at bounding box center [476, 265] width 19 height 19
radio input "true"
click at [735, 574] on button "SUBMIT" at bounding box center [693, 564] width 161 height 38
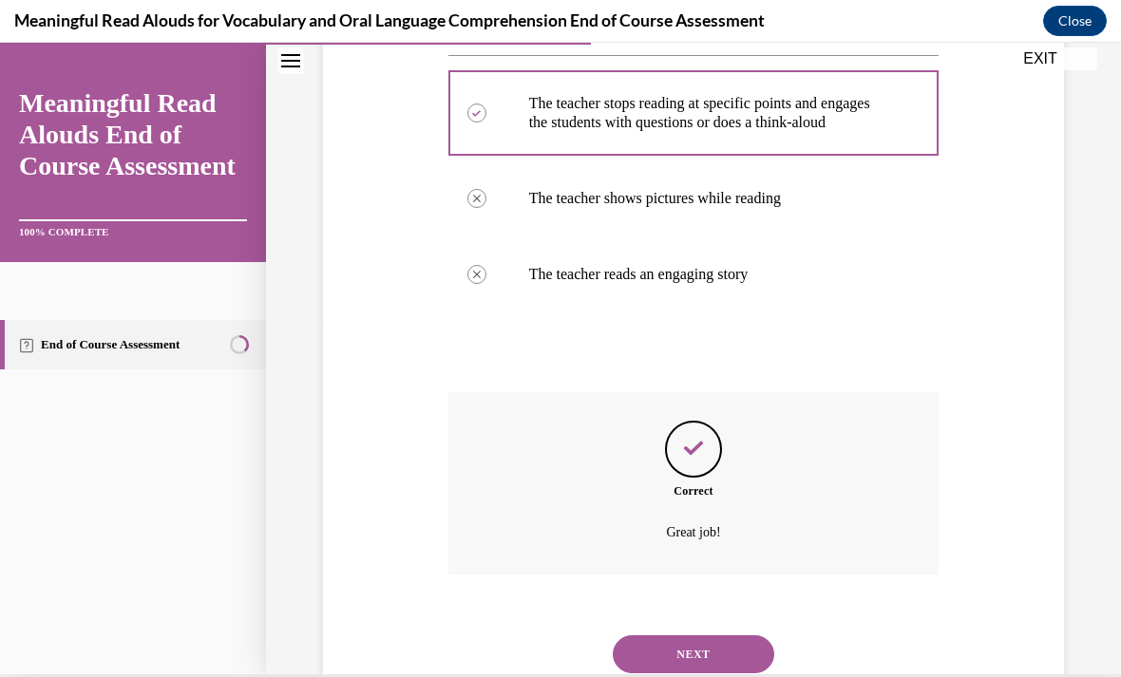
click at [715, 652] on button "NEXT" at bounding box center [693, 654] width 161 height 38
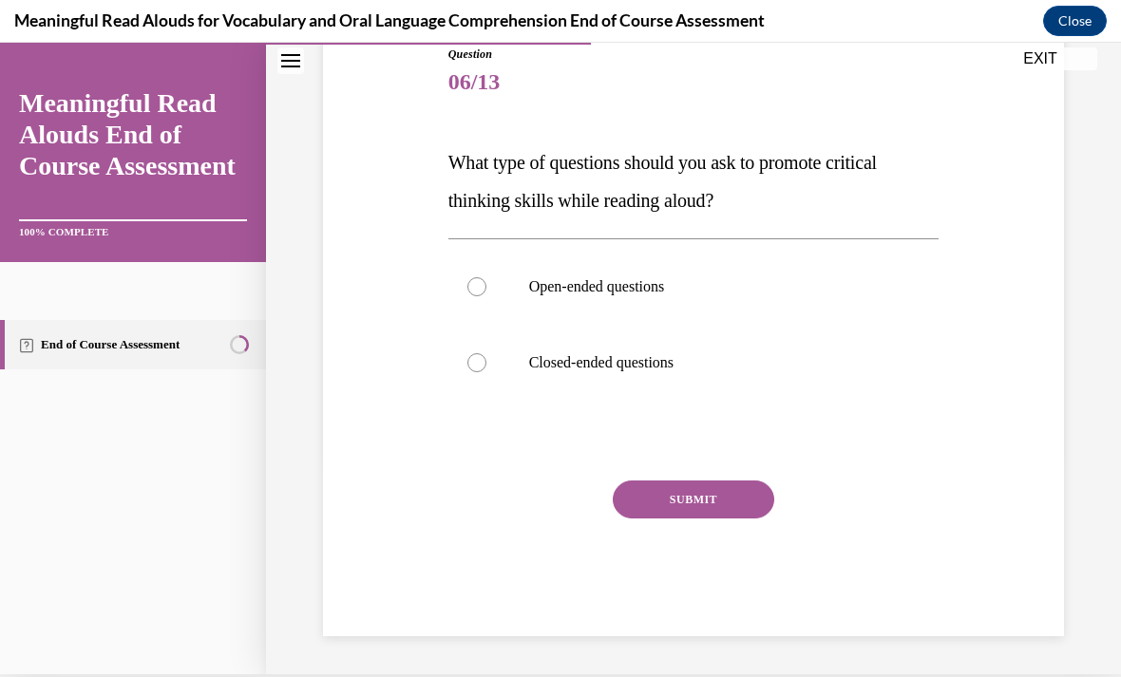
scroll to position [132, 0]
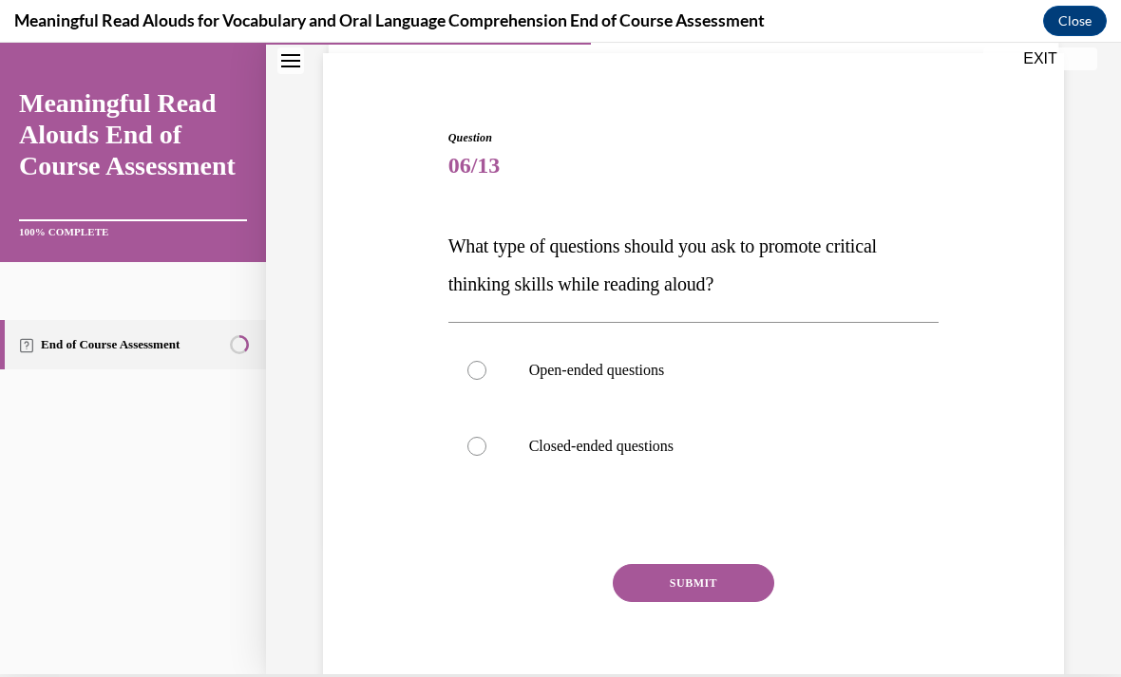
click at [668, 379] on p "Open-ended questions" at bounding box center [710, 370] width 363 height 19
click at [486, 379] on input "Open-ended questions" at bounding box center [476, 370] width 19 height 19
radio input "true"
click at [724, 593] on button "SUBMIT" at bounding box center [693, 583] width 161 height 38
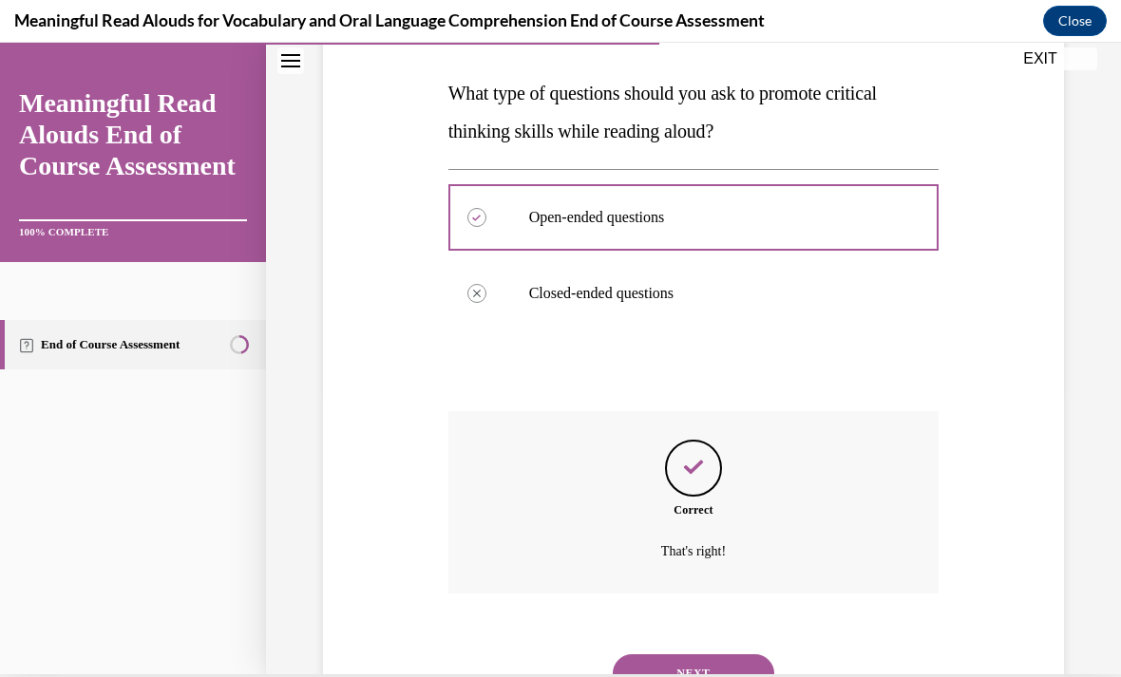
click at [712, 654] on button "NEXT" at bounding box center [693, 673] width 161 height 38
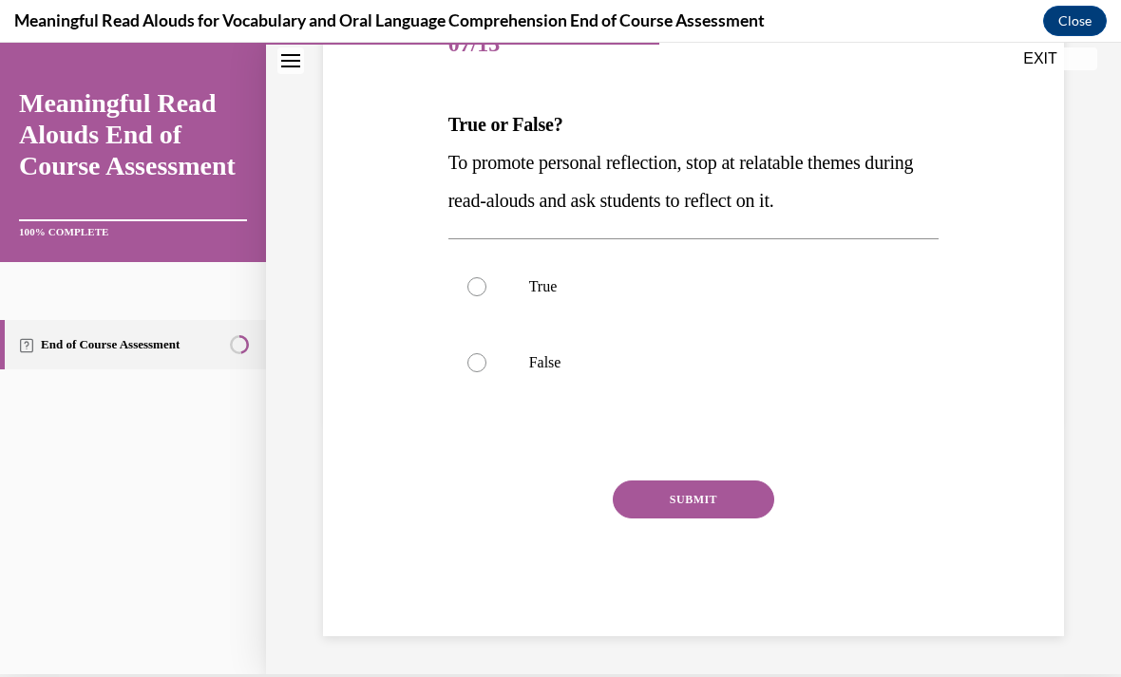
scroll to position [170, 0]
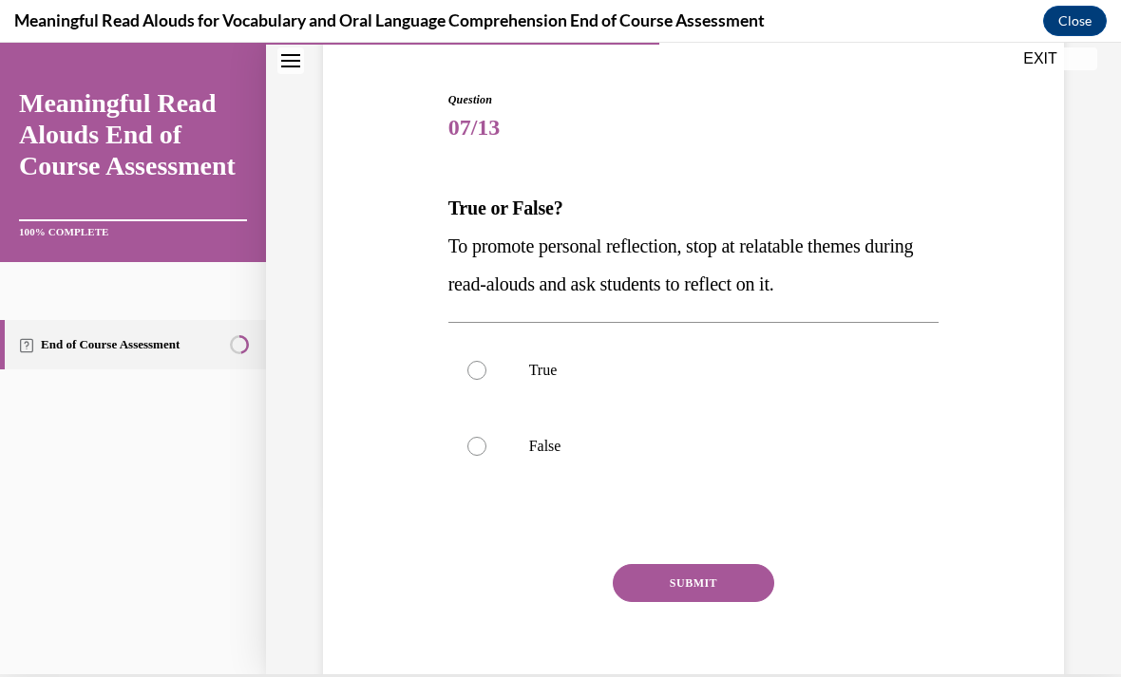
click at [673, 373] on p "True" at bounding box center [710, 370] width 363 height 19
click at [486, 373] on input "True" at bounding box center [476, 370] width 19 height 19
radio input "true"
click at [729, 583] on button "SUBMIT" at bounding box center [693, 583] width 161 height 38
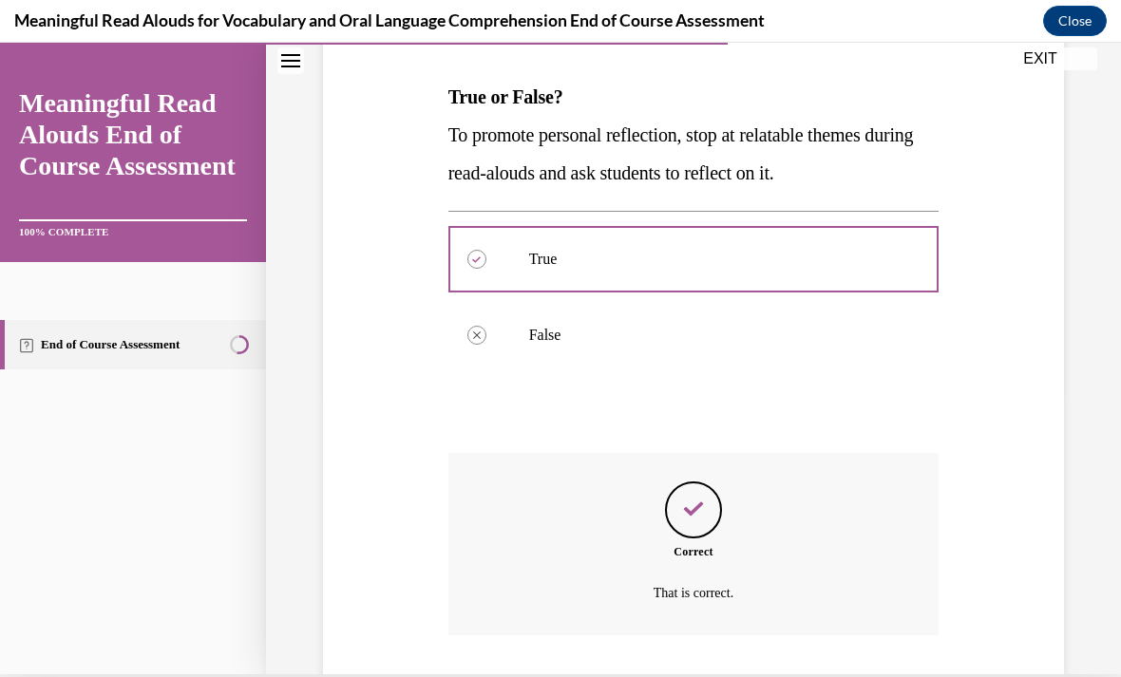
scroll to position [323, 0]
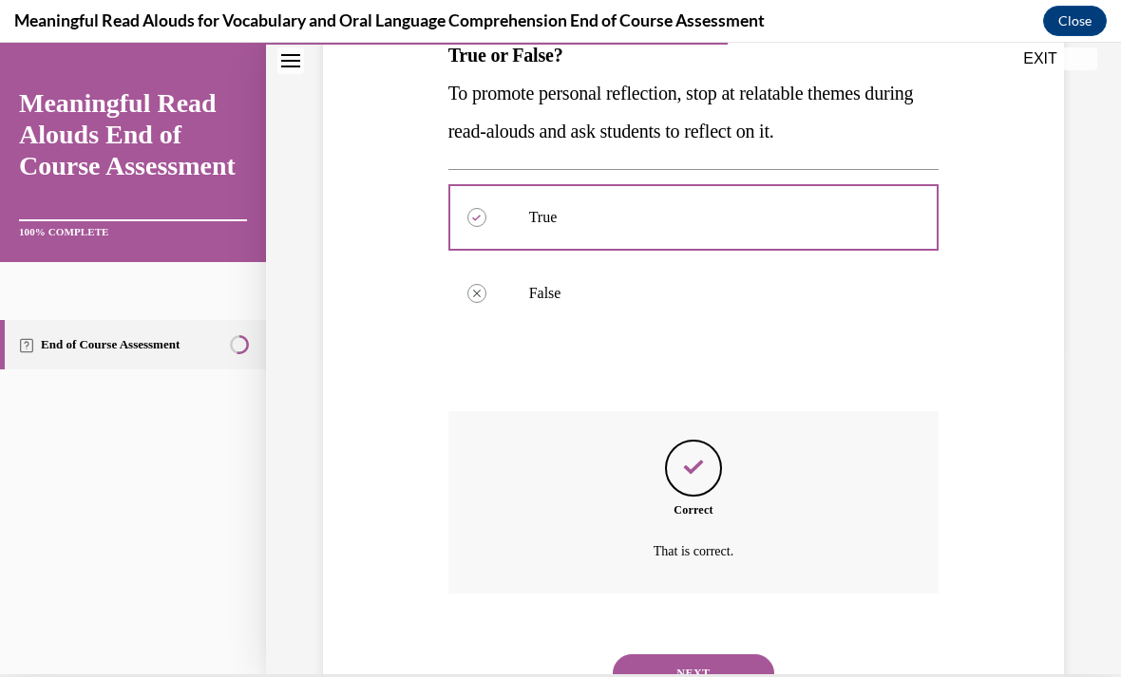
click at [718, 654] on button "NEXT" at bounding box center [693, 673] width 161 height 38
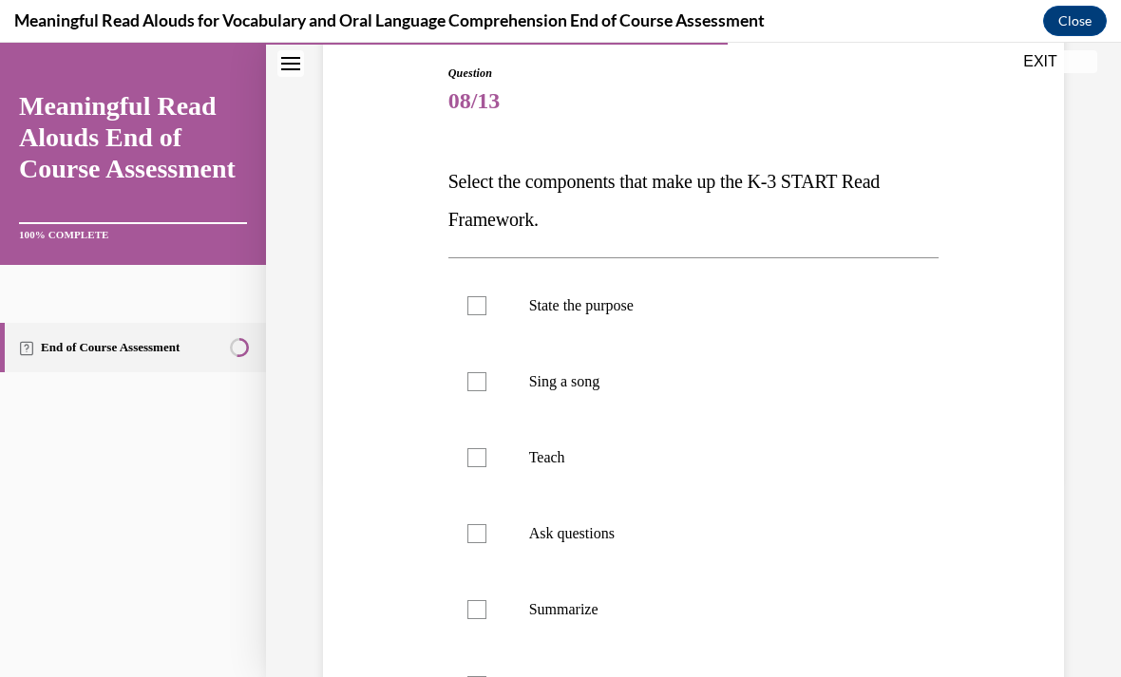
scroll to position [199, 0]
click at [645, 323] on label "State the purpose" at bounding box center [693, 306] width 491 height 76
click at [486, 315] on input "State the purpose" at bounding box center [476, 305] width 19 height 19
checkbox input "true"
click at [595, 455] on p "Teach" at bounding box center [710, 457] width 363 height 19
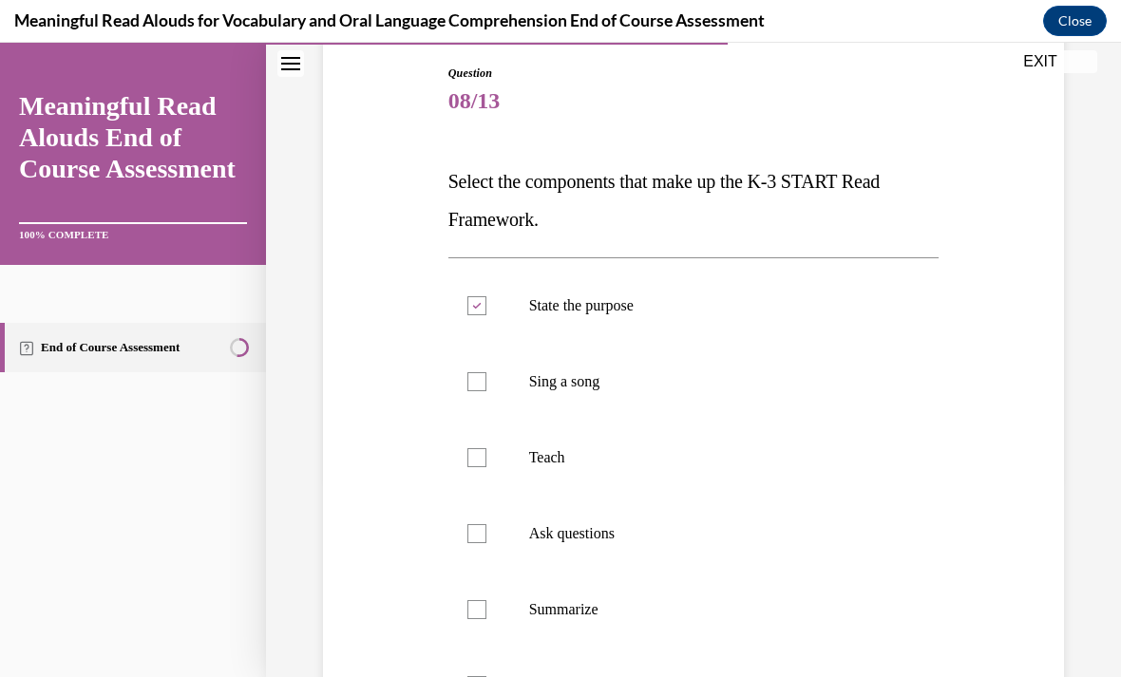
click at [486, 455] on input "Teach" at bounding box center [476, 457] width 19 height 19
checkbox input "true"
click at [608, 557] on label "Ask questions" at bounding box center [693, 534] width 491 height 76
click at [486, 543] on input "Ask questions" at bounding box center [476, 533] width 19 height 19
checkbox input "true"
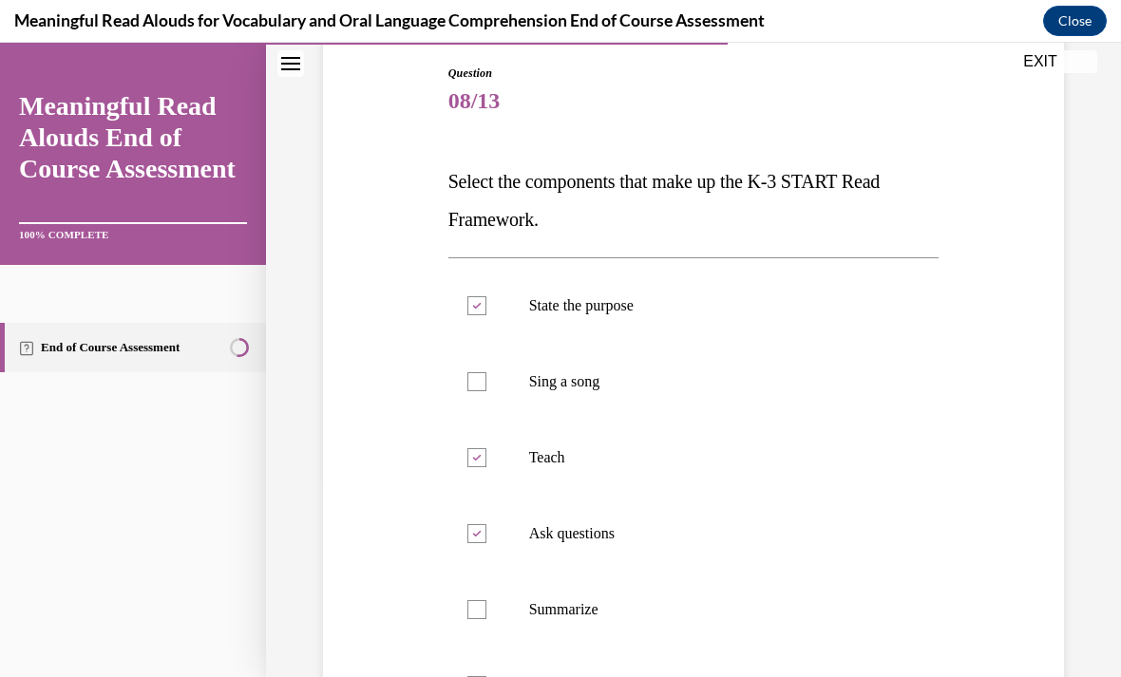
click at [602, 604] on p "Summarize" at bounding box center [710, 609] width 363 height 19
click at [486, 604] on input "Summarize" at bounding box center [476, 609] width 19 height 19
checkbox input "true"
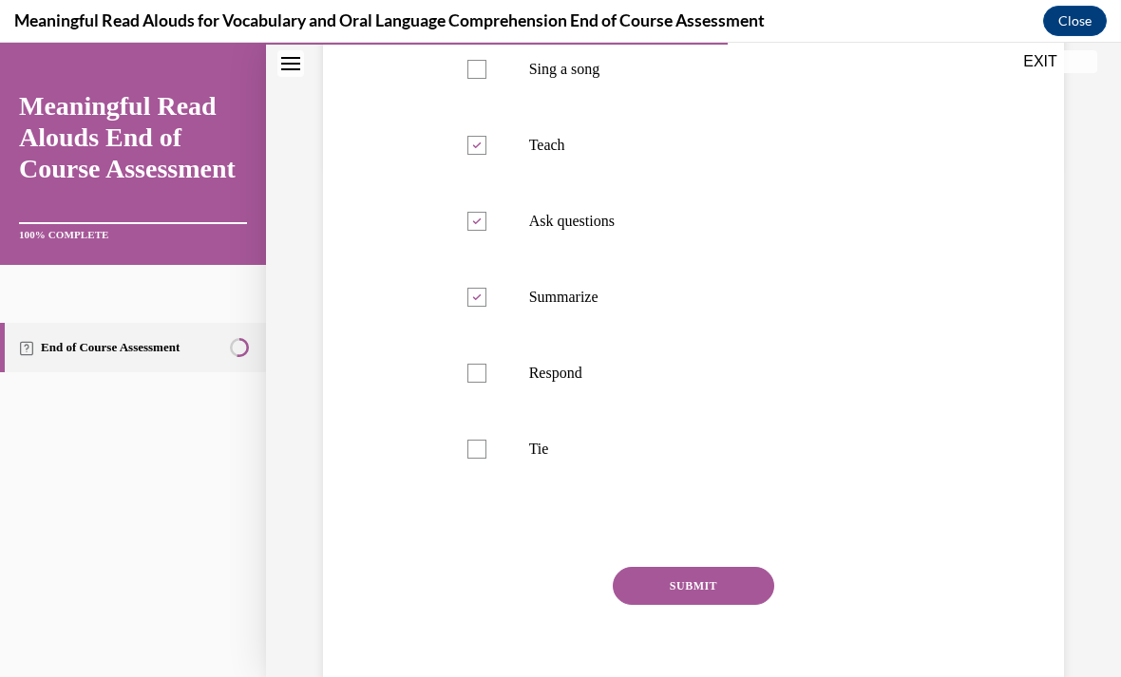
click at [598, 448] on p "Tie" at bounding box center [710, 449] width 363 height 19
click at [486, 448] on input "Tie" at bounding box center [476, 449] width 19 height 19
checkbox input "true"
click at [736, 595] on button "SUBMIT" at bounding box center [693, 586] width 161 height 38
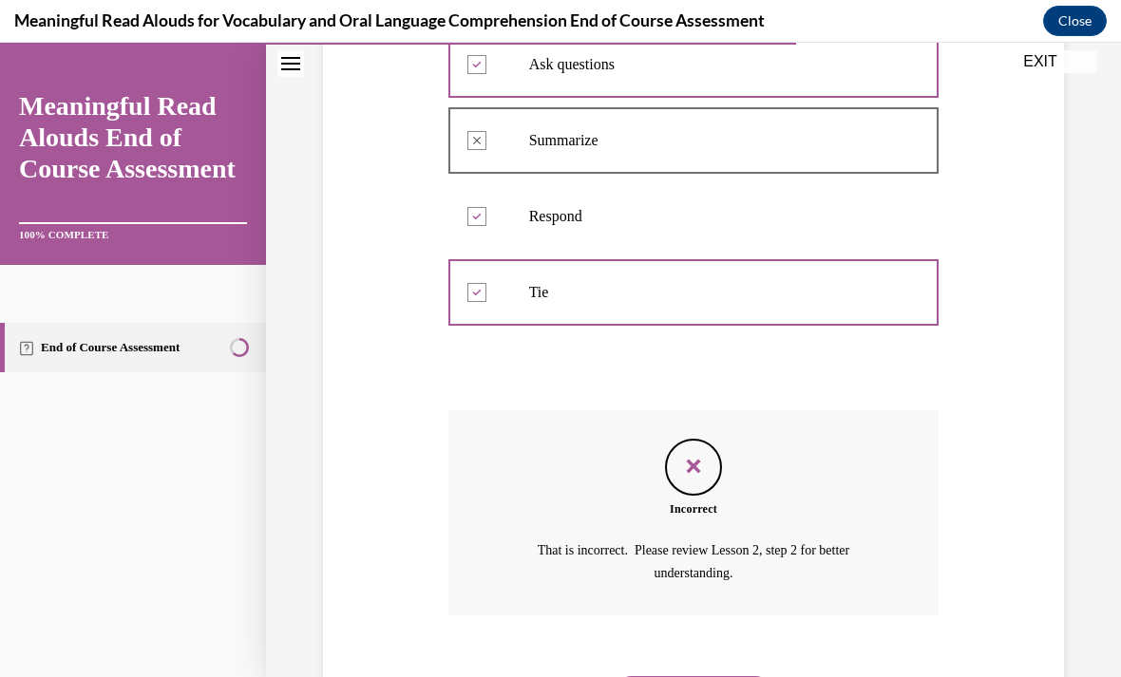
scroll to position [687, 0]
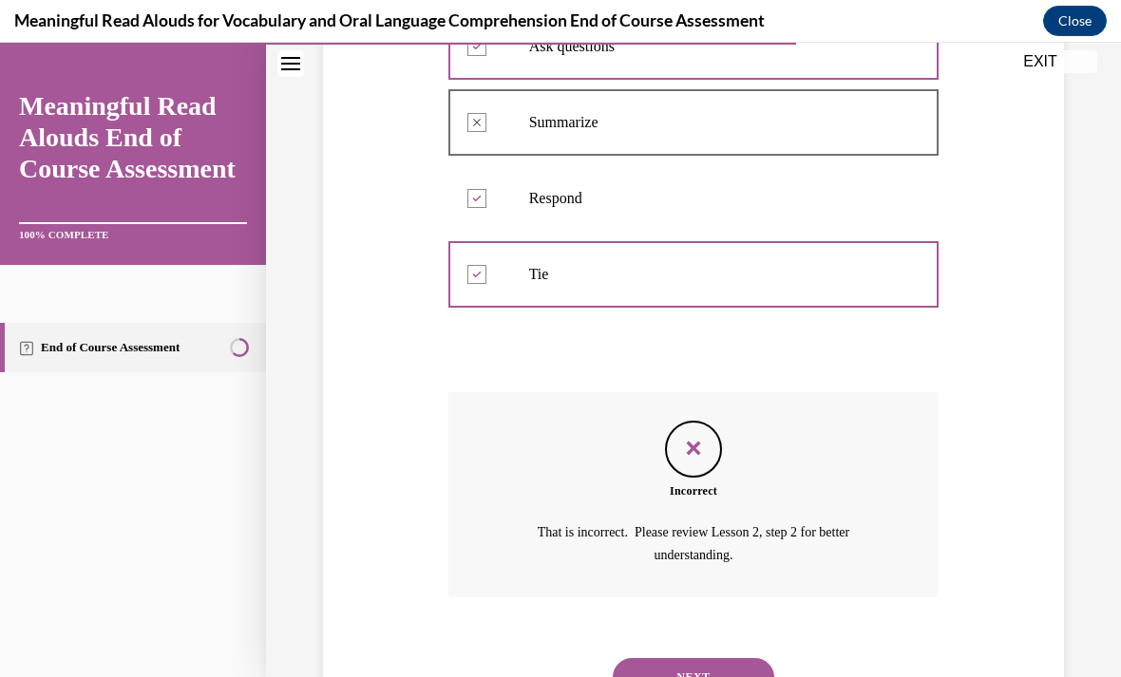
click at [765, 658] on button "NEXT" at bounding box center [693, 677] width 161 height 38
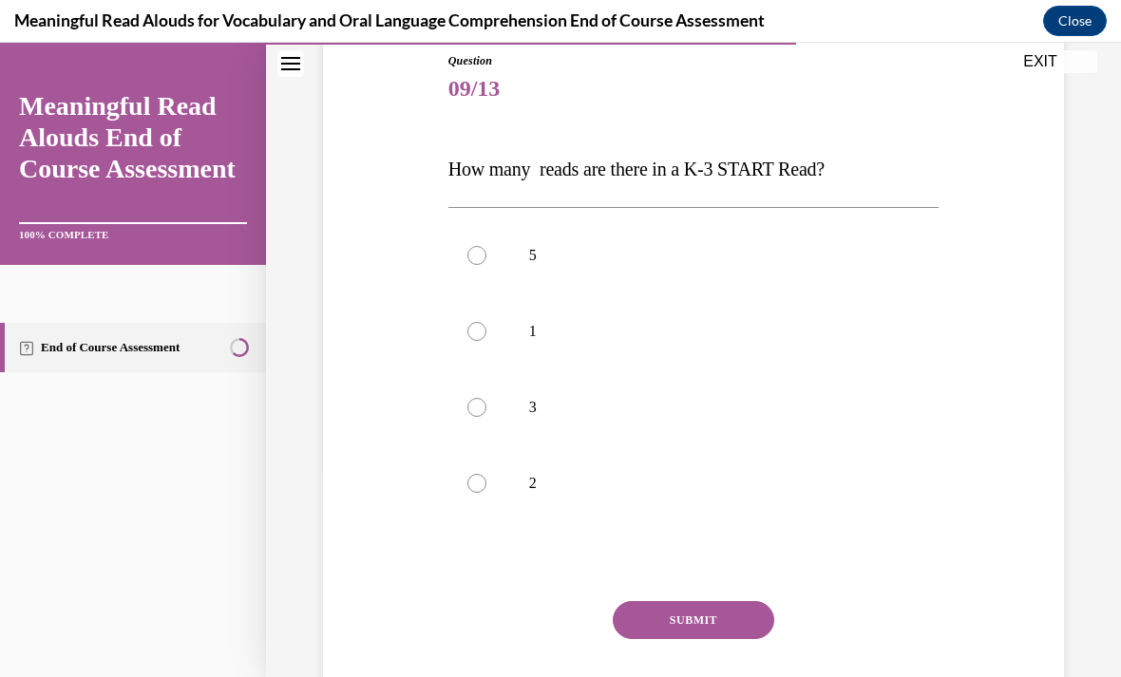
click at [563, 410] on p "3" at bounding box center [710, 407] width 363 height 19
click at [486, 410] on input "3" at bounding box center [476, 407] width 19 height 19
radio input "true"
click at [705, 625] on button "SUBMIT" at bounding box center [693, 620] width 161 height 38
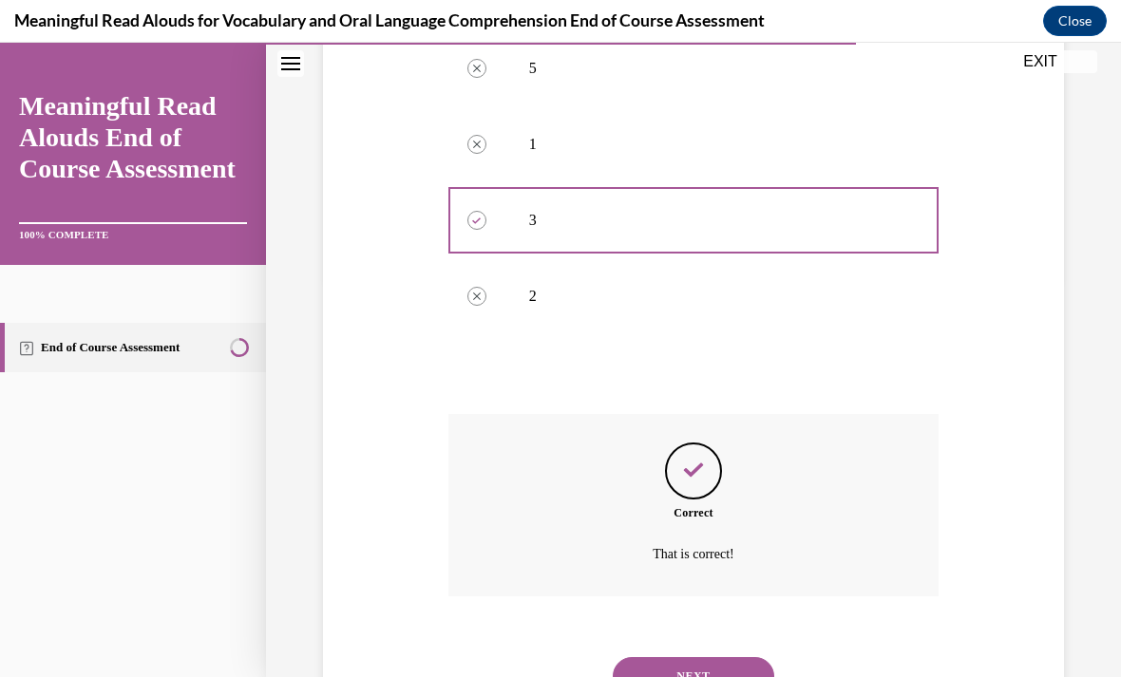
click at [707, 657] on button "NEXT" at bounding box center [693, 676] width 161 height 38
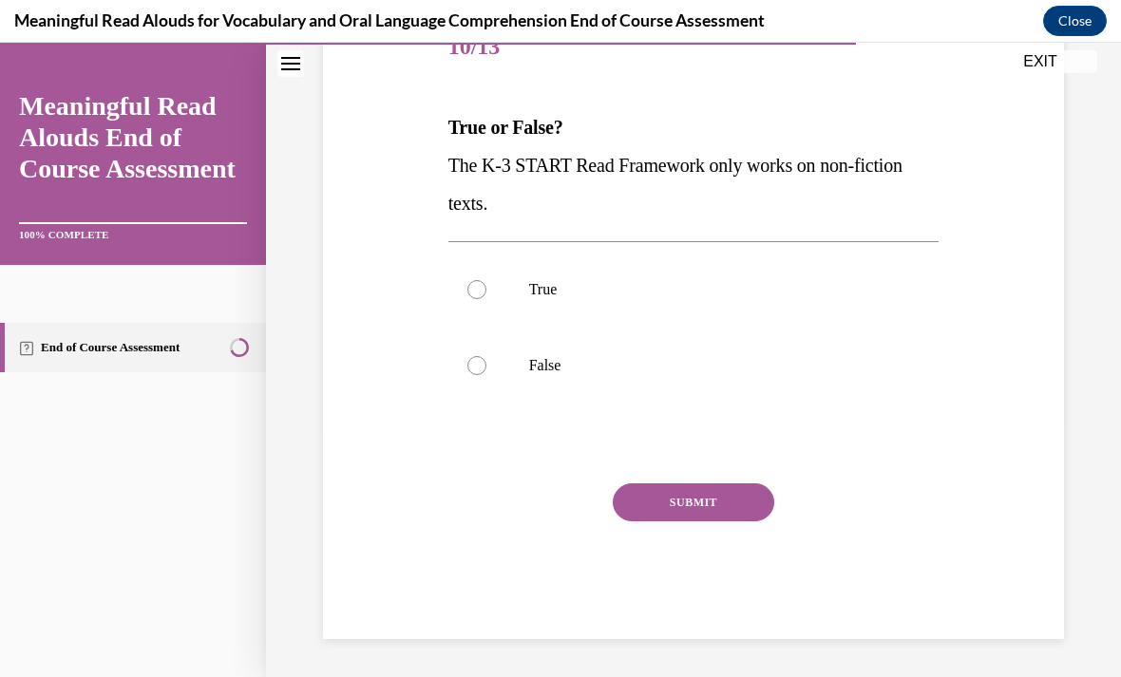
scroll to position [170, 0]
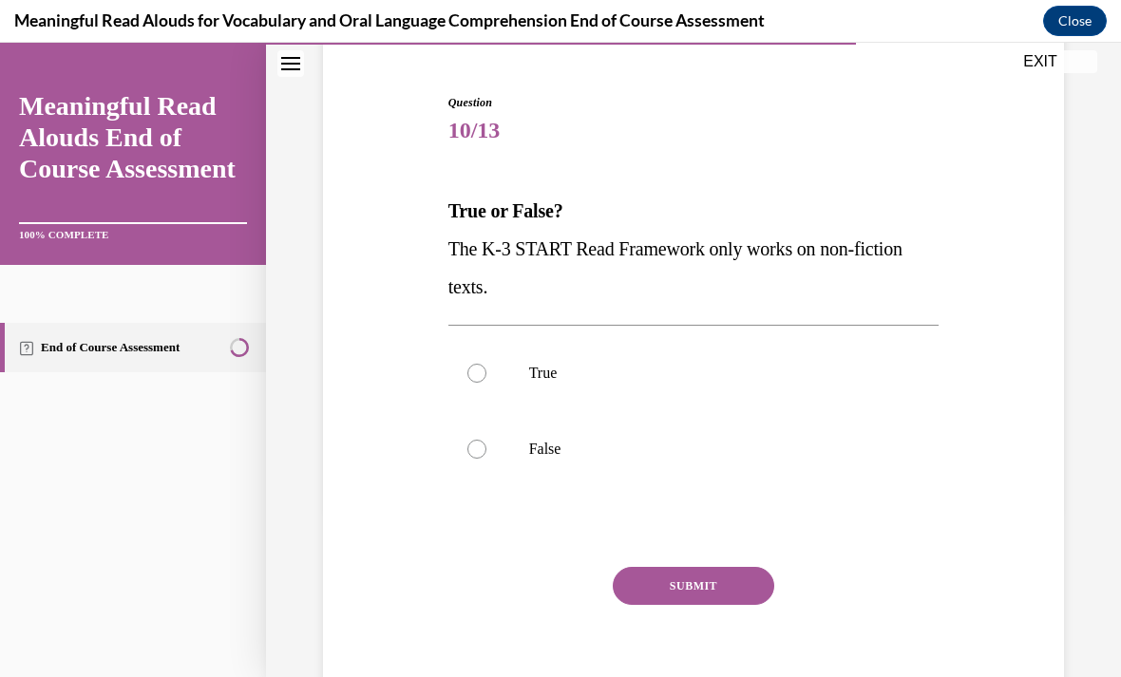
click at [572, 453] on p "False" at bounding box center [710, 449] width 363 height 19
click at [486, 453] on input "False" at bounding box center [476, 449] width 19 height 19
radio input "true"
click at [724, 577] on button "SUBMIT" at bounding box center [693, 586] width 161 height 38
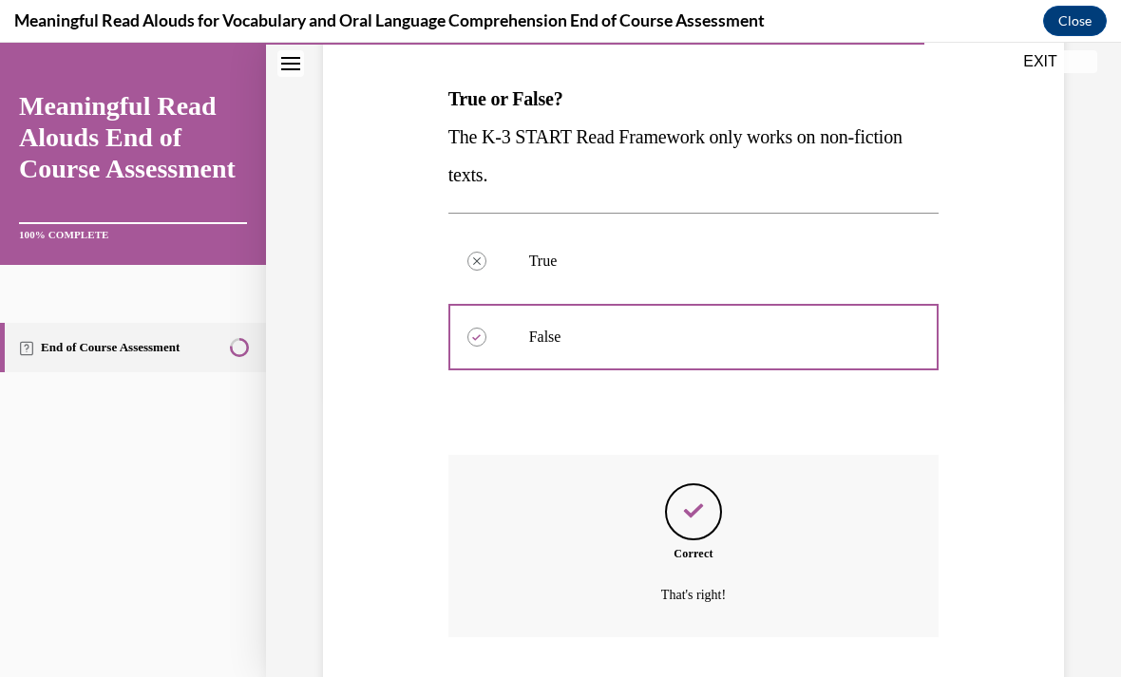
scroll to position [323, 0]
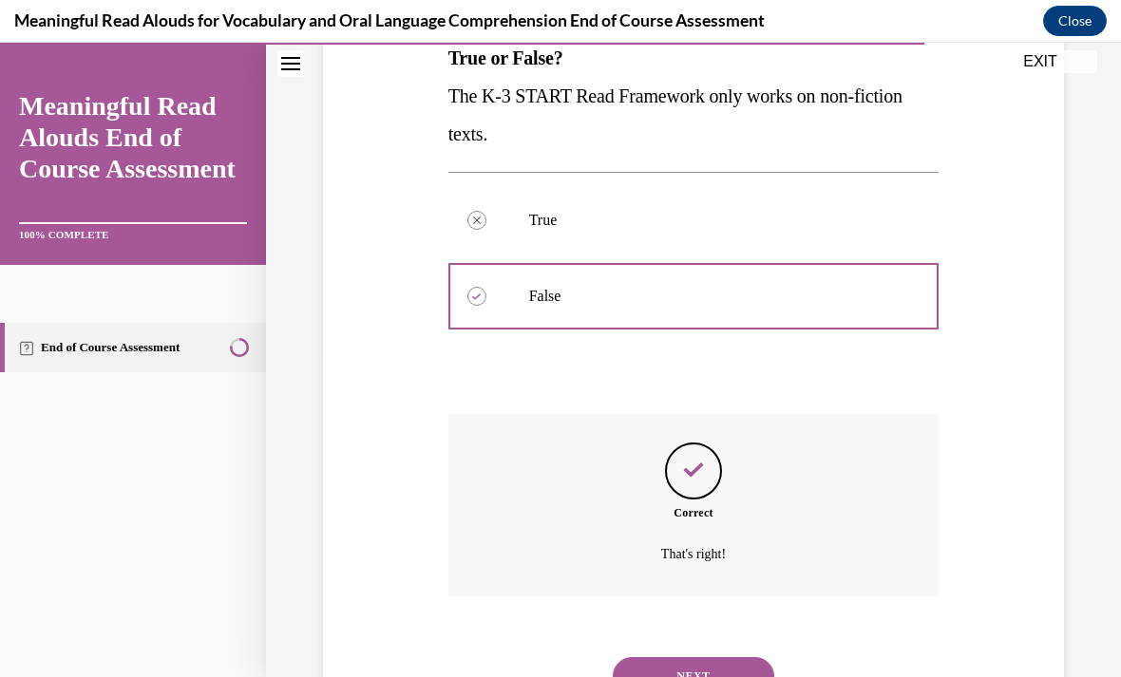
click at [709, 657] on button "NEXT" at bounding box center [693, 676] width 161 height 38
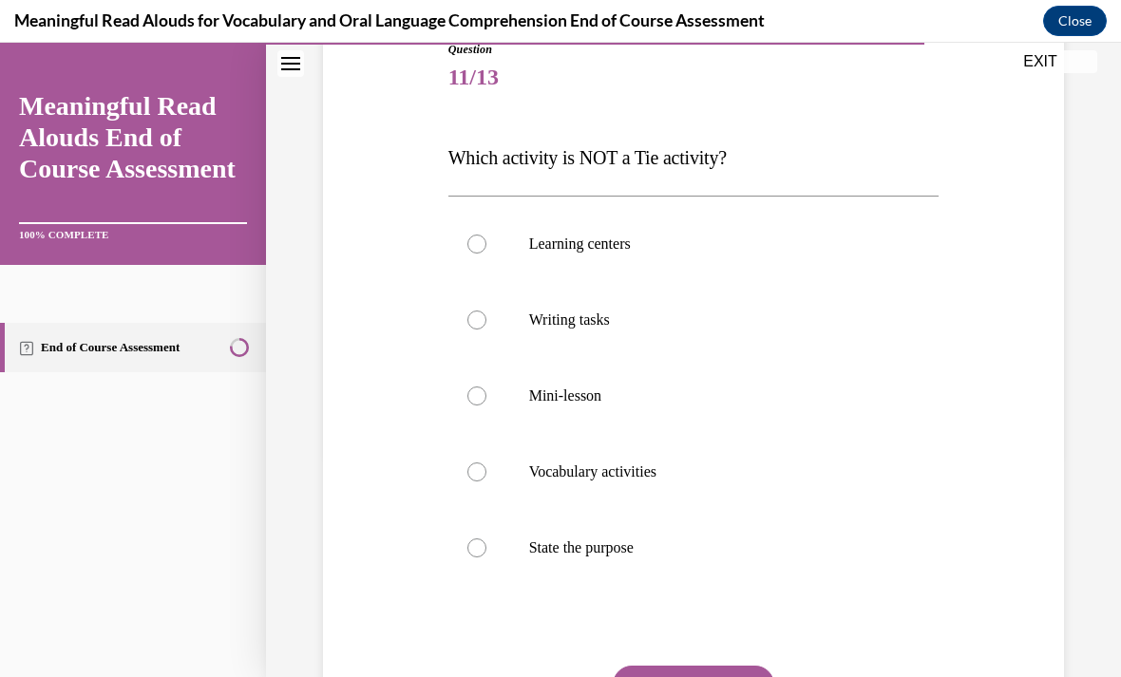
scroll to position [217, 0]
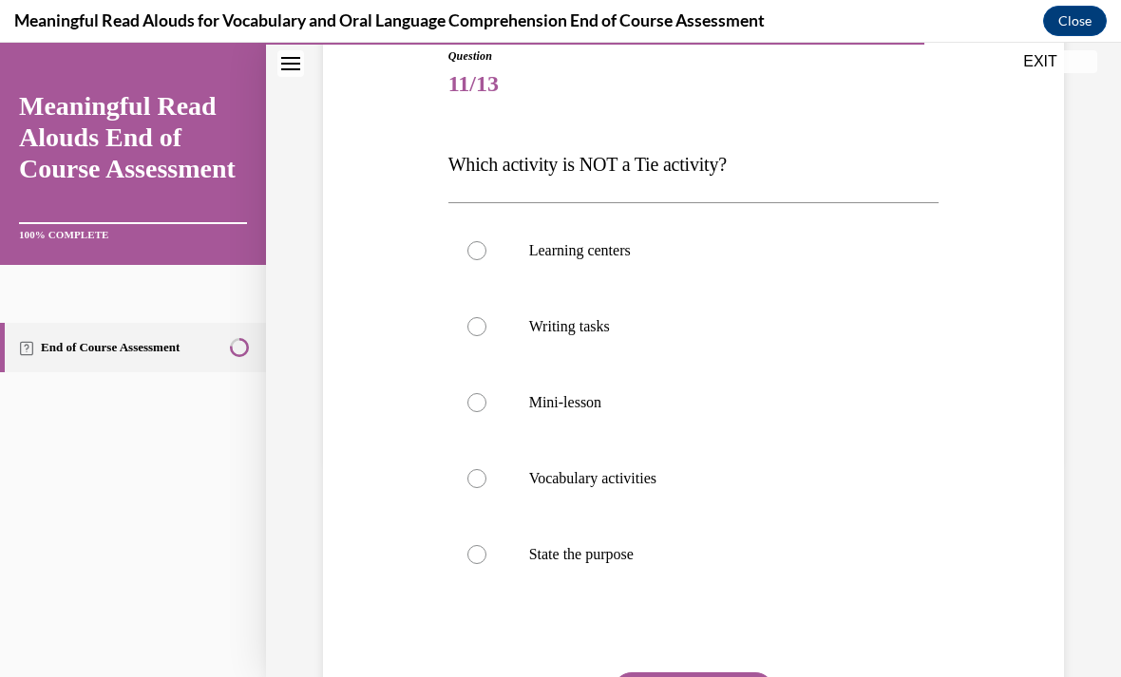
click at [611, 569] on label "State the purpose" at bounding box center [693, 555] width 491 height 76
click at [486, 564] on input "State the purpose" at bounding box center [476, 554] width 19 height 19
radio input "true"
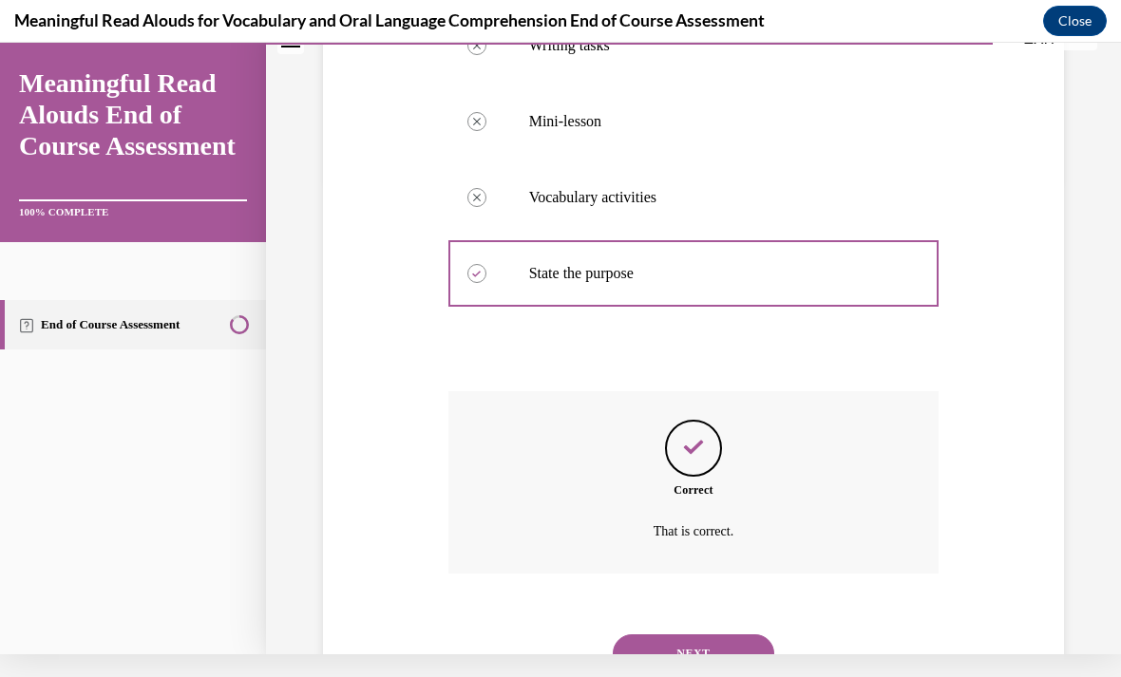
click at [717, 649] on button "NEXT" at bounding box center [693, 653] width 161 height 38
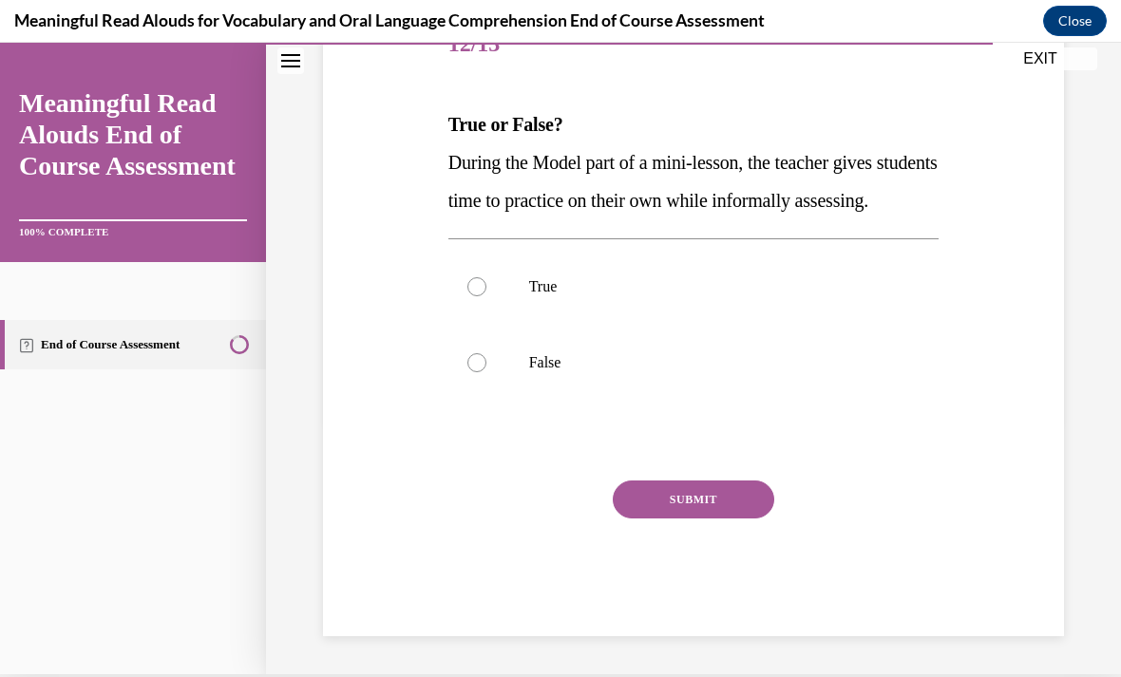
scroll to position [208, 0]
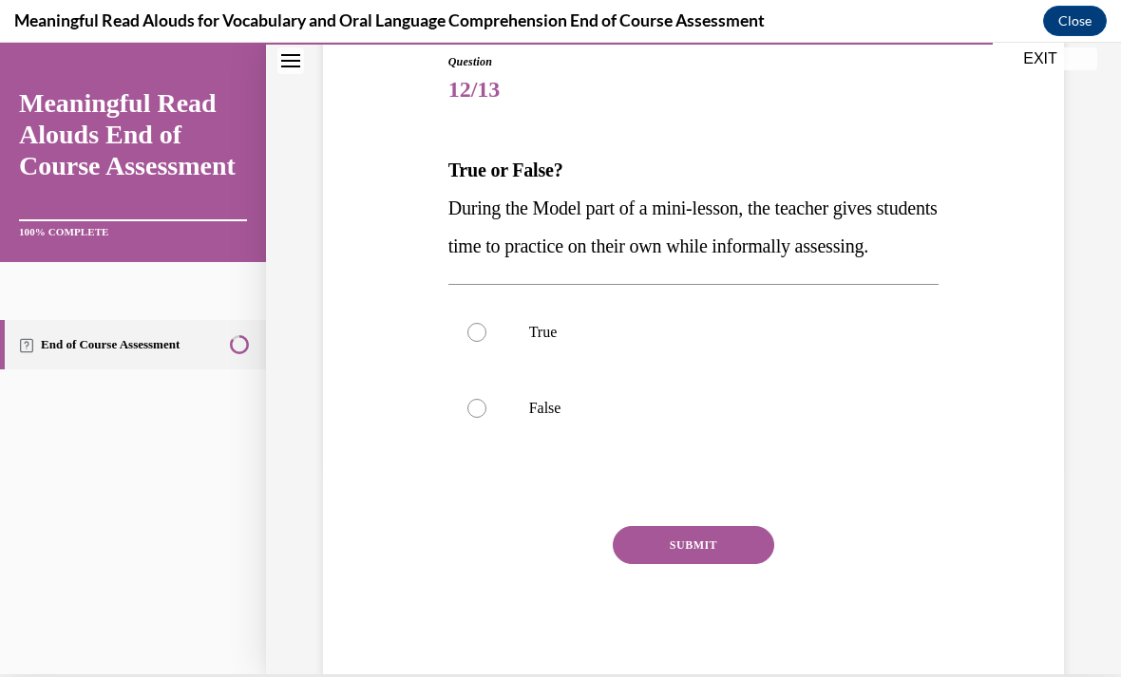
click at [632, 342] on p "True" at bounding box center [710, 332] width 363 height 19
click at [486, 342] on input "True" at bounding box center [476, 332] width 19 height 19
radio input "true"
click at [725, 564] on button "SUBMIT" at bounding box center [693, 545] width 161 height 38
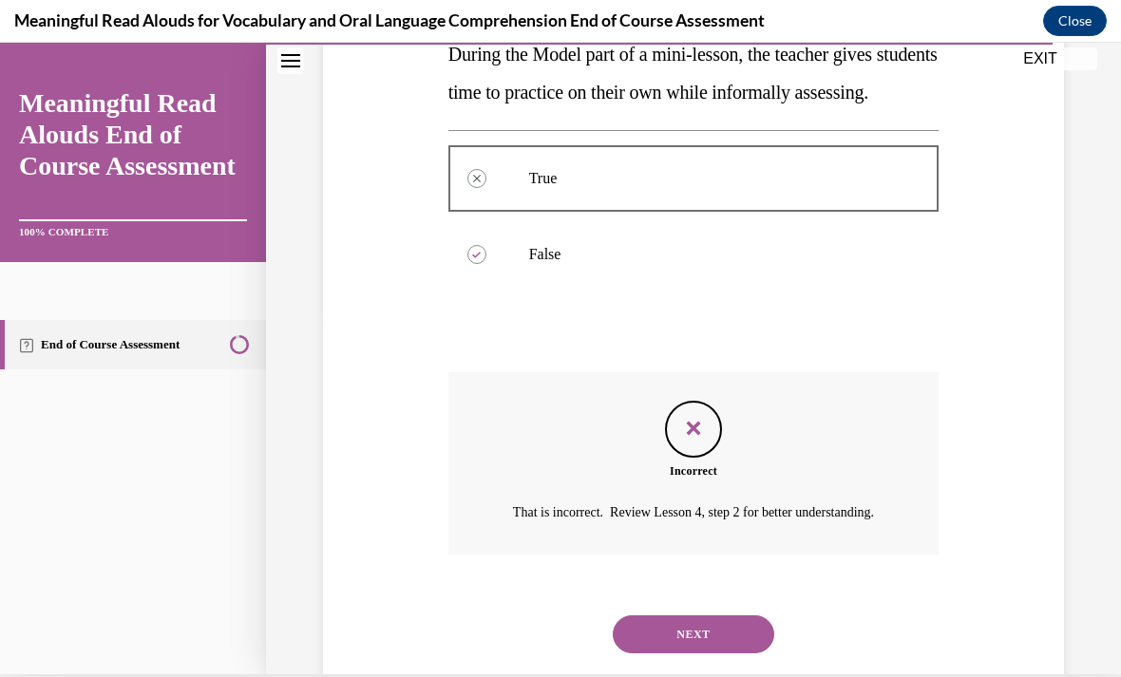
scroll to position [383, 0]
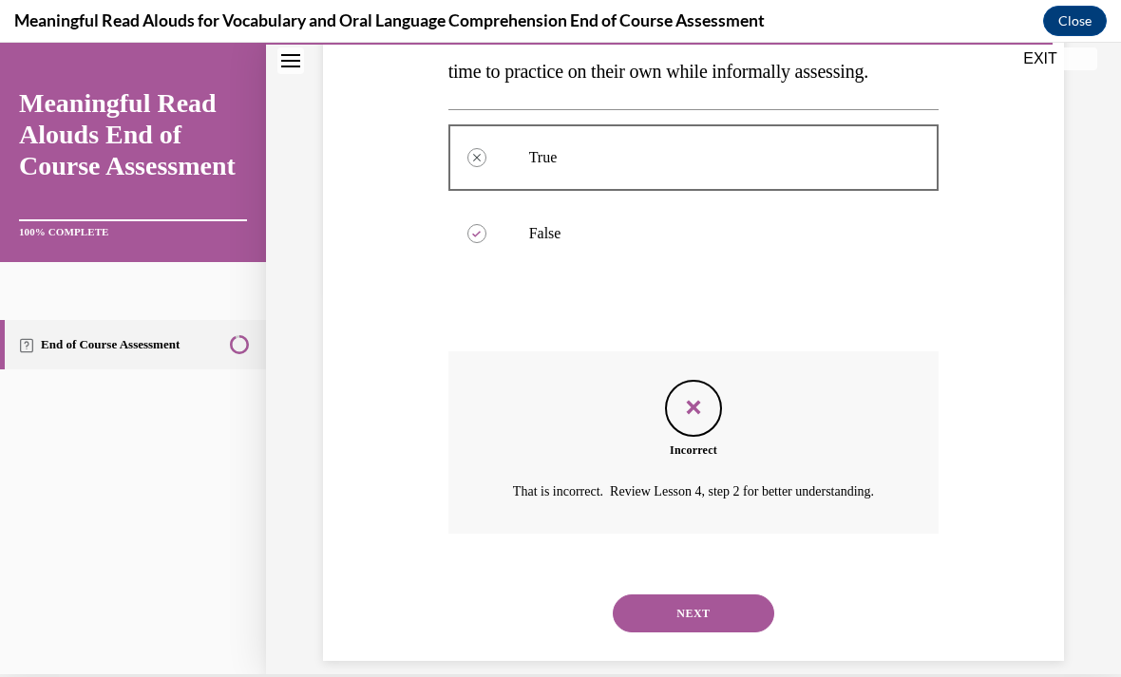
click at [726, 633] on button "NEXT" at bounding box center [693, 614] width 161 height 38
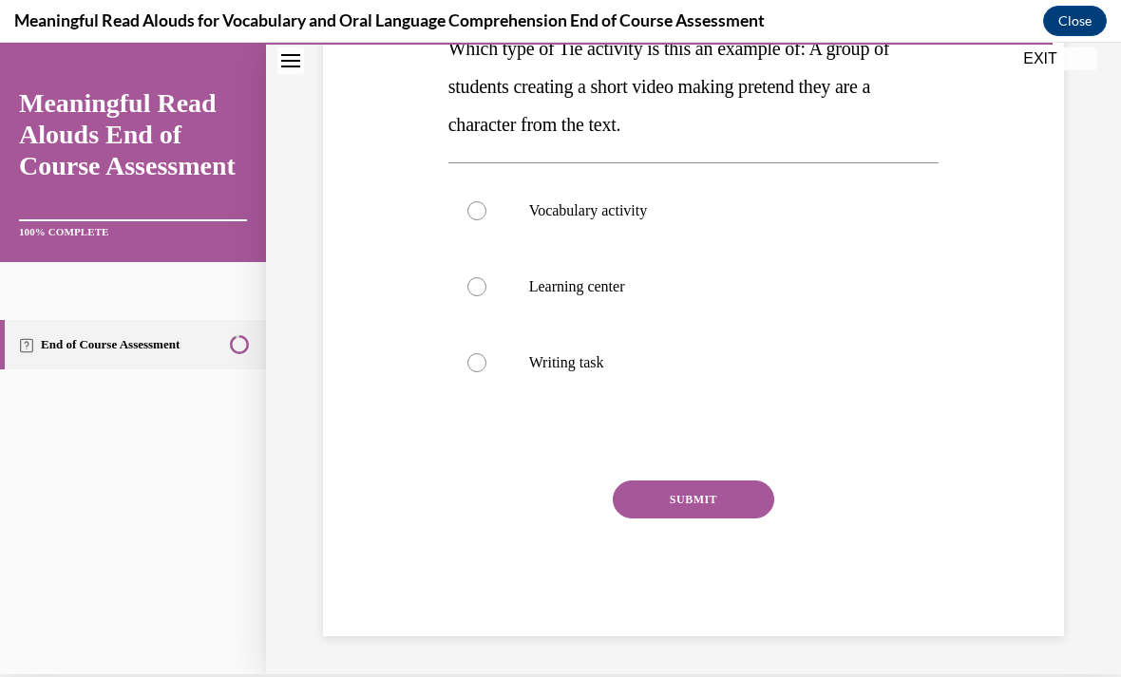
scroll to position [0, 0]
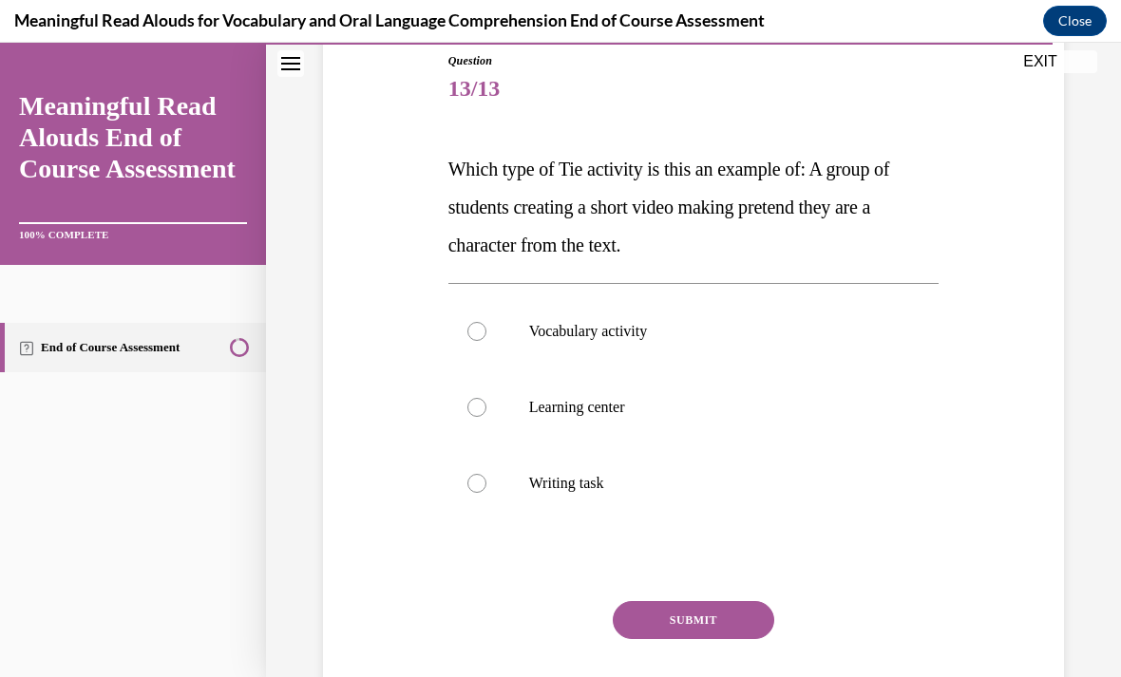
click at [648, 412] on p "Learning center" at bounding box center [710, 407] width 363 height 19
click at [486, 412] on input "Learning center" at bounding box center [476, 407] width 19 height 19
radio input "true"
click at [729, 623] on button "SUBMIT" at bounding box center [693, 620] width 161 height 38
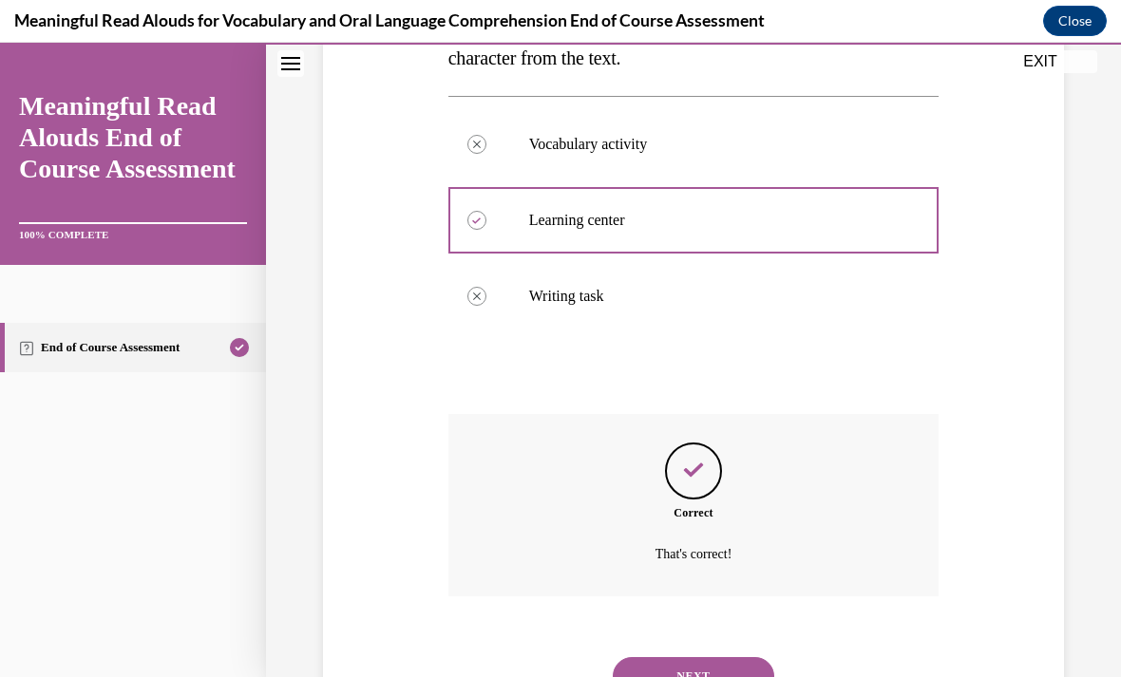
scroll to position [399, 0]
click at [722, 657] on button "NEXT" at bounding box center [693, 676] width 161 height 38
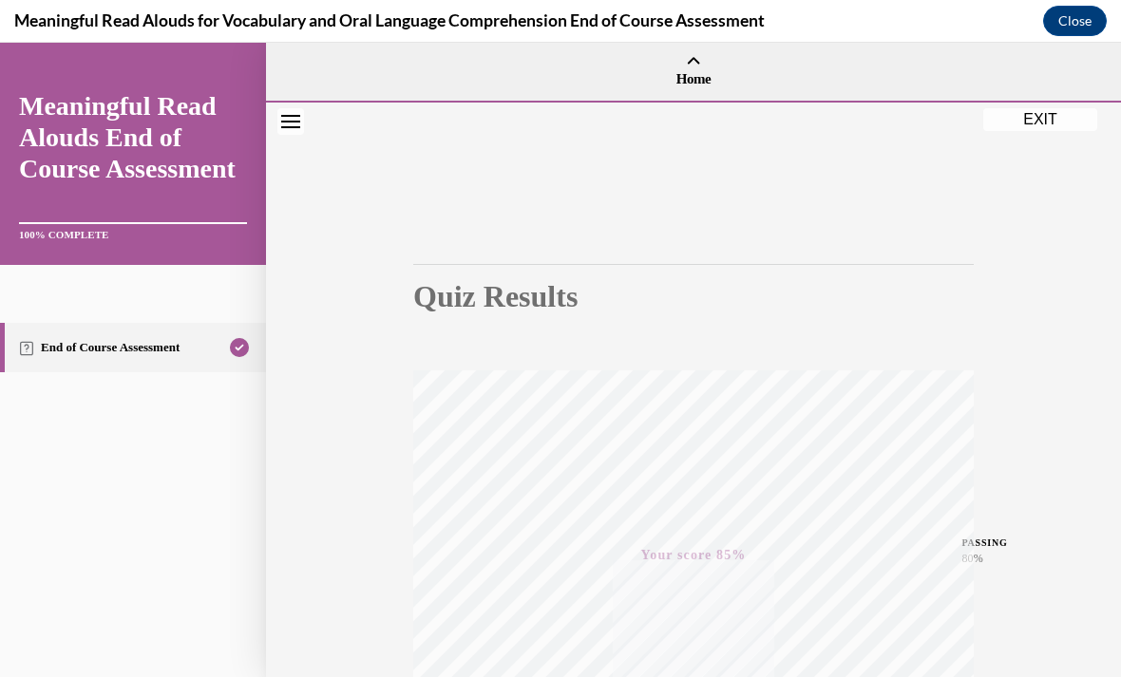
scroll to position [0, 0]
click at [1021, 124] on button "EXIT" at bounding box center [1040, 119] width 114 height 23
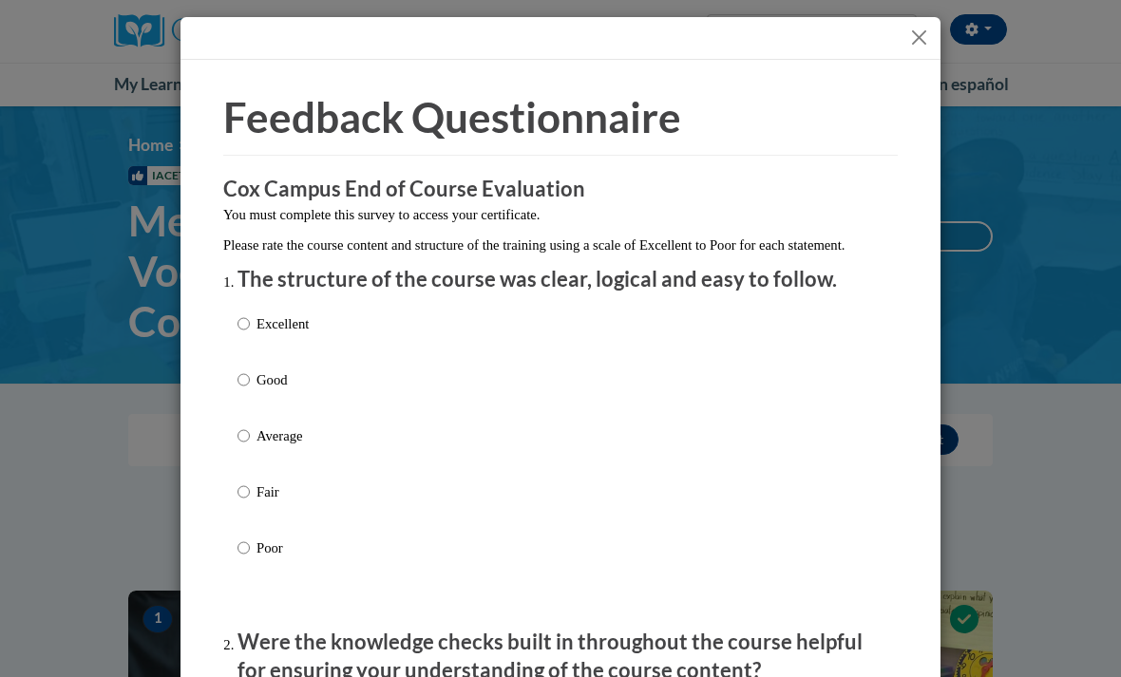
click at [275, 327] on p "Excellent" at bounding box center [282, 323] width 52 height 21
click at [250, 327] on input "Excellent" at bounding box center [243, 323] width 12 height 21
radio input "true"
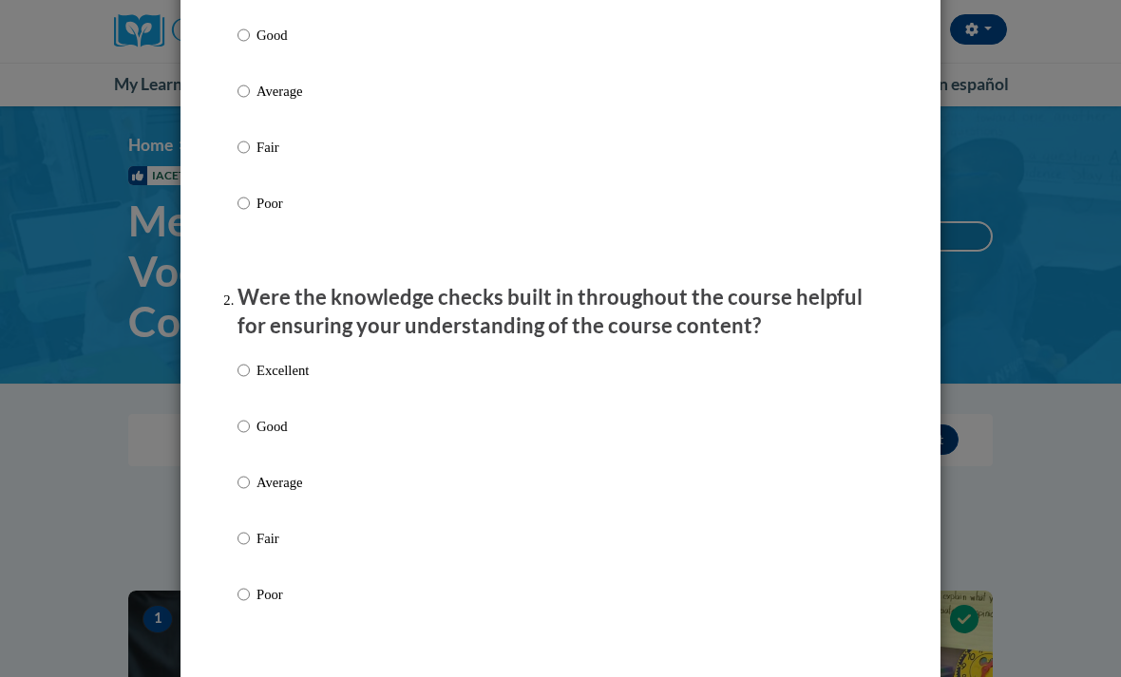
scroll to position [364, 0]
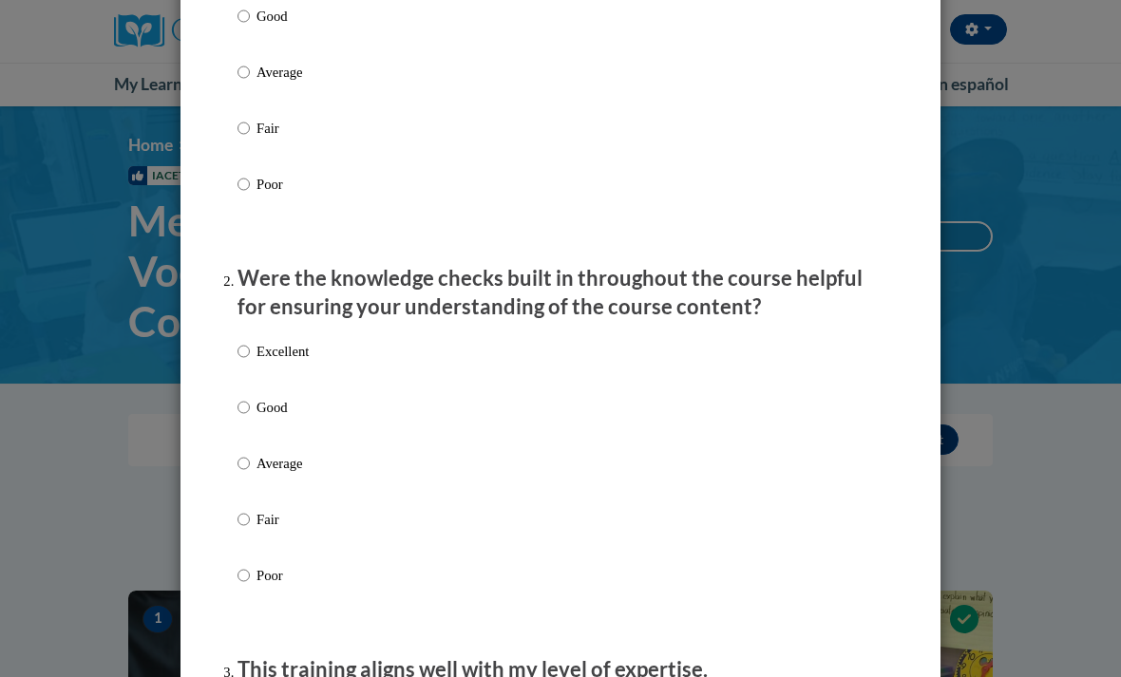
click at [302, 365] on label "Excellent" at bounding box center [272, 366] width 71 height 51
click at [250, 362] on input "Excellent" at bounding box center [243, 351] width 12 height 21
radio input "true"
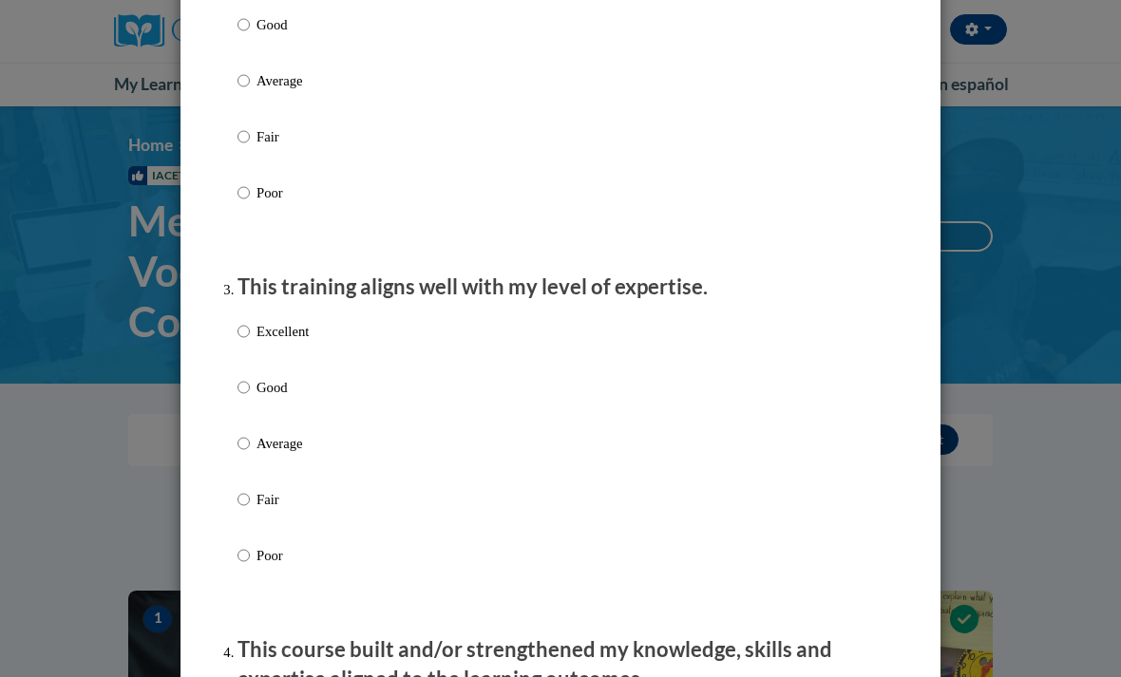
click at [291, 321] on p "Excellent" at bounding box center [282, 331] width 52 height 21
click at [250, 321] on input "Excellent" at bounding box center [243, 331] width 12 height 21
radio input "true"
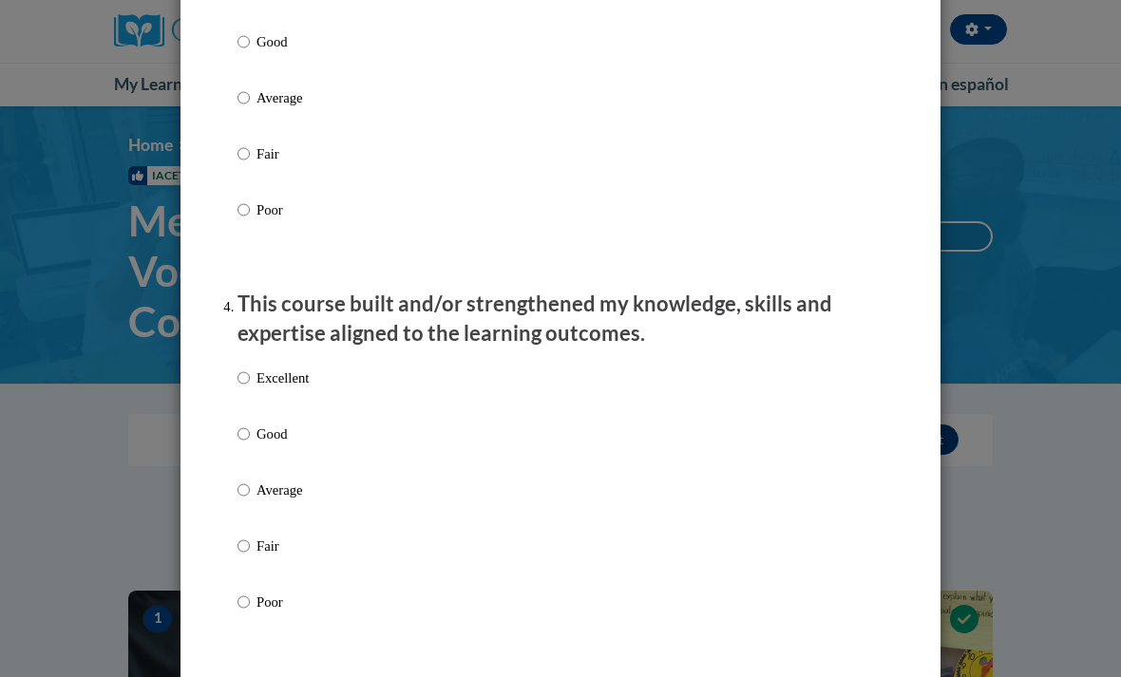
click at [291, 384] on label "Excellent" at bounding box center [272, 393] width 71 height 51
click at [250, 384] on input "Excellent" at bounding box center [243, 378] width 12 height 21
radio input "true"
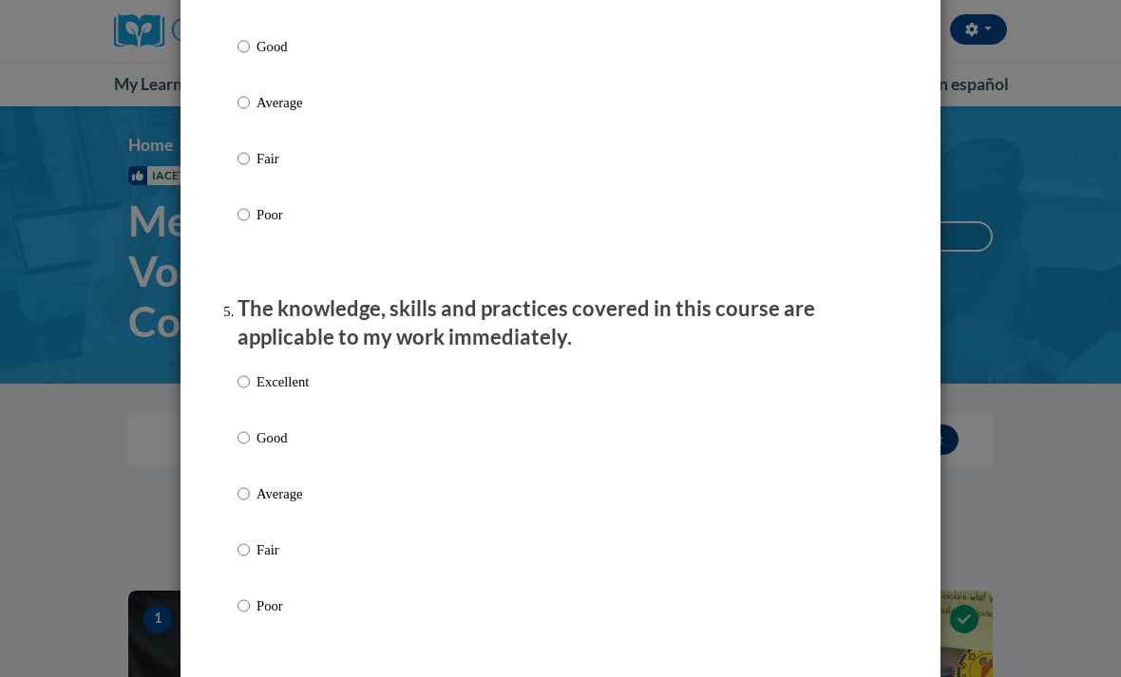
click at [280, 384] on p "Excellent" at bounding box center [282, 381] width 52 height 21
click at [250, 384] on input "Excellent" at bounding box center [243, 381] width 12 height 21
radio input "true"
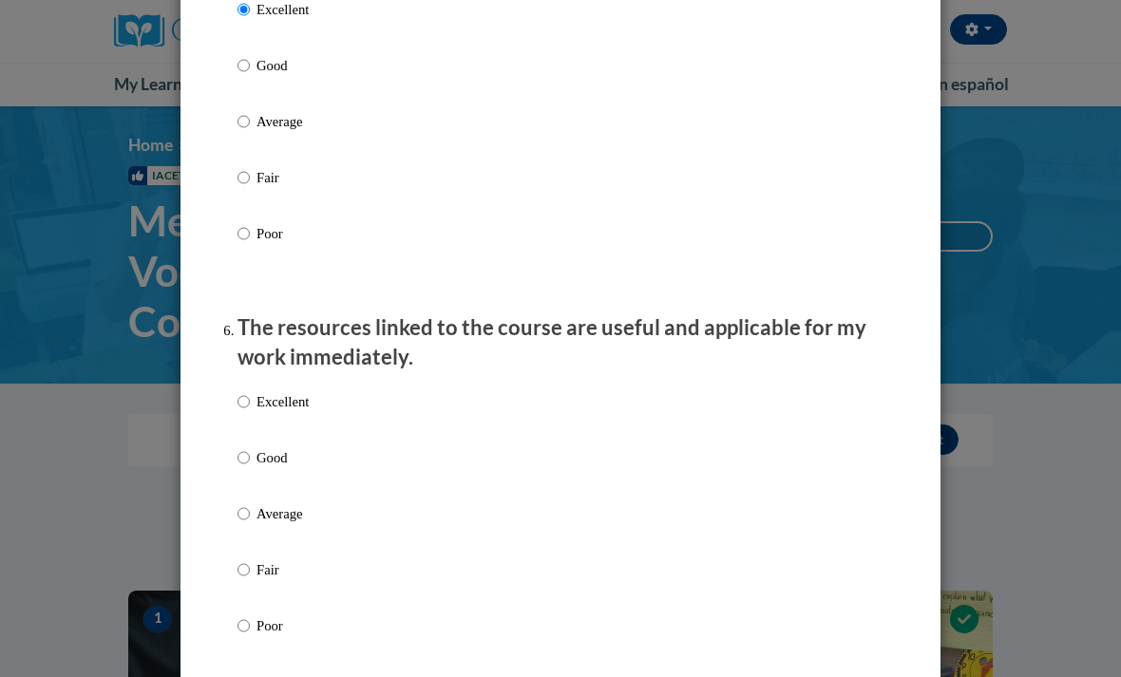
click at [306, 399] on p "Excellent" at bounding box center [282, 401] width 52 height 21
click at [250, 399] on input "Excellent" at bounding box center [243, 401] width 12 height 21
radio input "true"
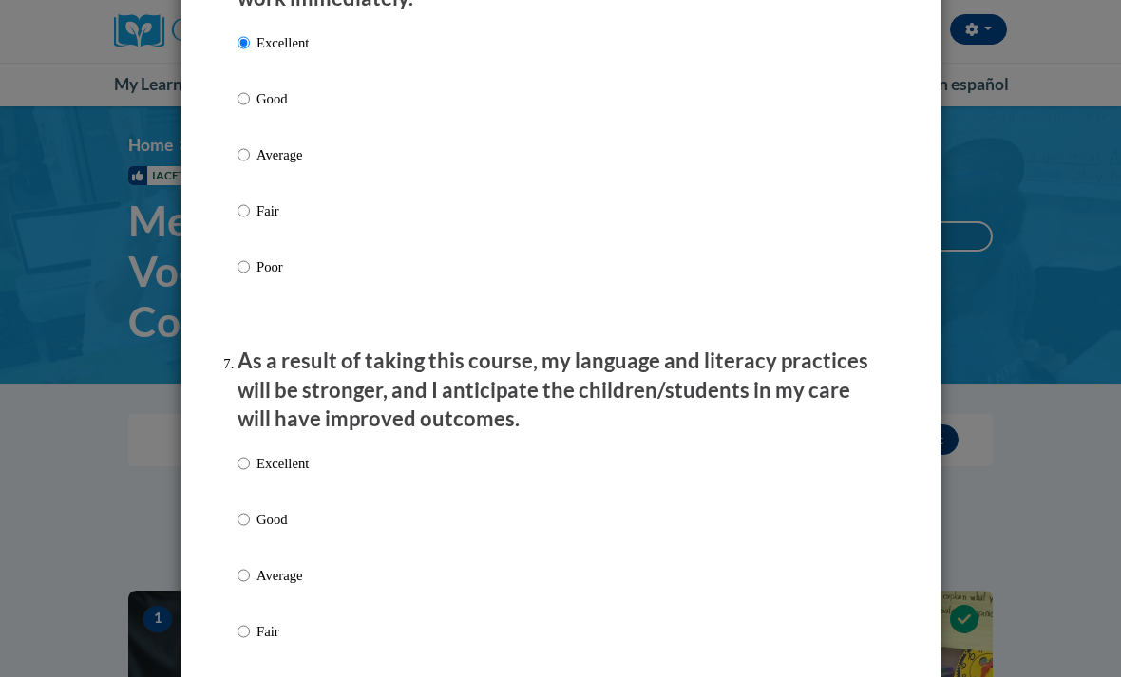
click at [308, 453] on p "Excellent" at bounding box center [282, 463] width 52 height 21
click at [250, 453] on input "Excellent" at bounding box center [243, 463] width 12 height 21
radio input "true"
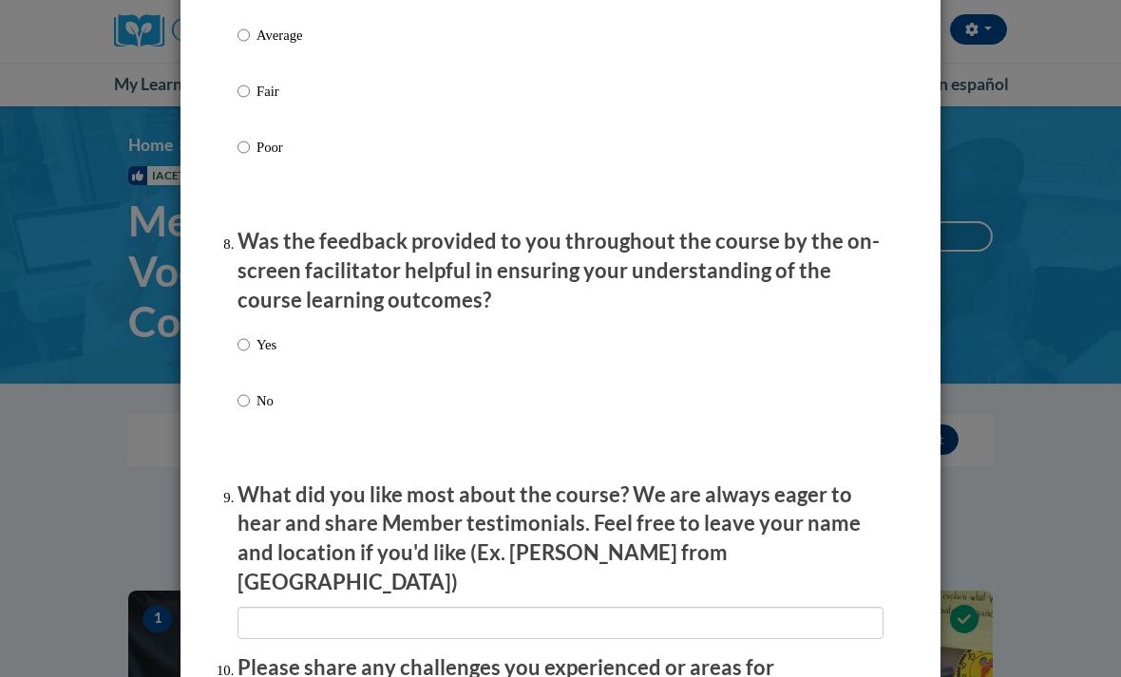
scroll to position [2765, 0]
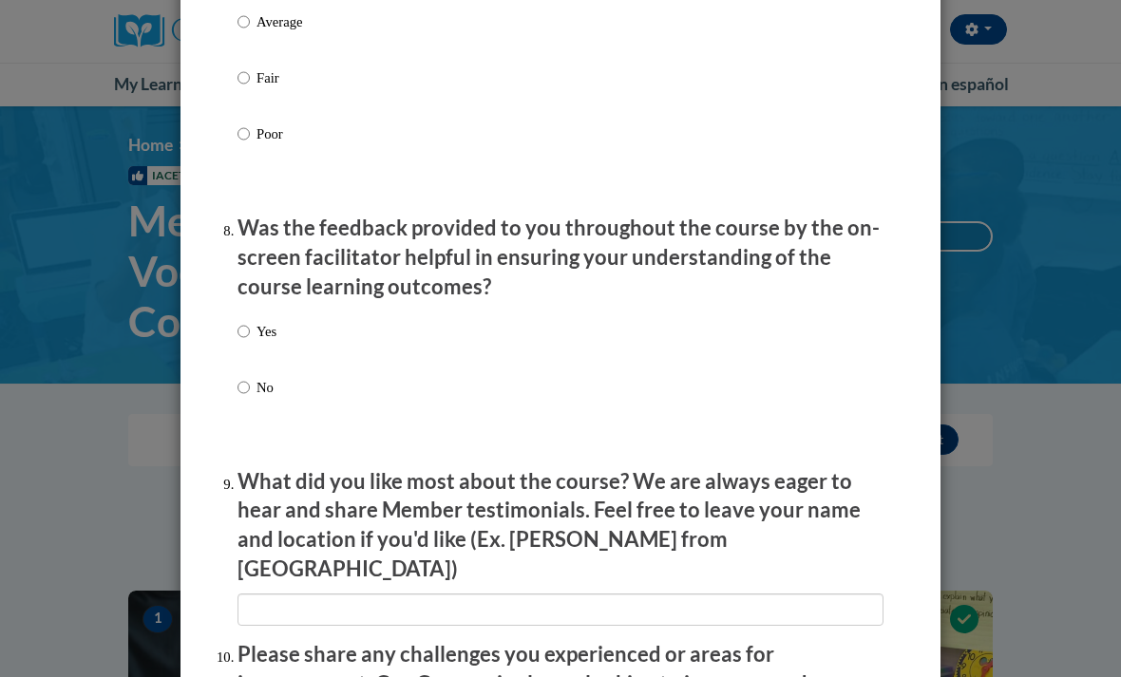
click at [275, 329] on label "Yes" at bounding box center [256, 346] width 39 height 51
click at [250, 329] on input "Yes" at bounding box center [243, 331] width 12 height 21
radio input "true"
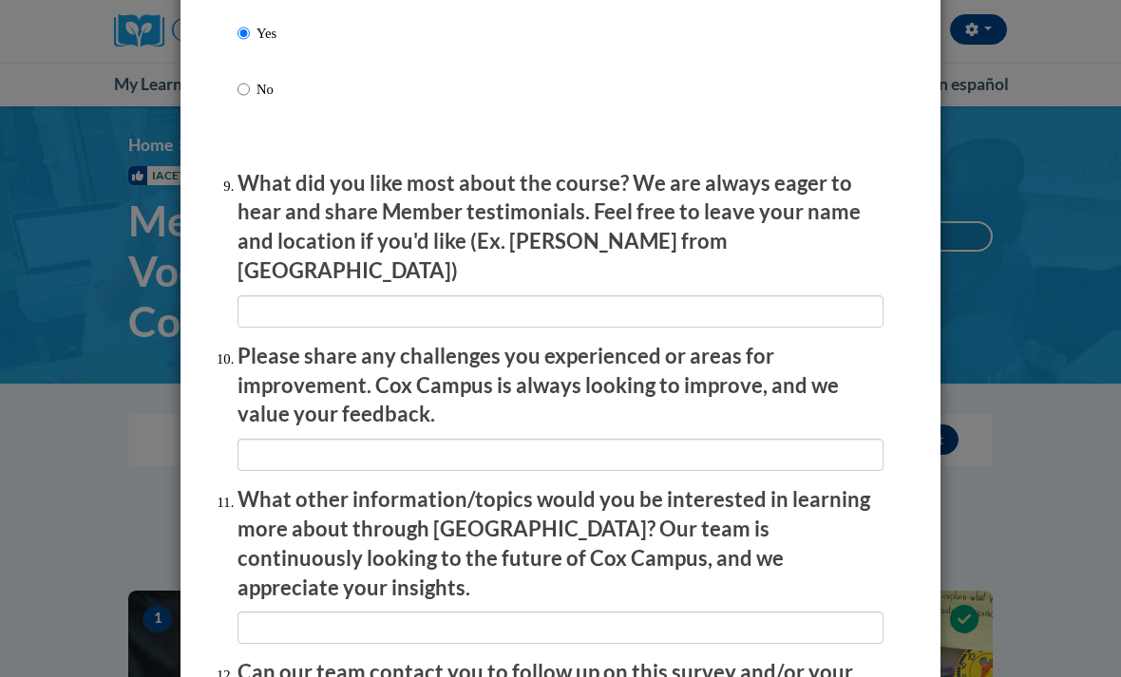
scroll to position [3062, 0]
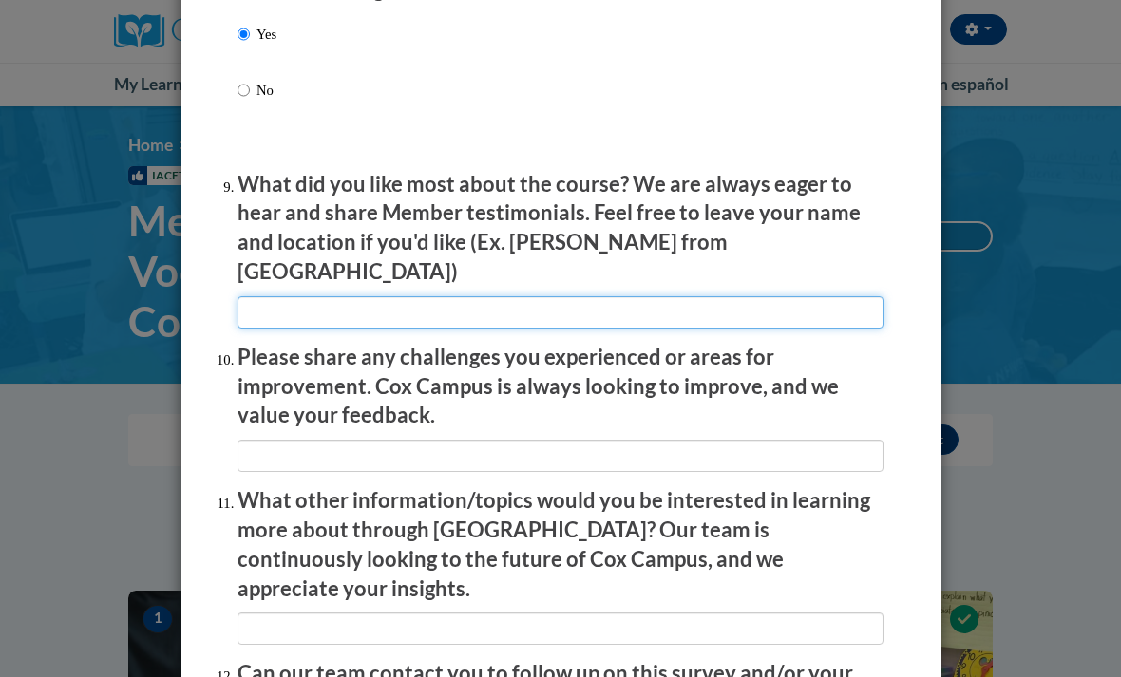
click at [665, 296] on input "textbox" at bounding box center [560, 312] width 646 height 32
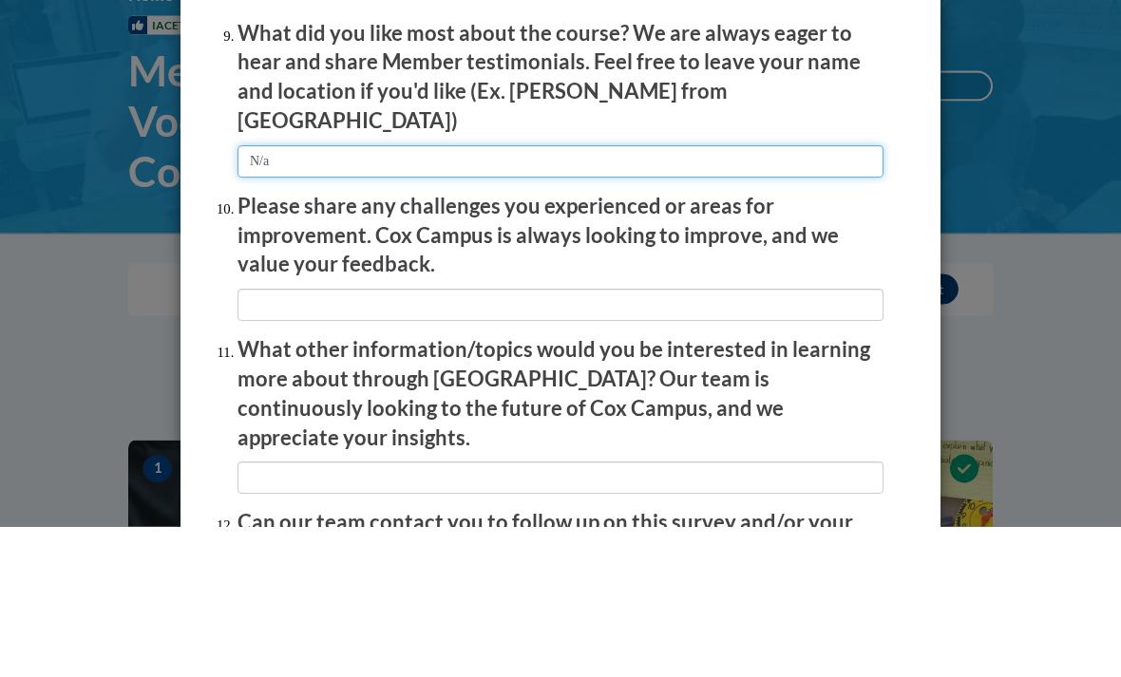
type input "N/a"
